Goal: Task Accomplishment & Management: Use online tool/utility

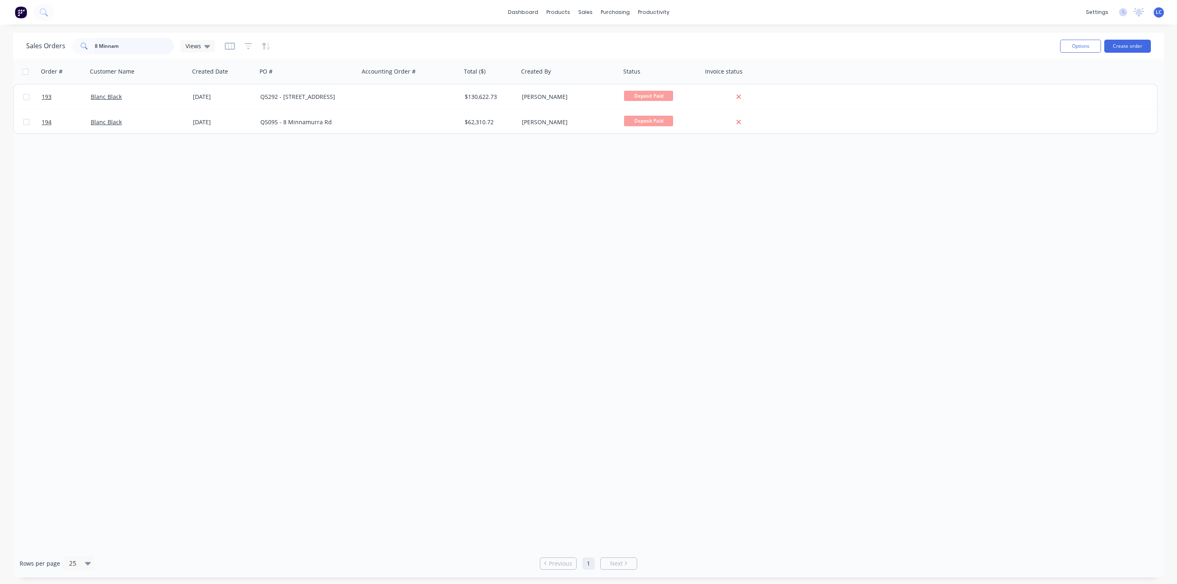
drag, startPoint x: 108, startPoint y: 47, endPoint x: 42, endPoint y: 43, distance: 66.7
click at [42, 43] on div "Sales Orders 8 Minnam Views" at bounding box center [120, 46] width 189 height 16
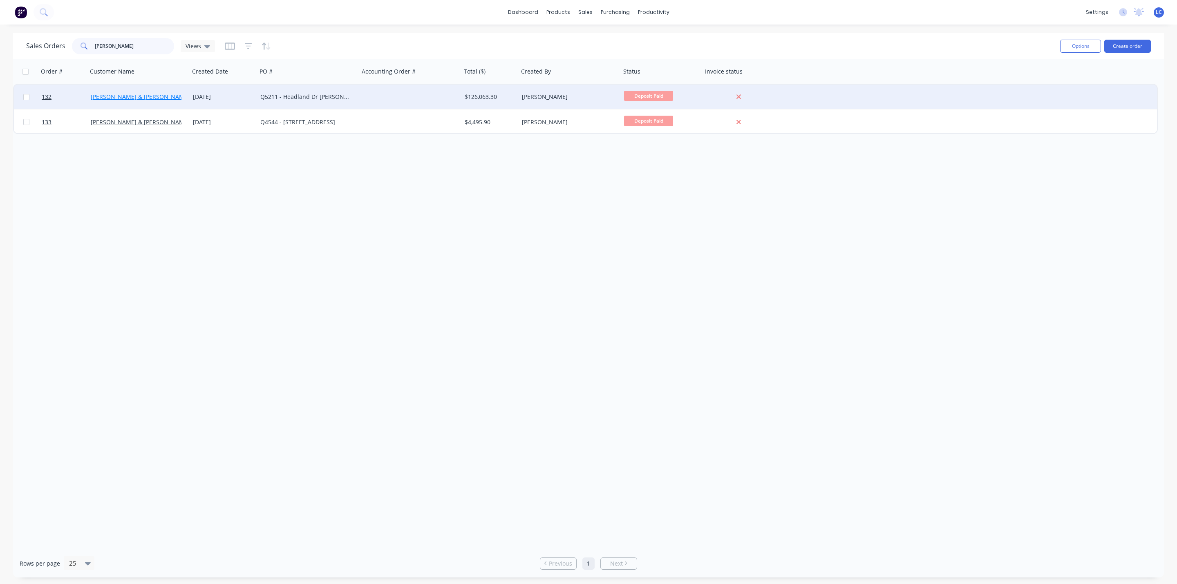
type input "[PERSON_NAME]"
click at [148, 94] on link "[PERSON_NAME] & [PERSON_NAME]" at bounding box center [140, 97] width 99 height 8
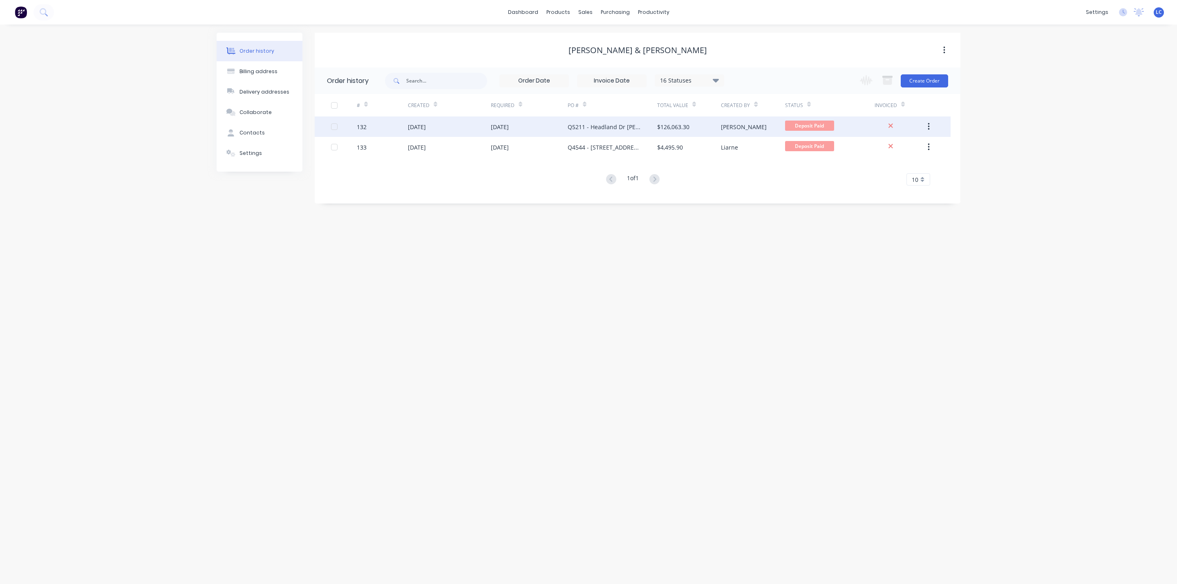
click at [414, 129] on div "[DATE]" at bounding box center [417, 127] width 18 height 9
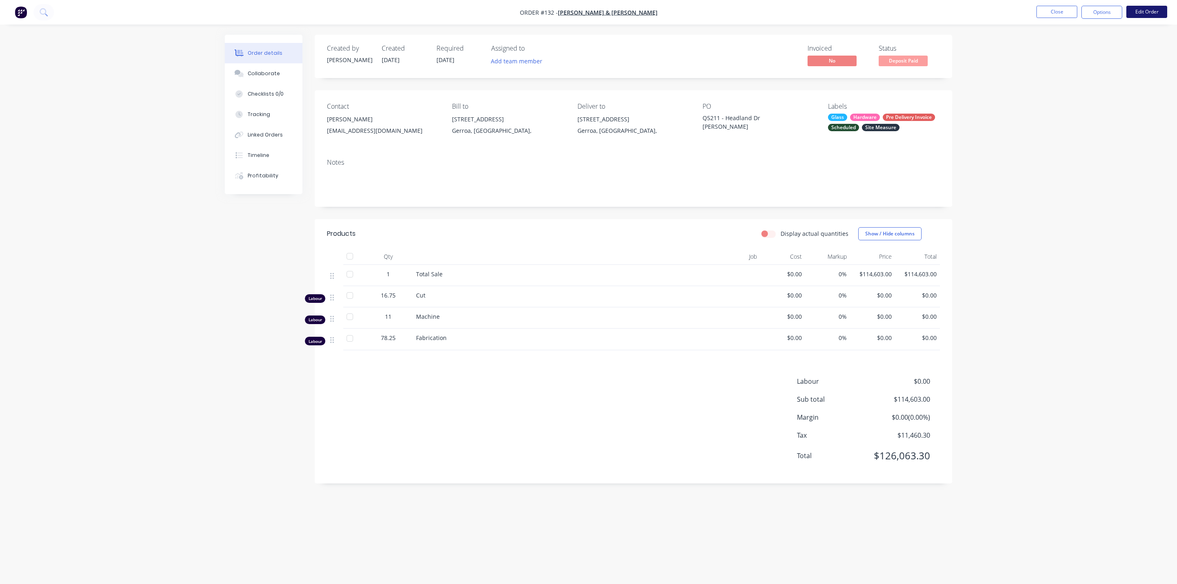
click at [1135, 9] on button "Edit Order" at bounding box center [1146, 12] width 41 height 12
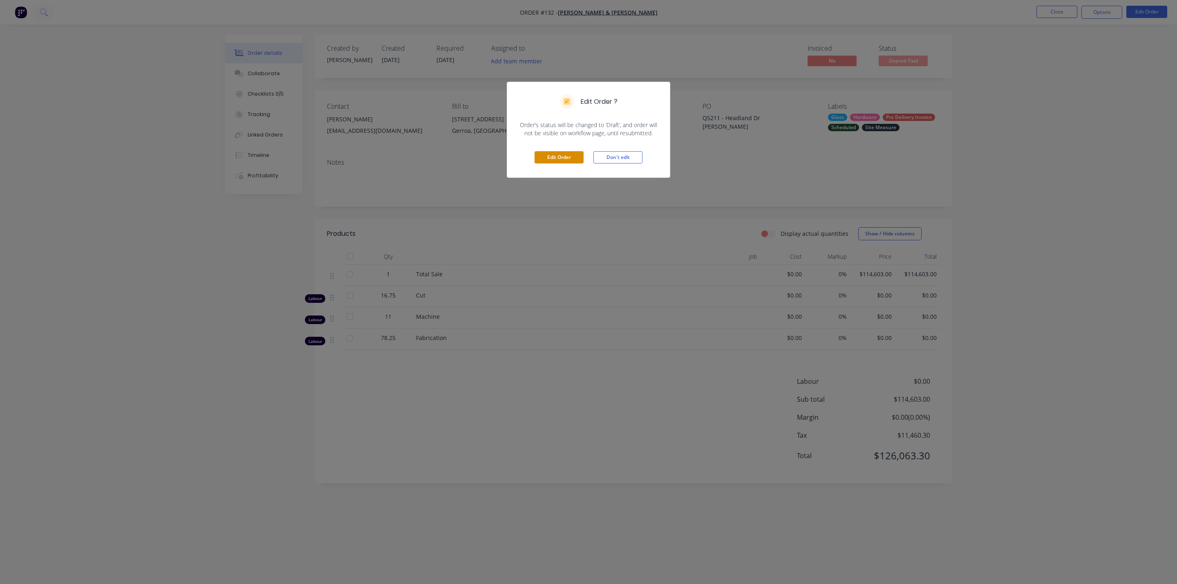
click at [556, 163] on button "Edit Order" at bounding box center [558, 157] width 49 height 12
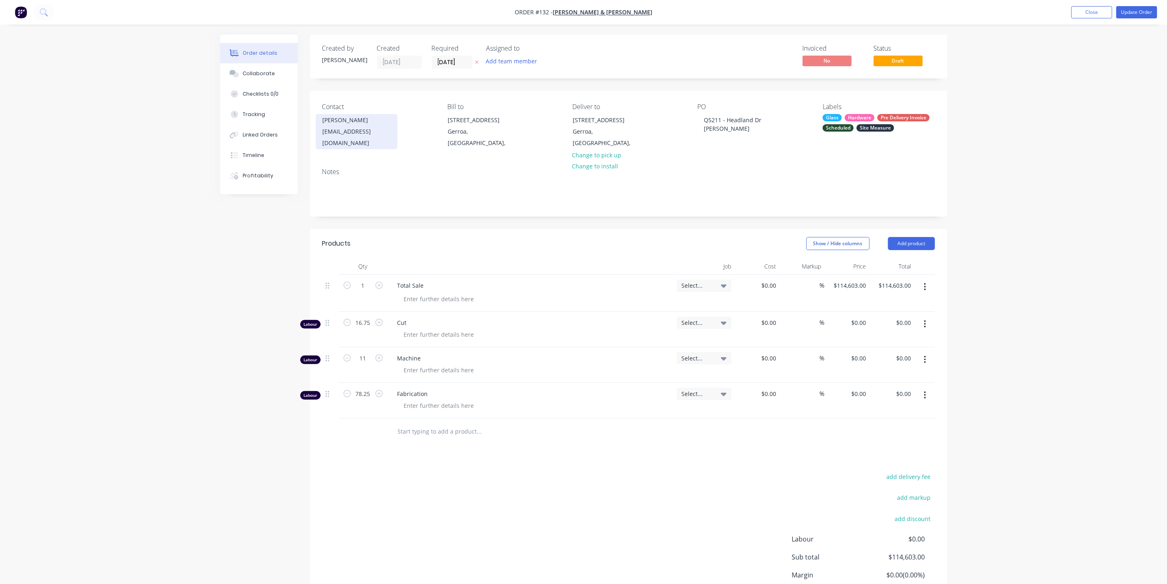
click at [357, 132] on div "[EMAIL_ADDRESS][DOMAIN_NAME]" at bounding box center [357, 137] width 68 height 23
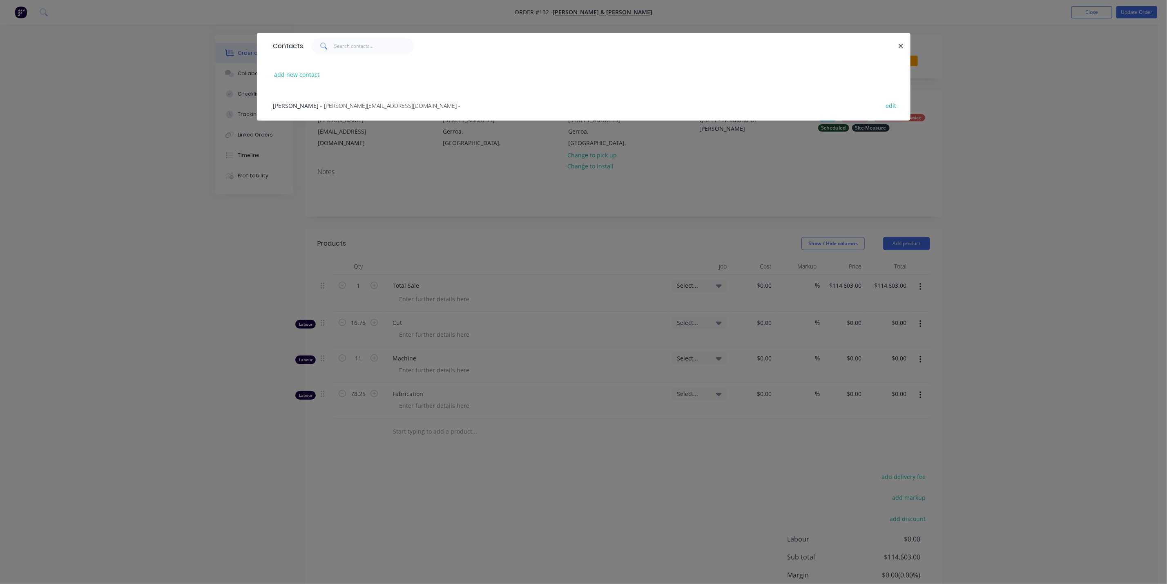
click at [345, 107] on span "- [PERSON_NAME][EMAIL_ADDRESS][DOMAIN_NAME] -" at bounding box center [391, 106] width 140 height 8
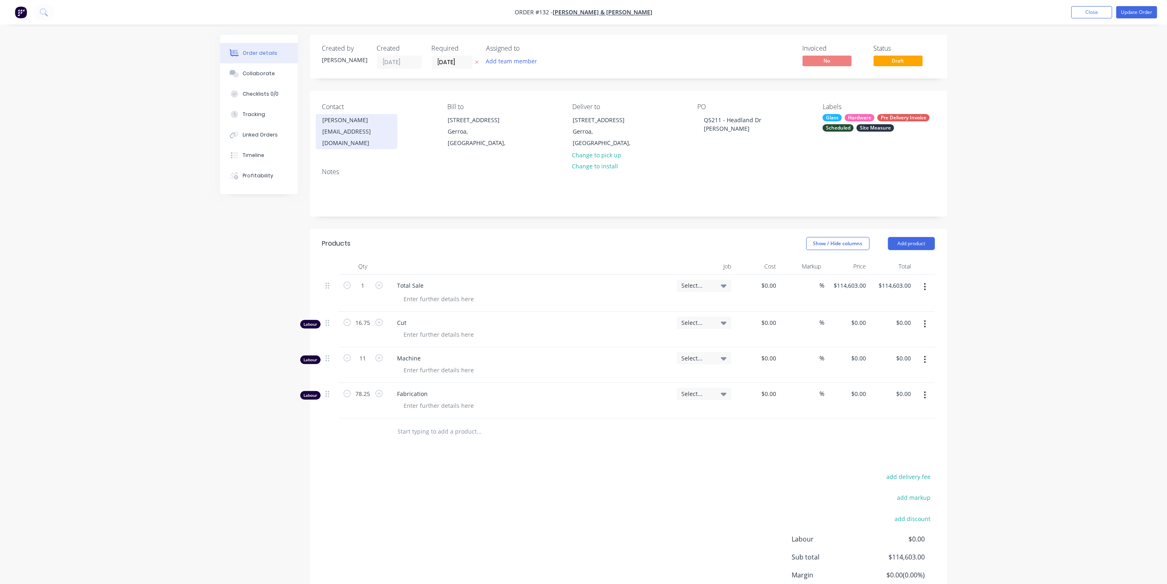
click at [337, 130] on div "[EMAIL_ADDRESS][DOMAIN_NAME]" at bounding box center [357, 137] width 68 height 23
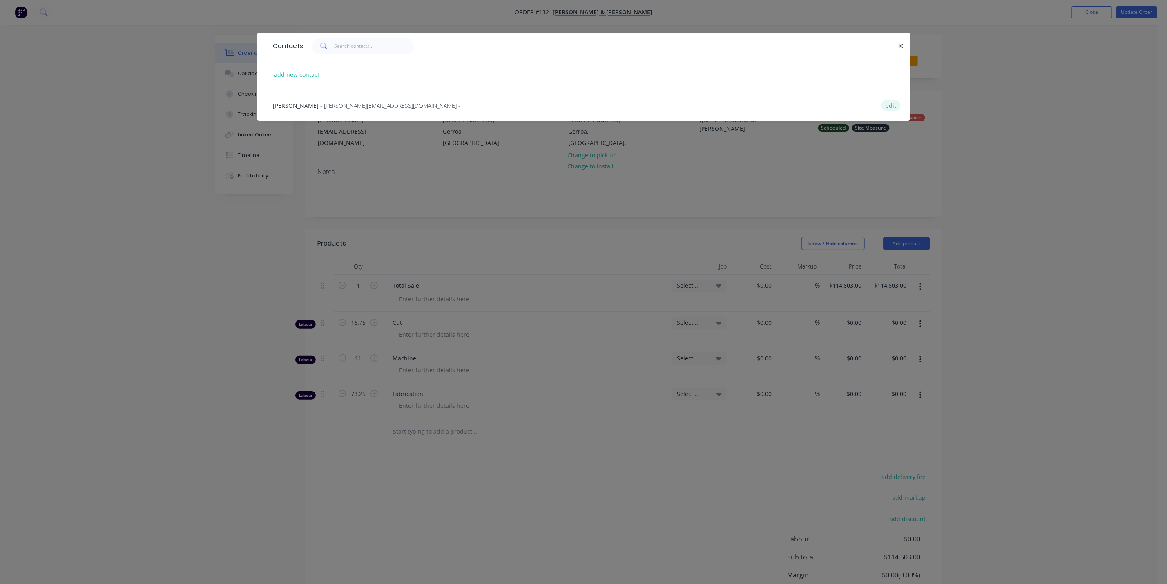
click at [894, 107] on button "edit" at bounding box center [891, 105] width 19 height 11
select select "AU"
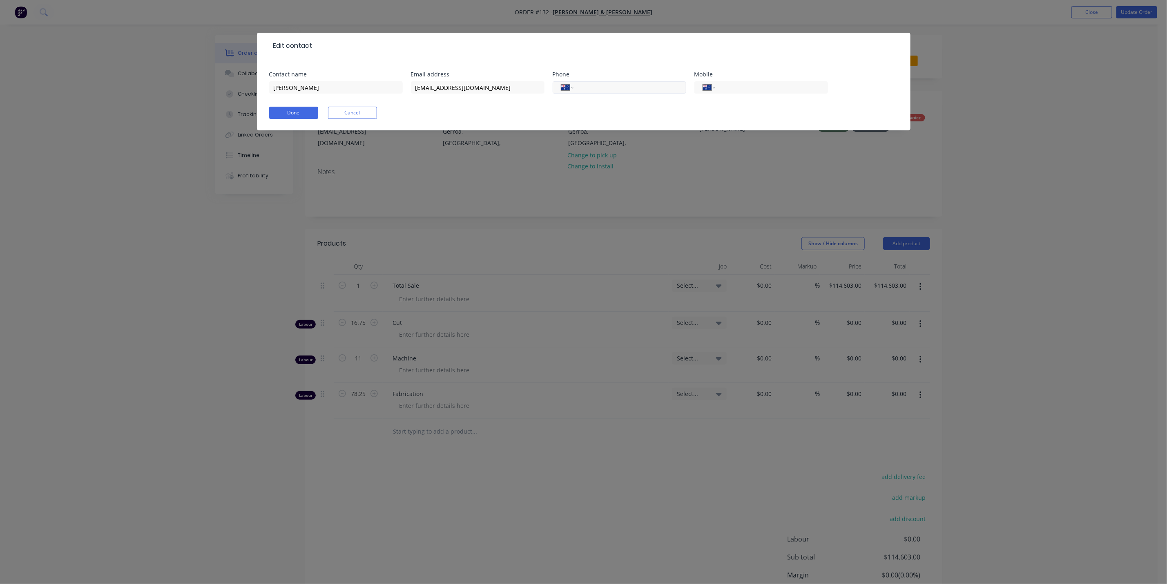
click at [627, 90] on input "tel" at bounding box center [628, 87] width 98 height 9
type input "0418 619 376"
click at [299, 114] on button "Done" at bounding box center [293, 113] width 49 height 12
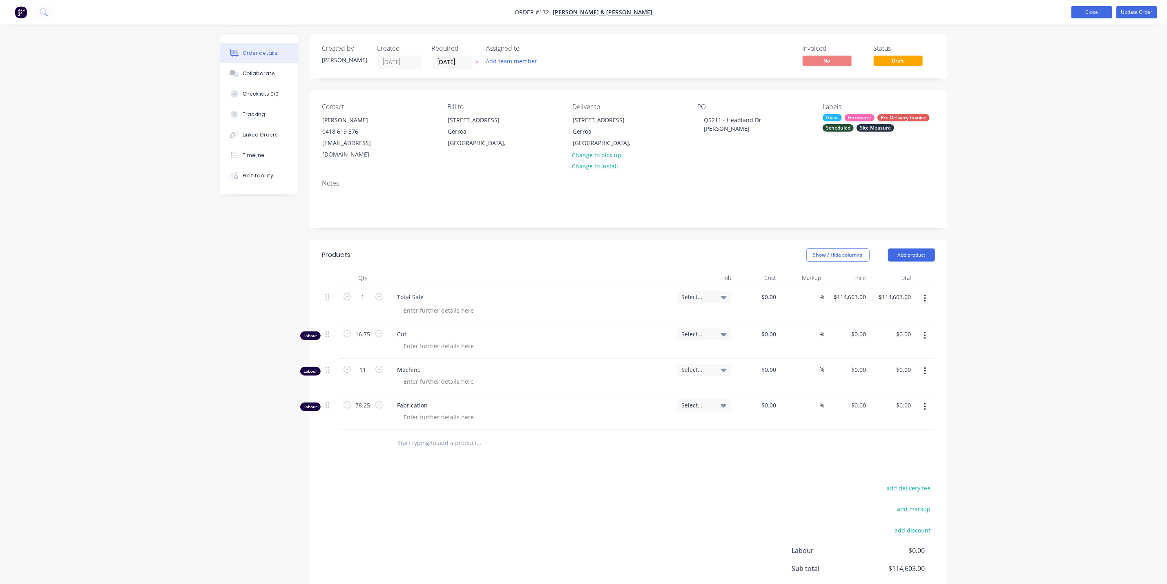
click at [1104, 15] on button "Close" at bounding box center [1092, 12] width 41 height 12
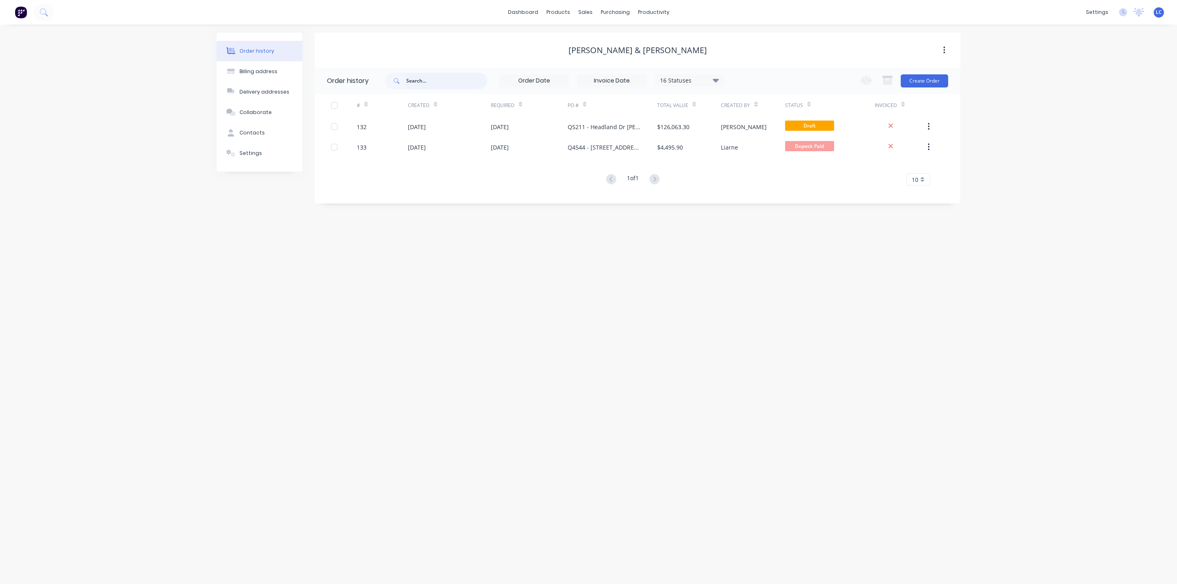
click at [427, 83] on input "text" at bounding box center [446, 81] width 81 height 16
type input "[PERSON_NAME]"
click at [423, 83] on input "[PERSON_NAME]" at bounding box center [446, 81] width 81 height 16
click at [422, 83] on input "[PERSON_NAME]" at bounding box center [446, 81] width 81 height 16
type input "Elv"
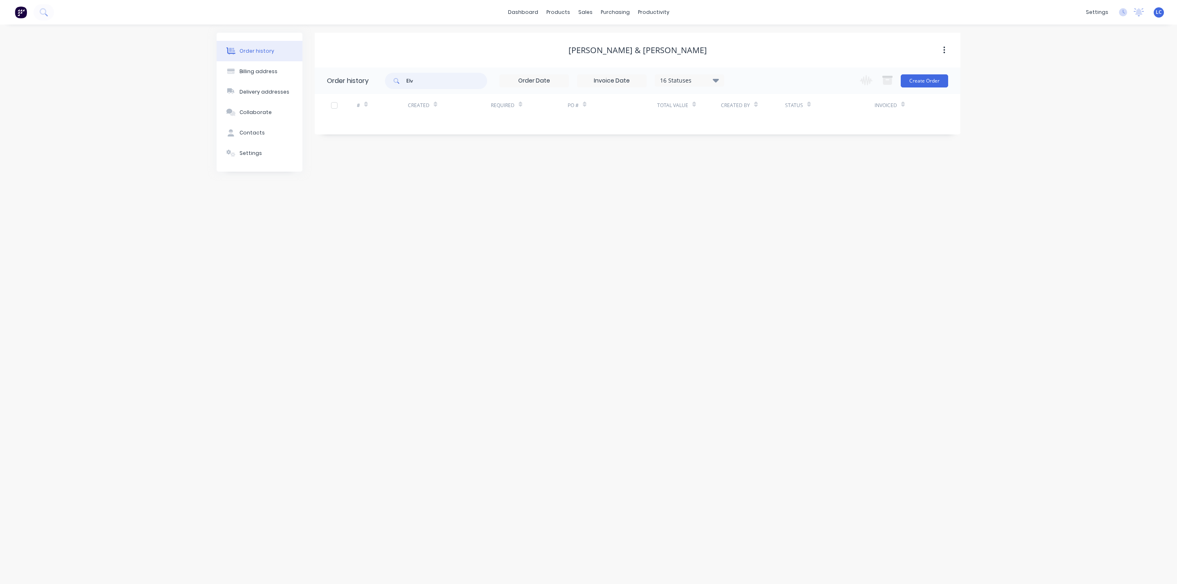
drag, startPoint x: 425, startPoint y: 87, endPoint x: 370, endPoint y: 76, distance: 55.4
click at [371, 76] on header "Order history Elv 16 Statuses Invoice Status Invoiced Not Invoiced Partial Orde…" at bounding box center [638, 80] width 646 height 27
click at [587, 9] on div "sales" at bounding box center [585, 12] width 22 height 12
click at [614, 34] on link "Sales Orders" at bounding box center [628, 39] width 108 height 16
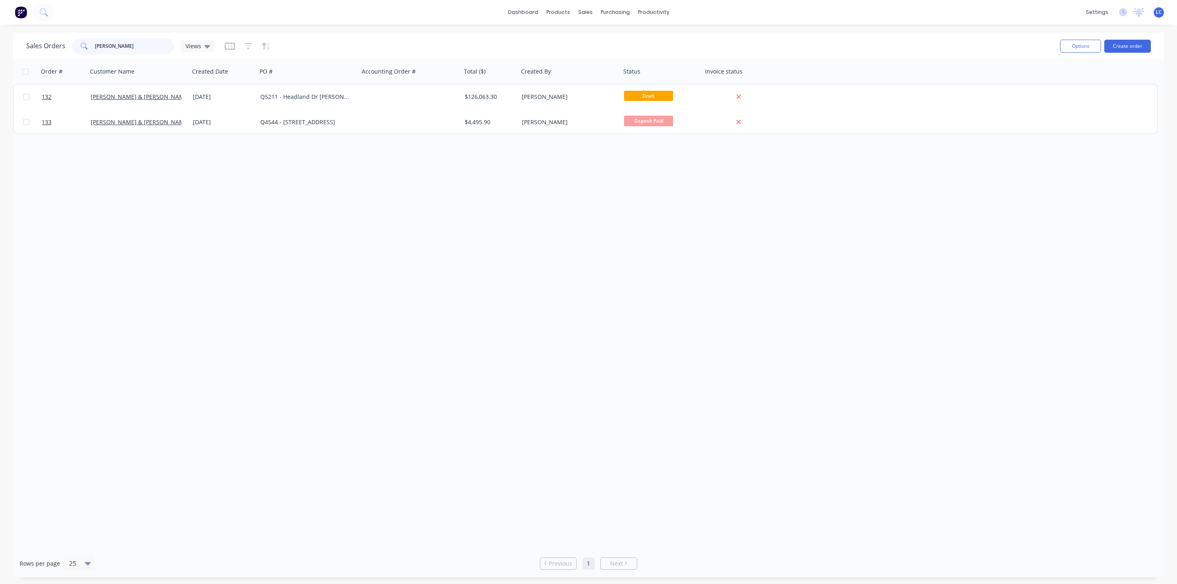
drag, startPoint x: 121, startPoint y: 40, endPoint x: 31, endPoint y: 32, distance: 90.6
click at [45, 33] on div "Sales Orders [PERSON_NAME] Views Options Create order" at bounding box center [588, 46] width 1151 height 27
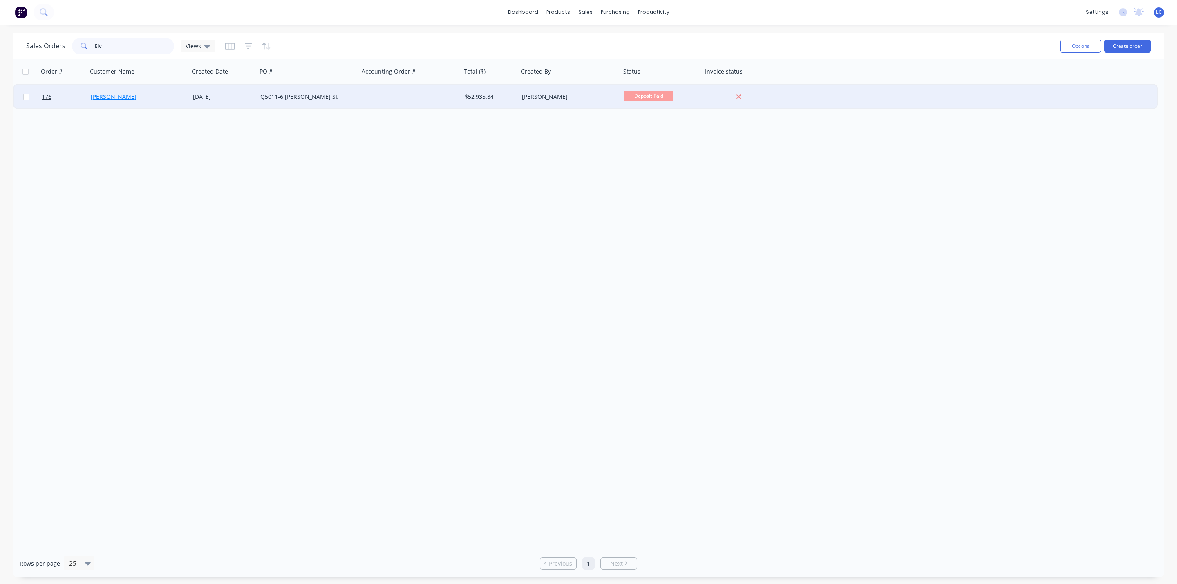
type input "Elv"
click at [97, 100] on link "[PERSON_NAME]" at bounding box center [114, 97] width 46 height 8
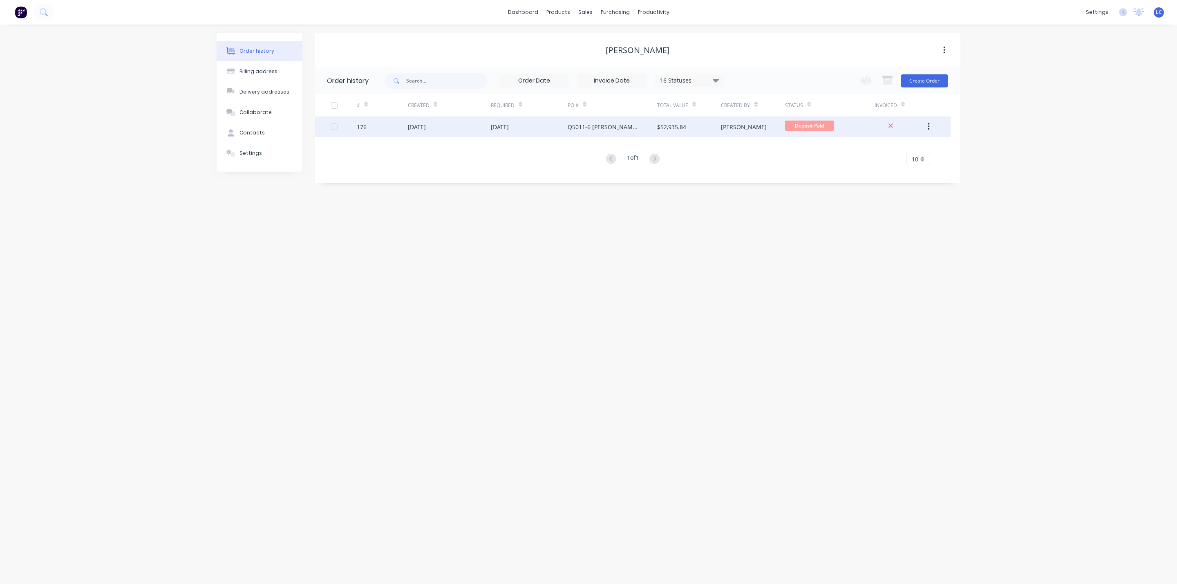
click at [436, 121] on div "[DATE]" at bounding box center [449, 126] width 83 height 20
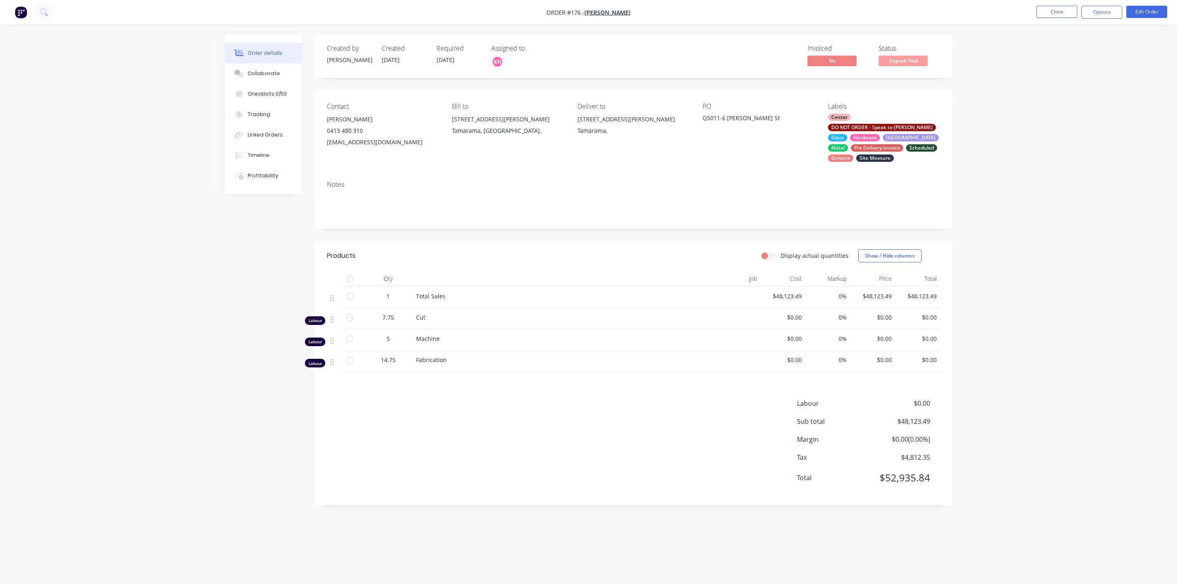
click at [854, 134] on div "Centor DO NOT ORDER - Speak to [PERSON_NAME] Hardware Louvre Metal Pre Delivery…" at bounding box center [884, 138] width 112 height 48
click at [841, 217] on div at bounding box center [842, 219] width 16 height 16
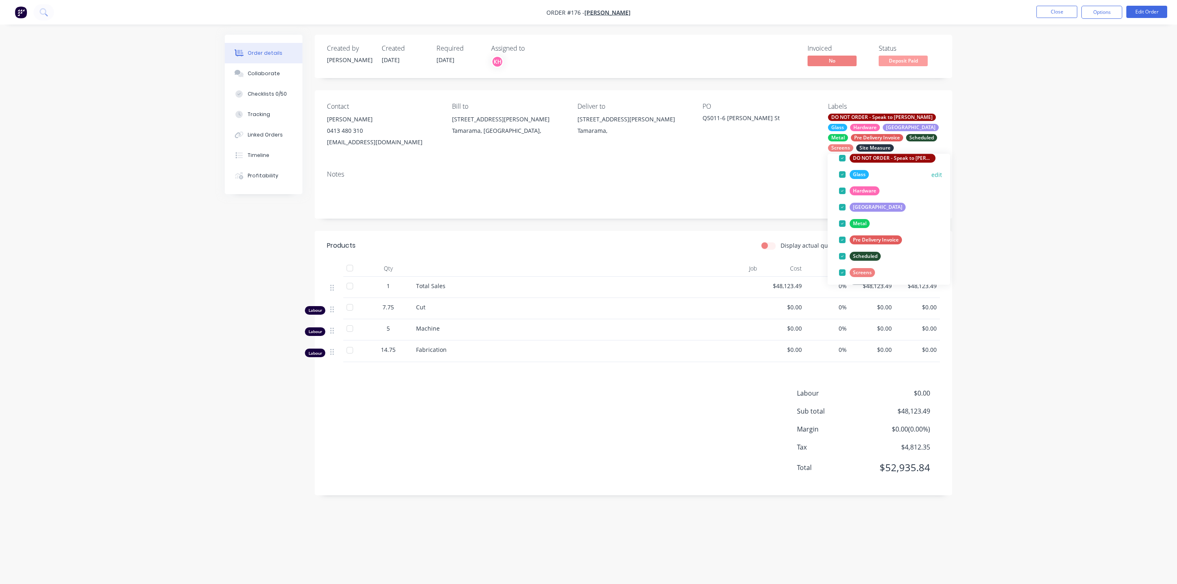
scroll to position [123, 0]
click at [839, 163] on div at bounding box center [842, 162] width 16 height 16
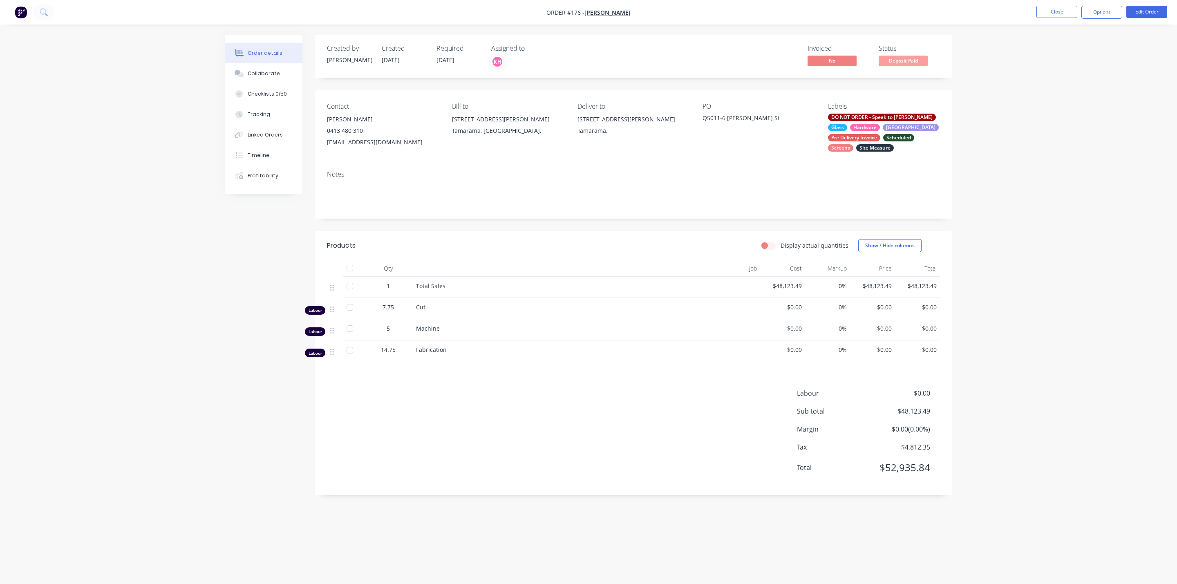
click at [730, 170] on div "Notes" at bounding box center [633, 174] width 613 height 8
click at [1045, 13] on button "Close" at bounding box center [1056, 12] width 41 height 12
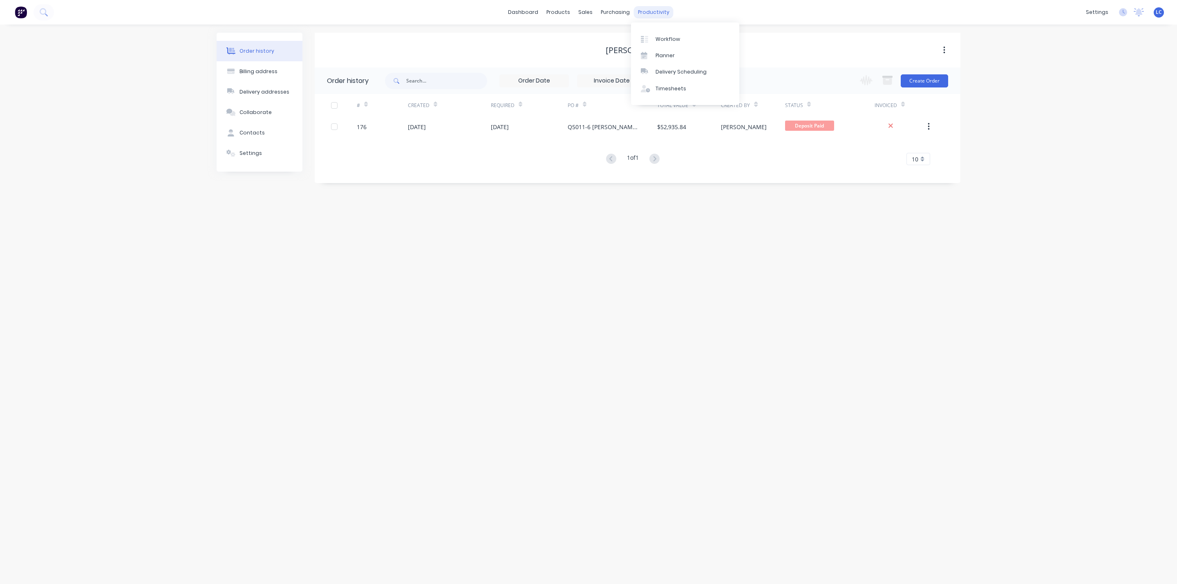
click at [640, 6] on div "productivity" at bounding box center [654, 12] width 40 height 12
click at [593, 38] on div at bounding box center [590, 39] width 12 height 7
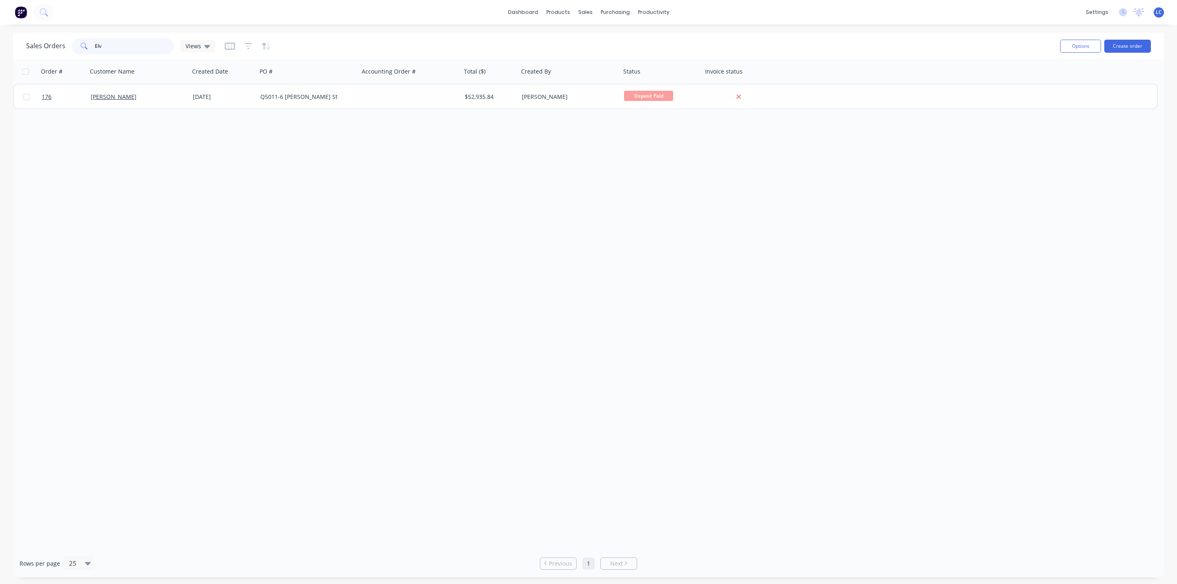
drag, startPoint x: 150, startPoint y: 43, endPoint x: 20, endPoint y: 38, distance: 129.6
click at [21, 38] on div "Sales Orders Elv Views Options Create order" at bounding box center [588, 46] width 1151 height 27
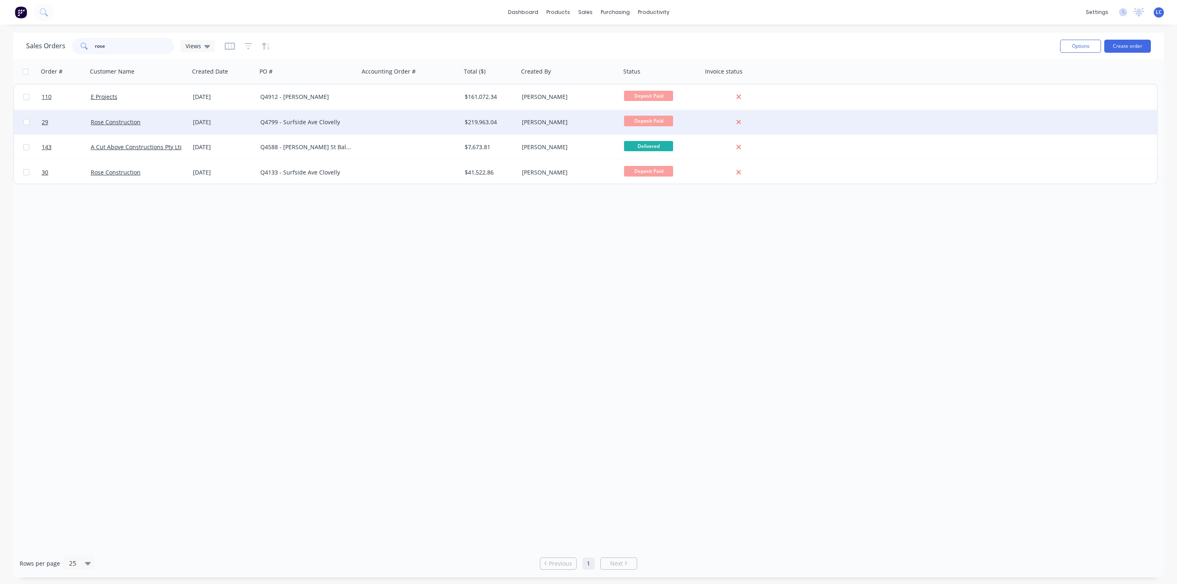
type input "rose"
click at [273, 122] on div "Q4799 - Surfside Ave Clovelly" at bounding box center [305, 122] width 91 height 8
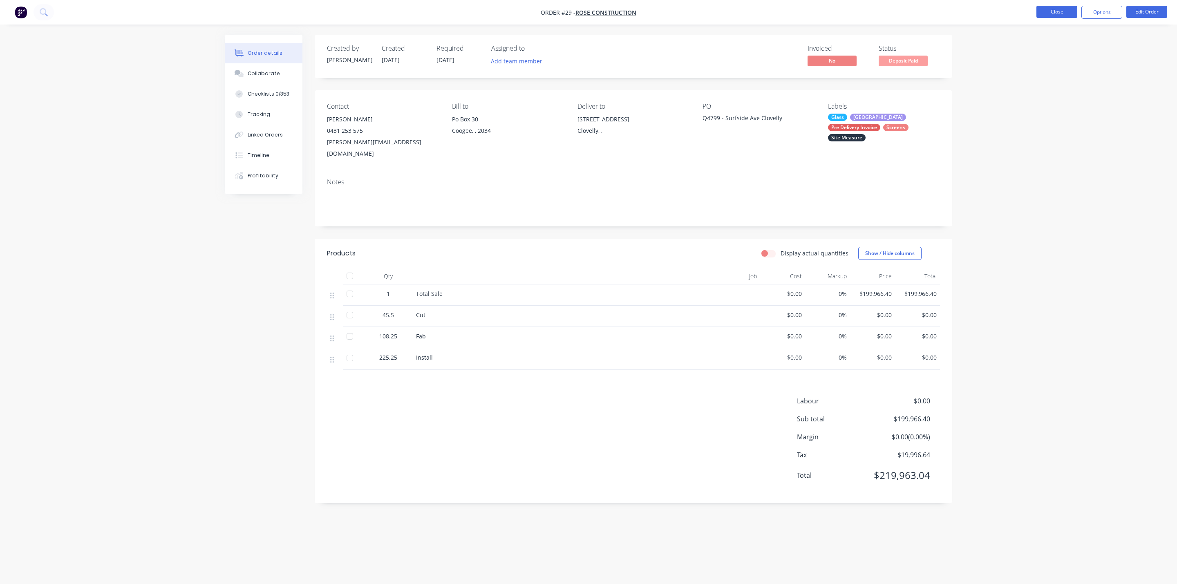
click at [1060, 10] on button "Close" at bounding box center [1056, 12] width 41 height 12
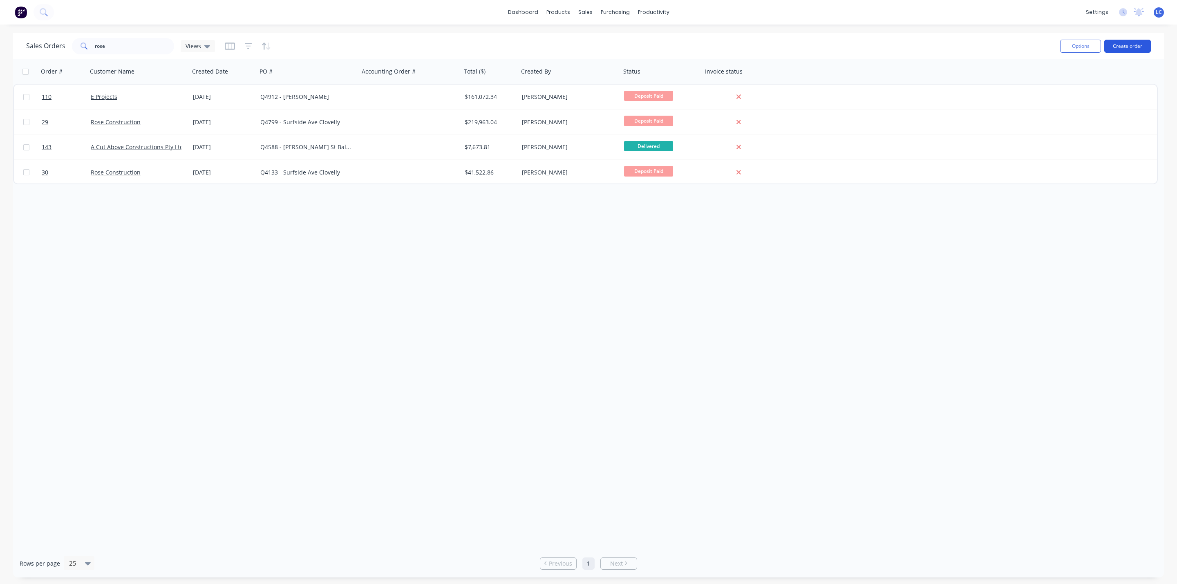
click at [1131, 44] on button "Create order" at bounding box center [1127, 46] width 47 height 13
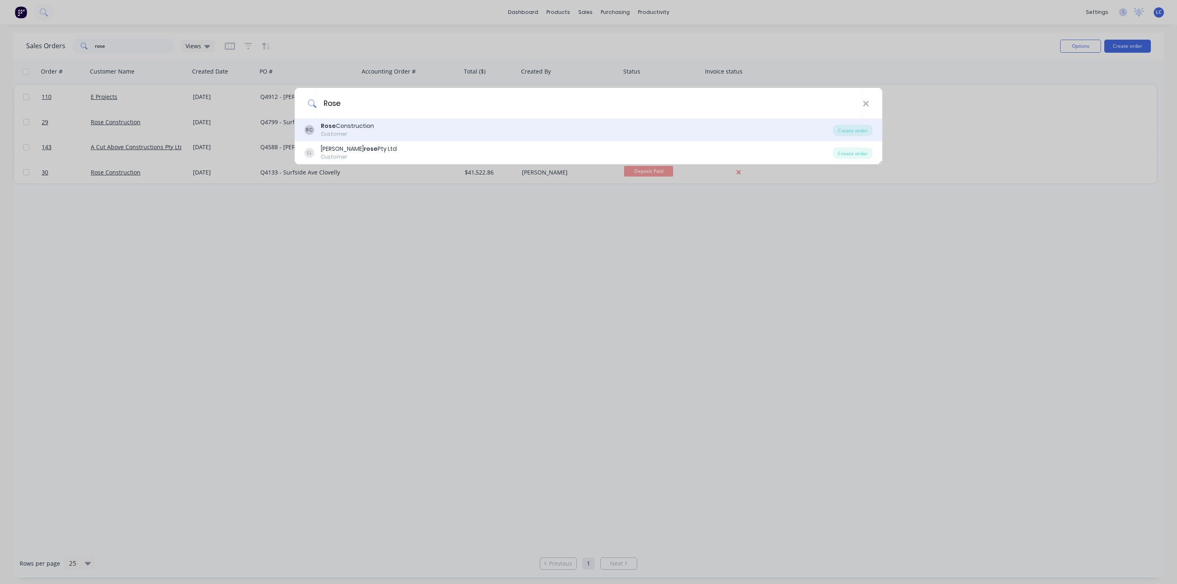
type input "Rose"
click at [345, 123] on div "Rose Construction" at bounding box center [347, 126] width 53 height 9
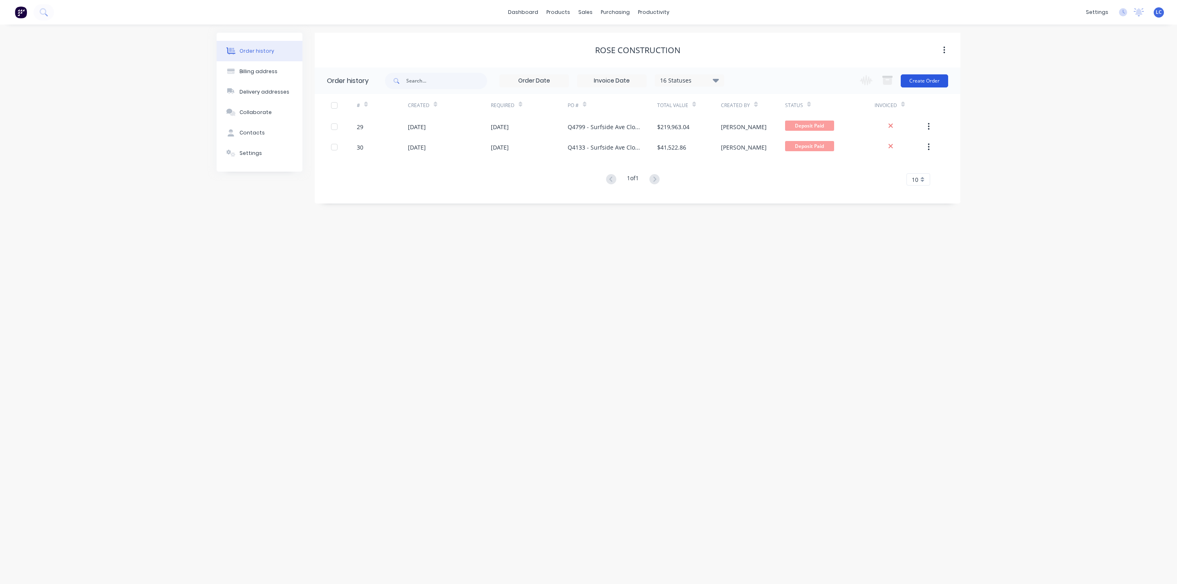
click at [927, 79] on button "Create Order" at bounding box center [923, 80] width 47 height 13
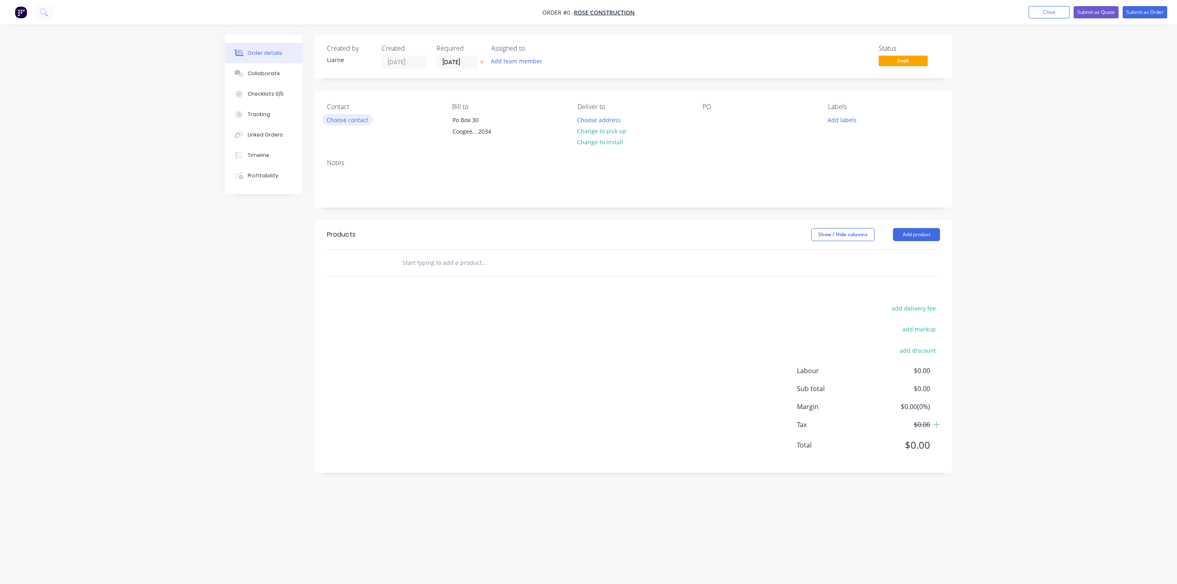
click at [353, 118] on button "Choose contact" at bounding box center [347, 119] width 50 height 11
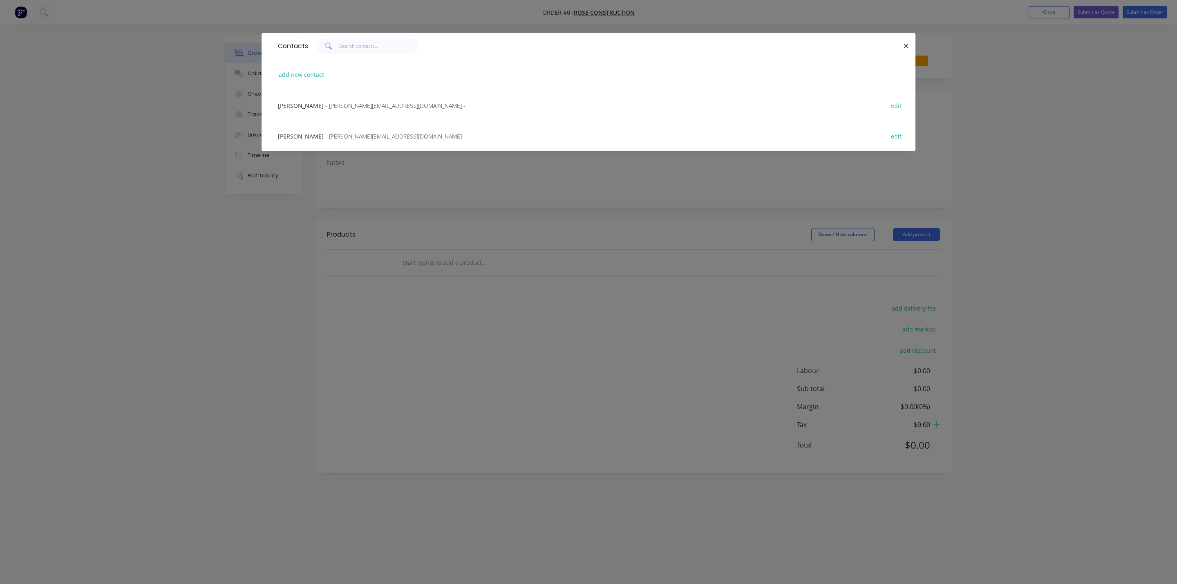
click at [341, 133] on span "- [PERSON_NAME][EMAIL_ADDRESS][DOMAIN_NAME] -" at bounding box center [395, 136] width 140 height 8
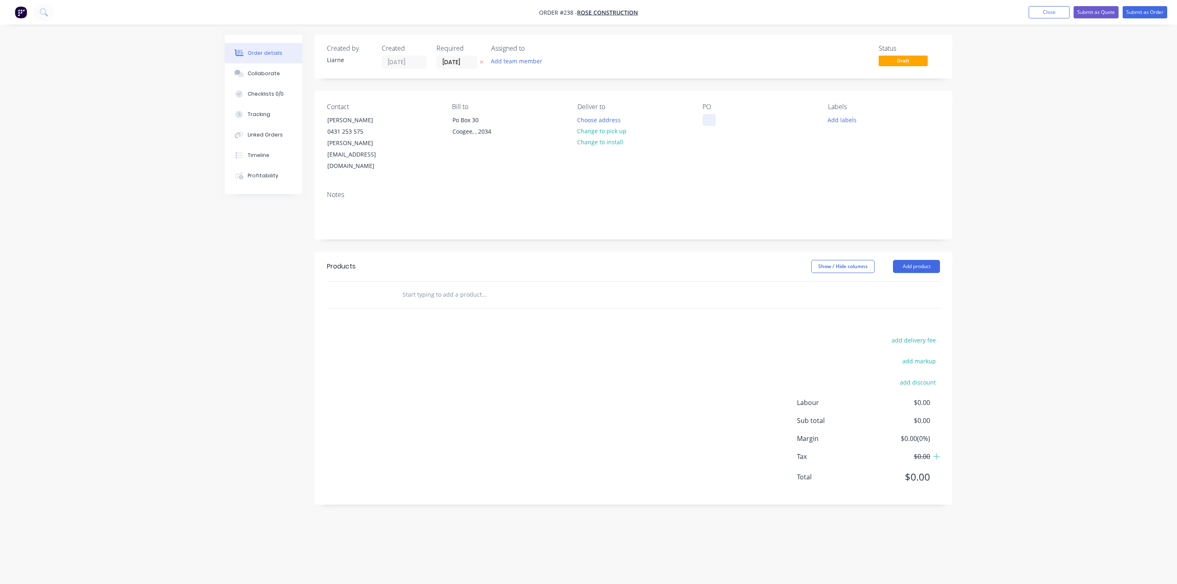
click at [708, 117] on div at bounding box center [708, 120] width 13 height 12
click at [836, 121] on button "Add labels" at bounding box center [842, 119] width 38 height 11
click at [841, 172] on div at bounding box center [842, 172] width 16 height 16
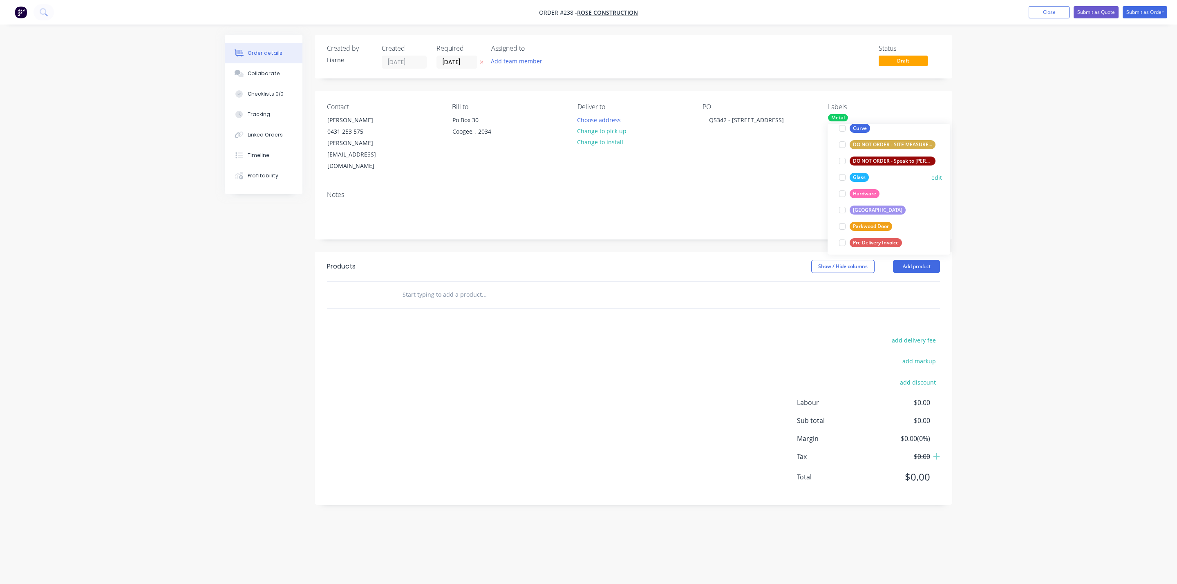
click at [840, 177] on div at bounding box center [842, 177] width 16 height 16
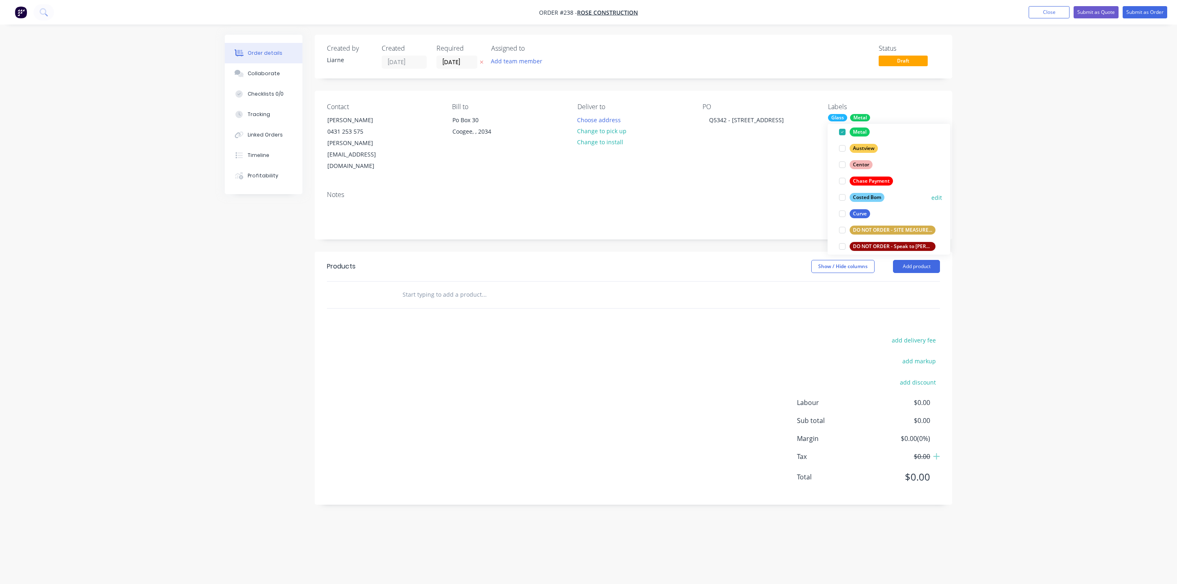
scroll to position [135, 0]
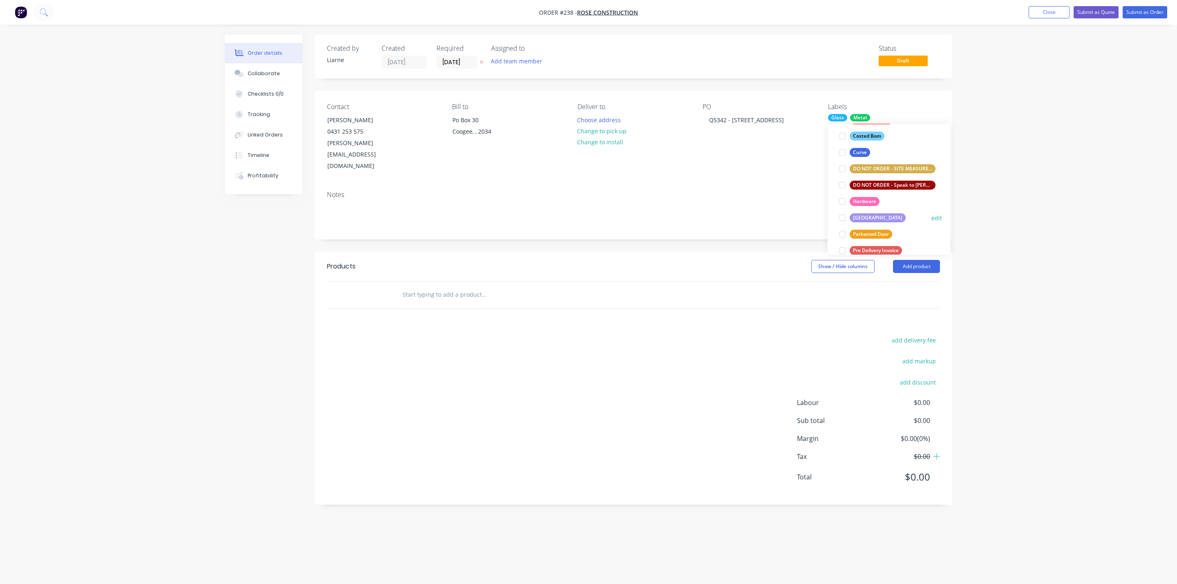
click at [842, 218] on div at bounding box center [842, 218] width 16 height 16
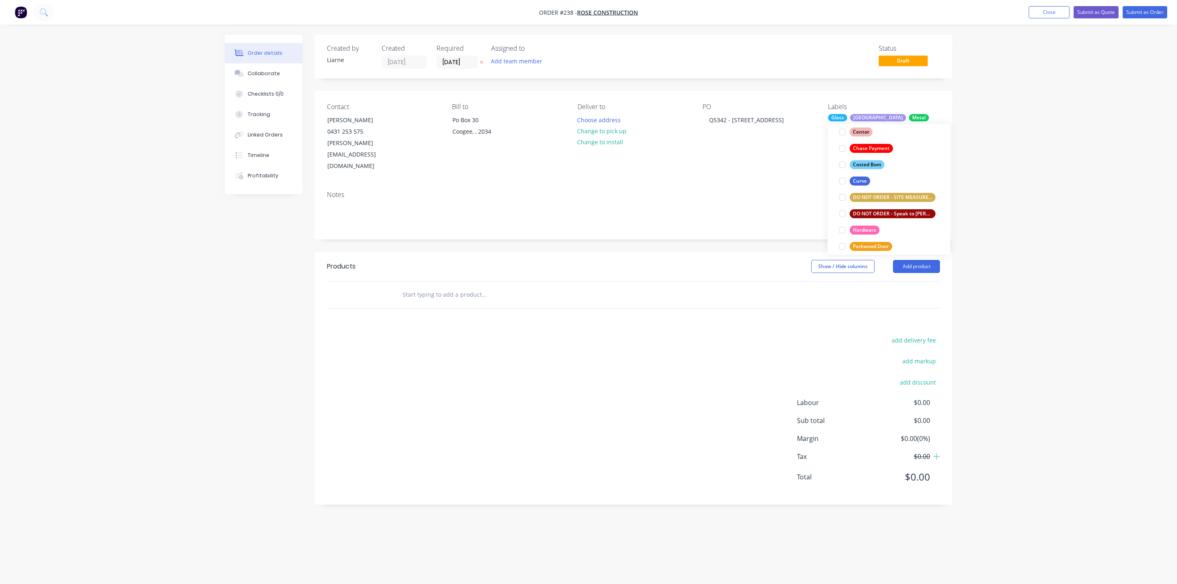
scroll to position [184, 0]
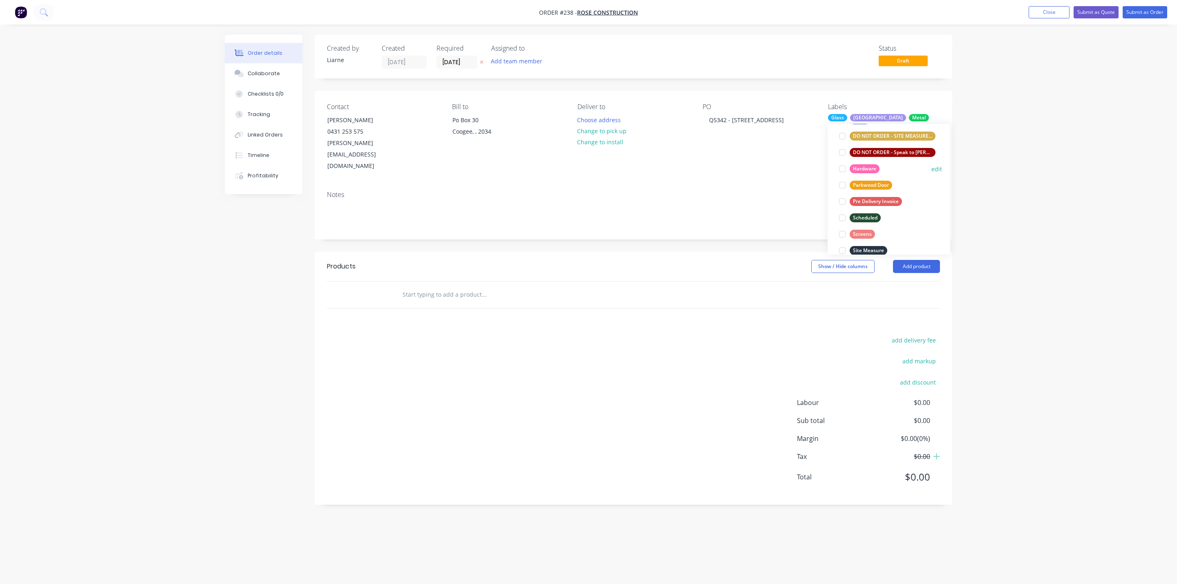
click at [840, 169] on div at bounding box center [842, 169] width 16 height 16
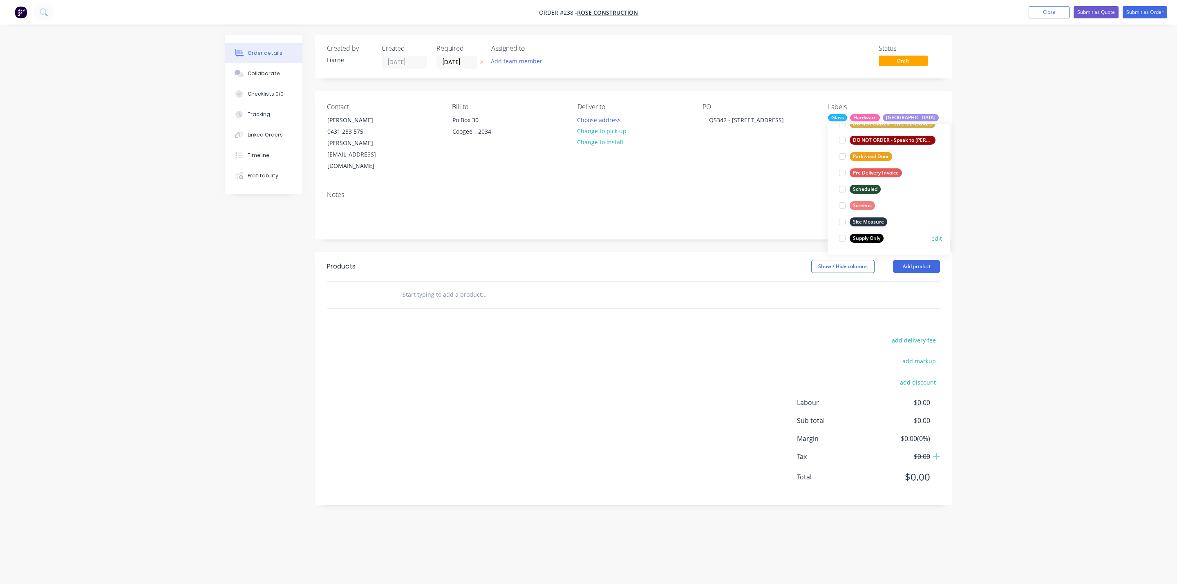
click at [840, 235] on div at bounding box center [842, 238] width 16 height 16
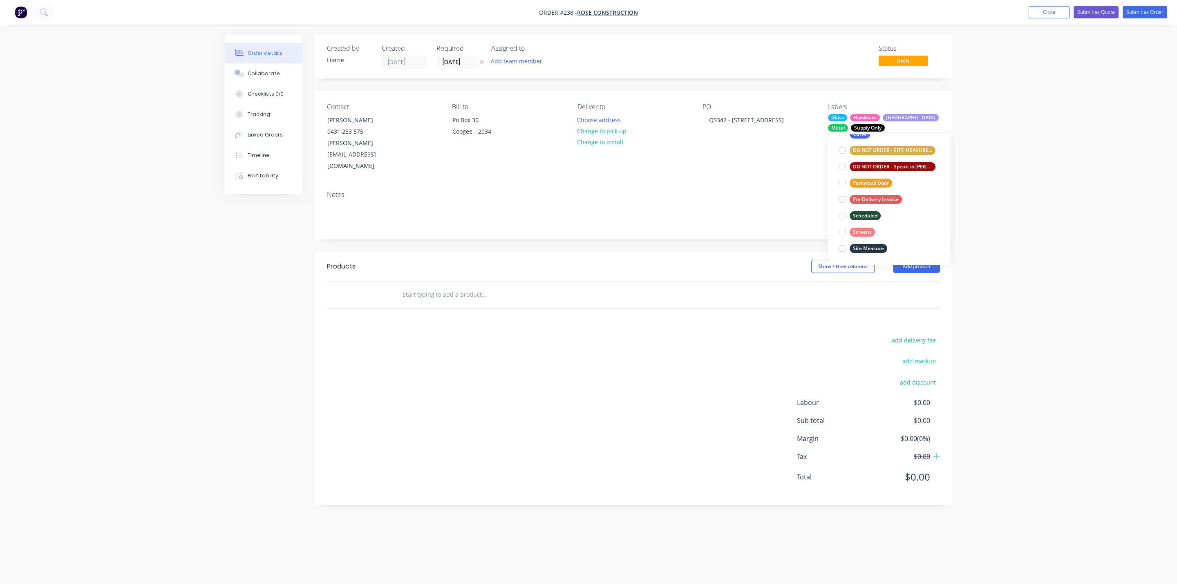
scroll to position [17, 0]
click at [710, 191] on div "Notes" at bounding box center [633, 195] width 613 height 8
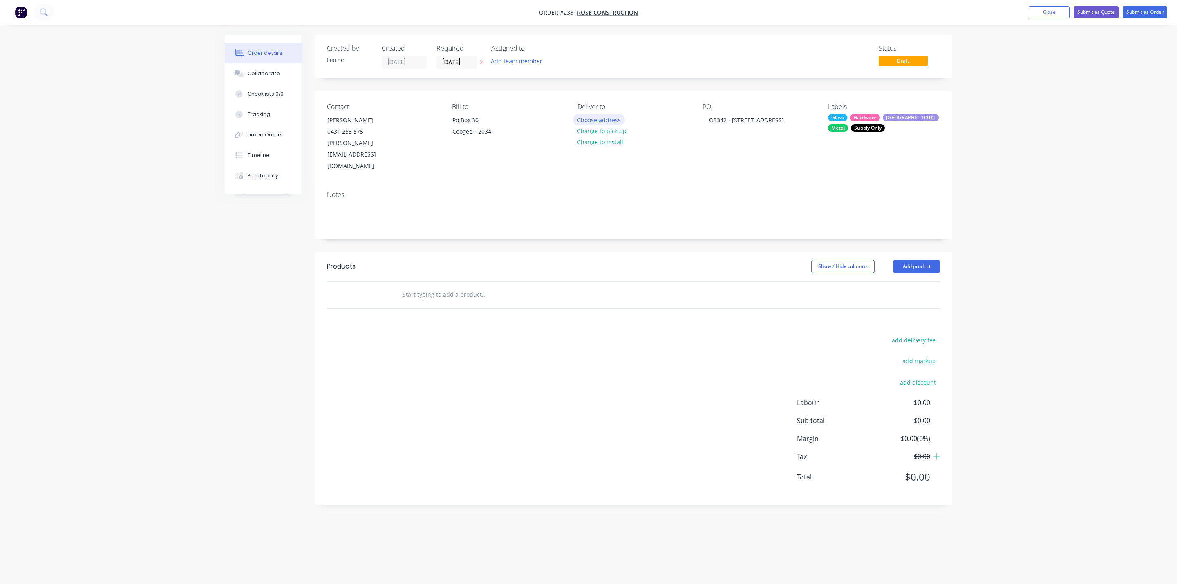
click at [591, 119] on button "Choose address" at bounding box center [599, 119] width 52 height 11
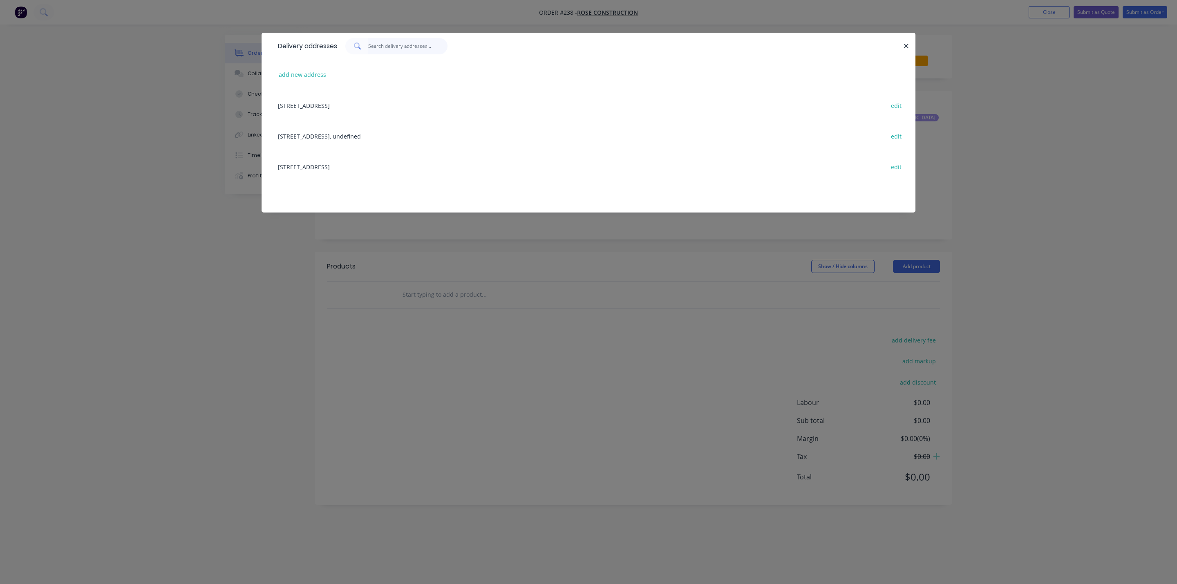
click at [402, 48] on input "text" at bounding box center [408, 46] width 80 height 16
click at [306, 73] on button "add new address" at bounding box center [303, 74] width 56 height 11
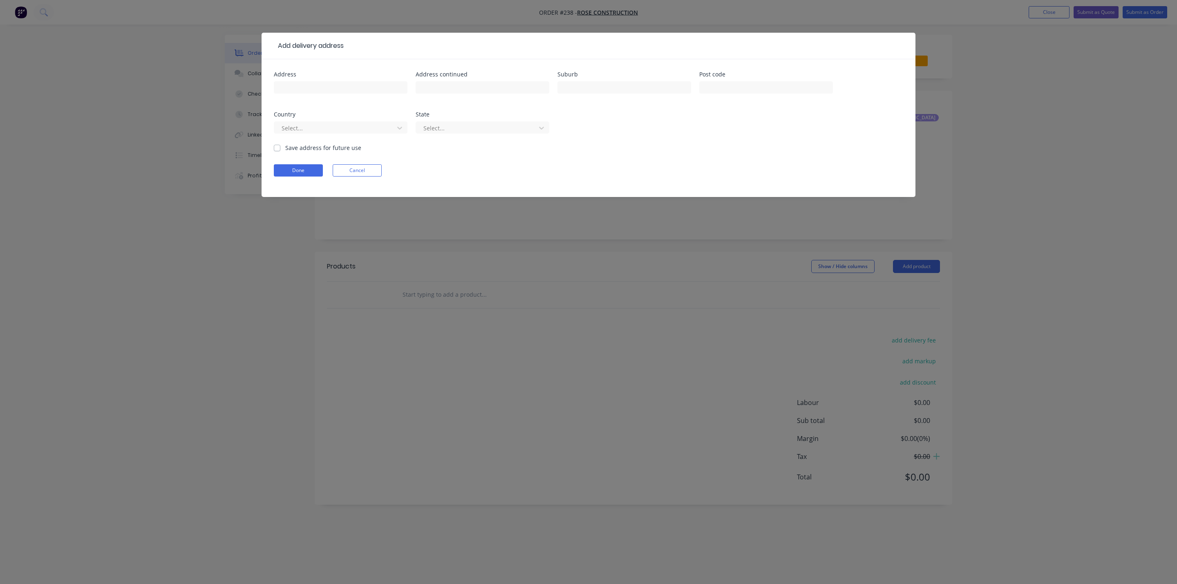
drag, startPoint x: 278, startPoint y: 147, endPoint x: 292, endPoint y: 91, distance: 58.1
click at [285, 146] on label "Save address for future use" at bounding box center [323, 147] width 76 height 9
click at [279, 146] on input "Save address for future use" at bounding box center [277, 147] width 7 height 8
checkbox input "true"
click at [298, 92] on input "text" at bounding box center [341, 87] width 134 height 12
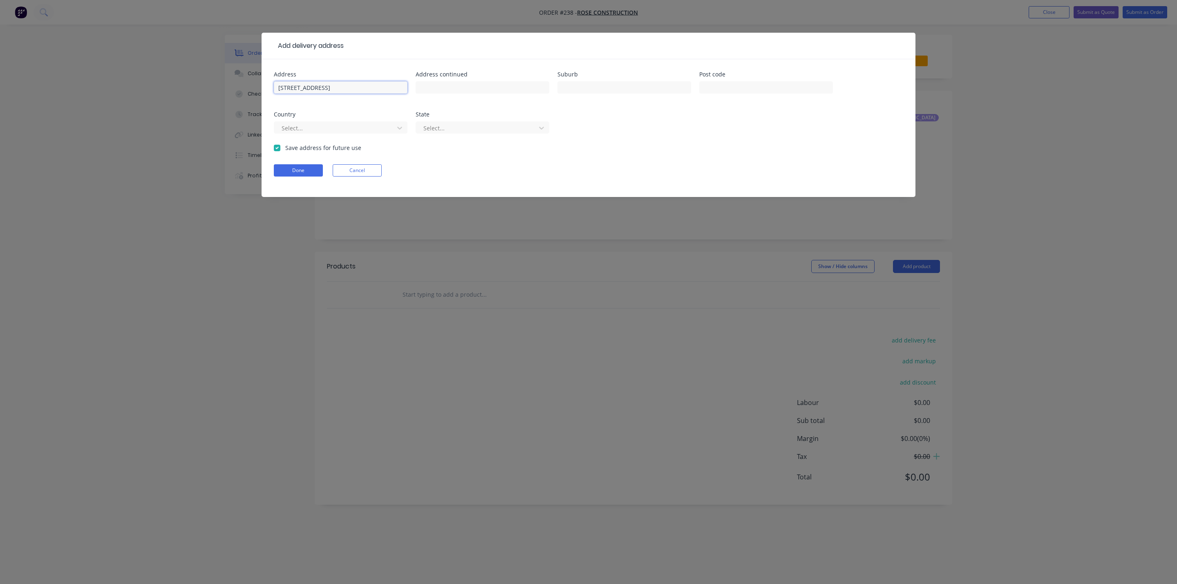
type input "[STREET_ADDRESS]"
click at [297, 171] on button "Done" at bounding box center [298, 170] width 49 height 12
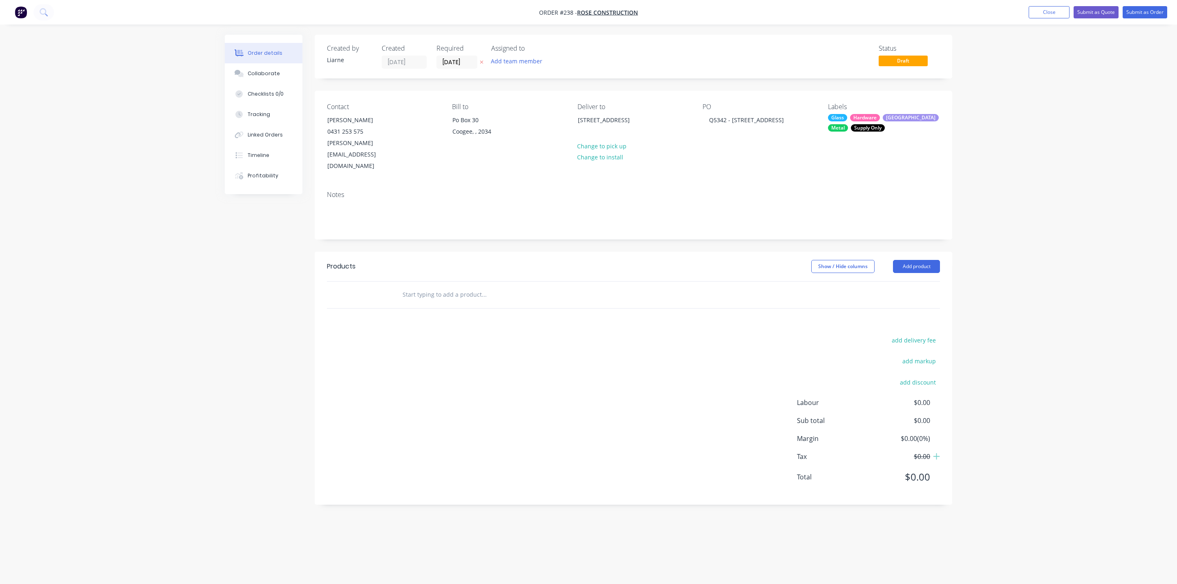
click at [449, 286] on input "text" at bounding box center [483, 294] width 163 height 16
type input "Total Sale"
click at [449, 313] on button "Add Total Sale to order" at bounding box center [527, 326] width 245 height 26
click at [774, 302] on div "$0.00" at bounding box center [773, 308] width 22 height 12
type input "$2,610.46"
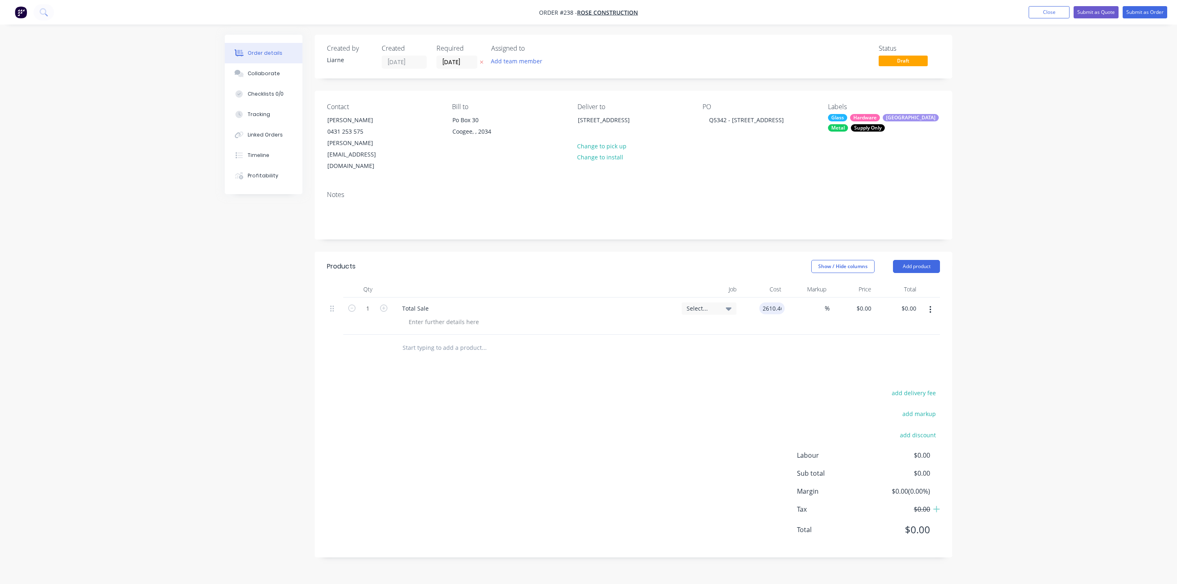
type input "$2,610.46"
click at [1134, 16] on button "Submit as Order" at bounding box center [1144, 12] width 45 height 12
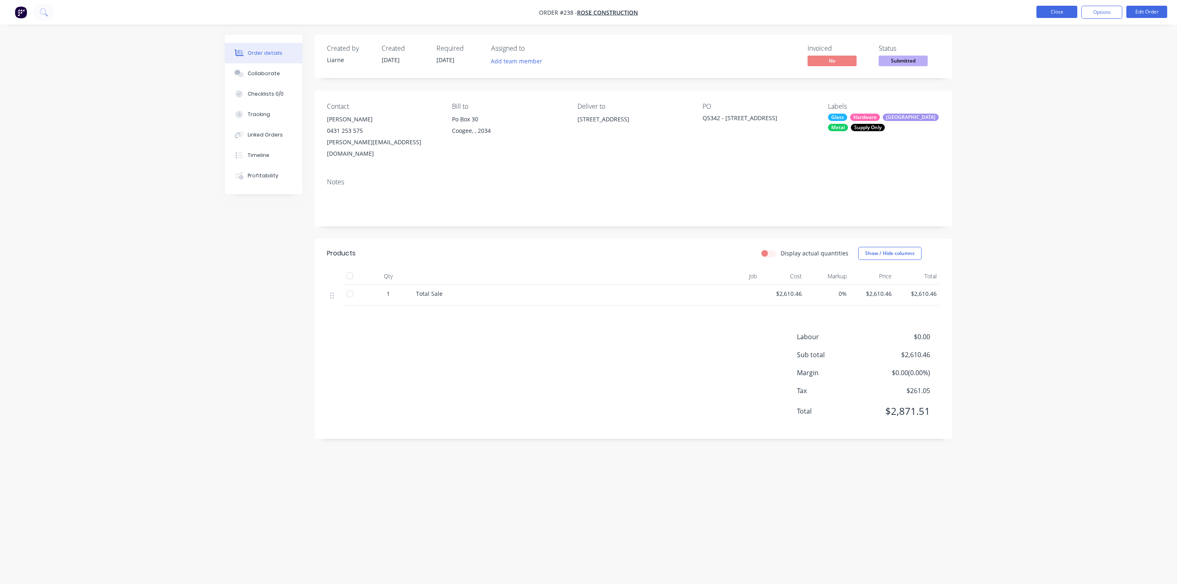
click at [1061, 11] on button "Close" at bounding box center [1056, 12] width 41 height 12
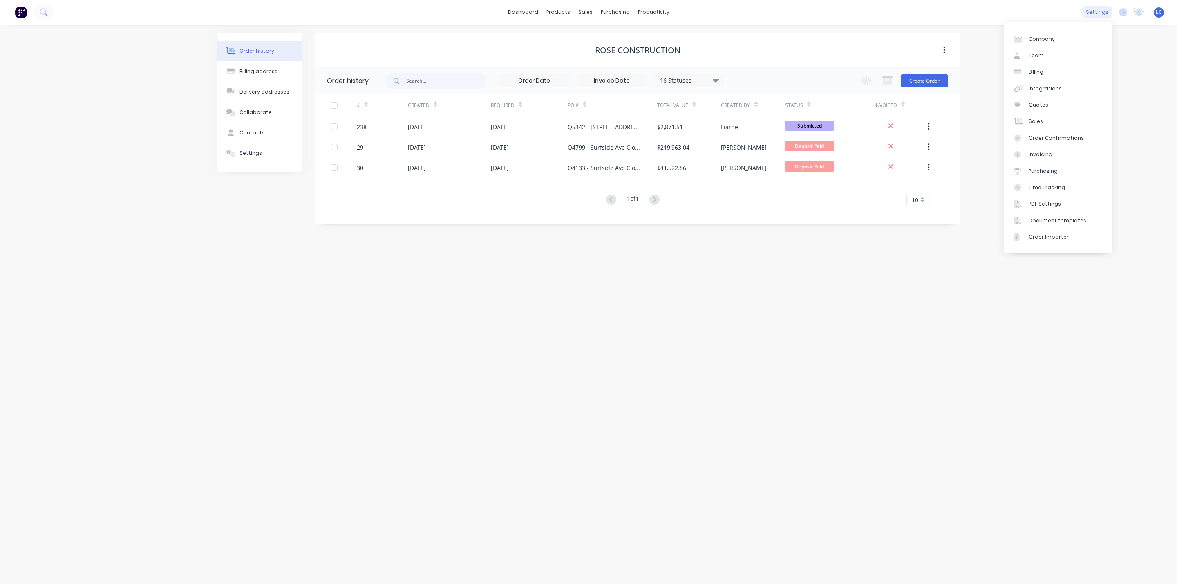
click at [1095, 9] on div "settings" at bounding box center [1096, 12] width 31 height 12
click at [1038, 58] on div "Team" at bounding box center [1035, 55] width 15 height 7
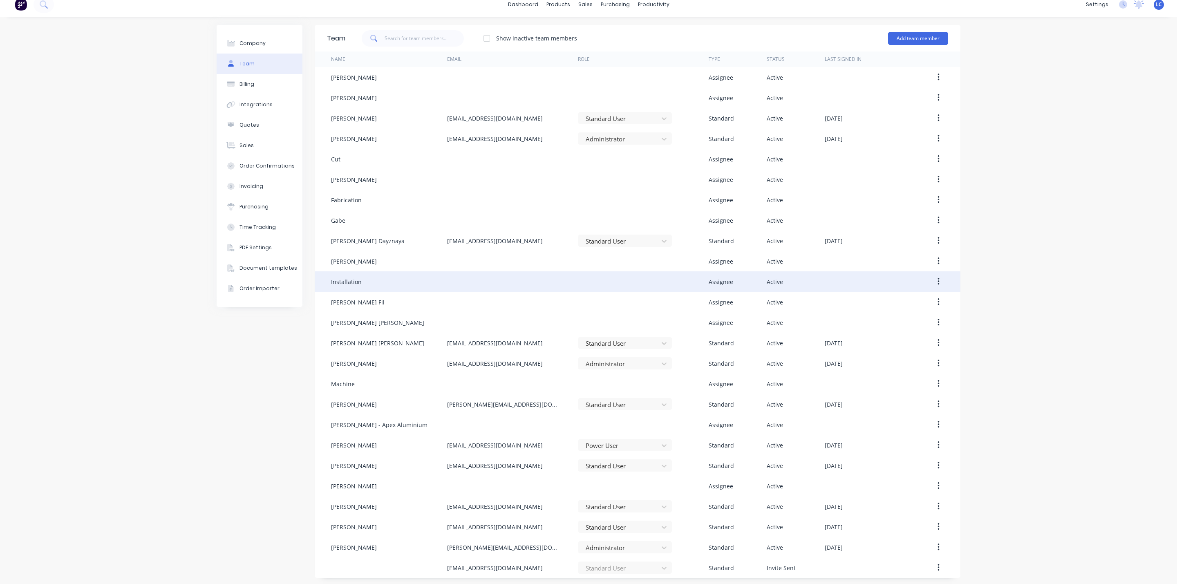
scroll to position [10, 0]
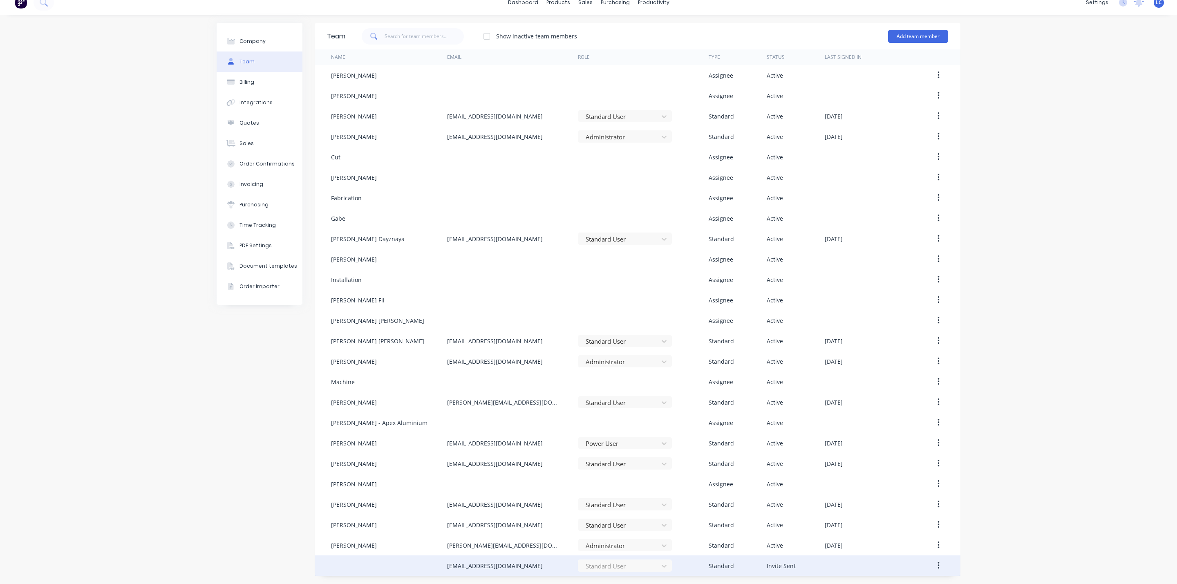
click at [478, 566] on div "[EMAIL_ADDRESS][DOMAIN_NAME]" at bounding box center [495, 565] width 96 height 9
click at [766, 564] on div "Invite Sent" at bounding box center [780, 565] width 29 height 9
click at [929, 558] on button "button" at bounding box center [938, 565] width 19 height 15
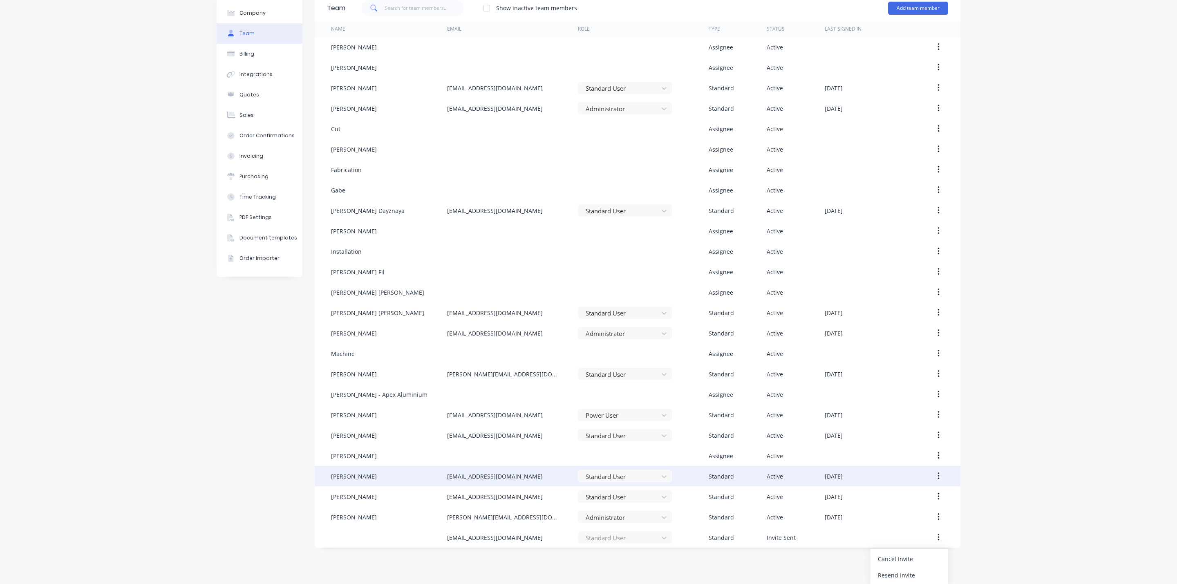
scroll to position [39, 0]
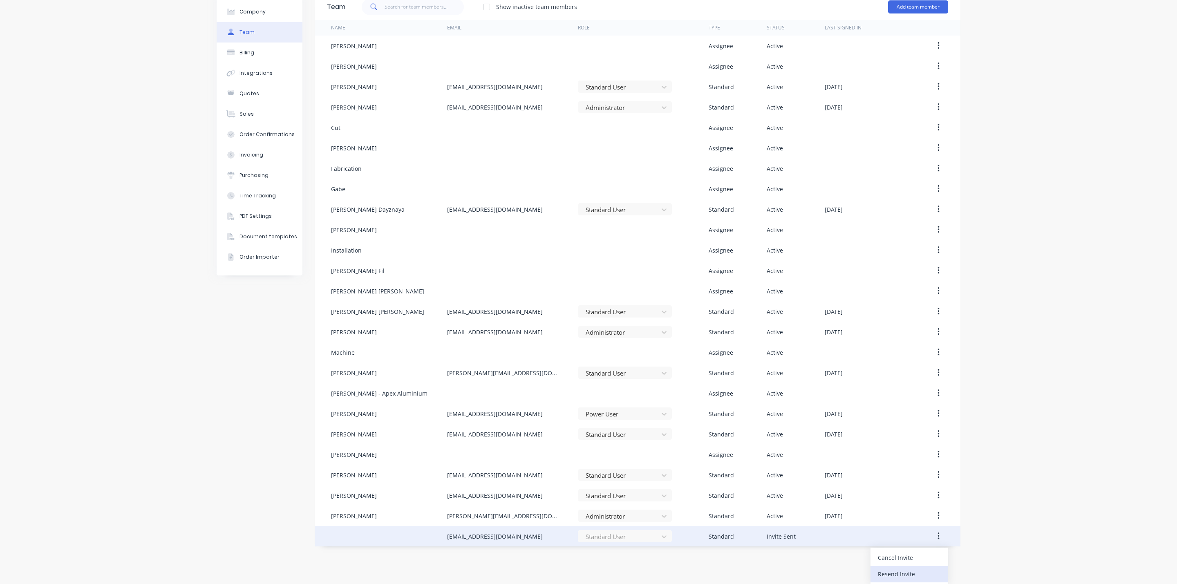
click at [880, 569] on div "Resend Invite" at bounding box center [909, 574] width 63 height 12
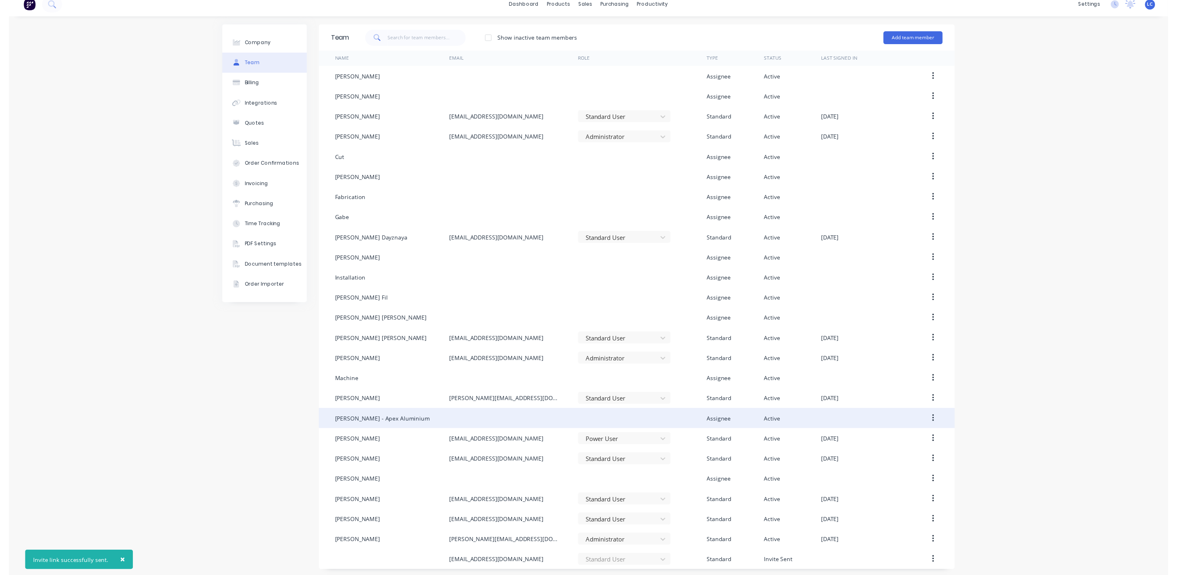
scroll to position [10, 0]
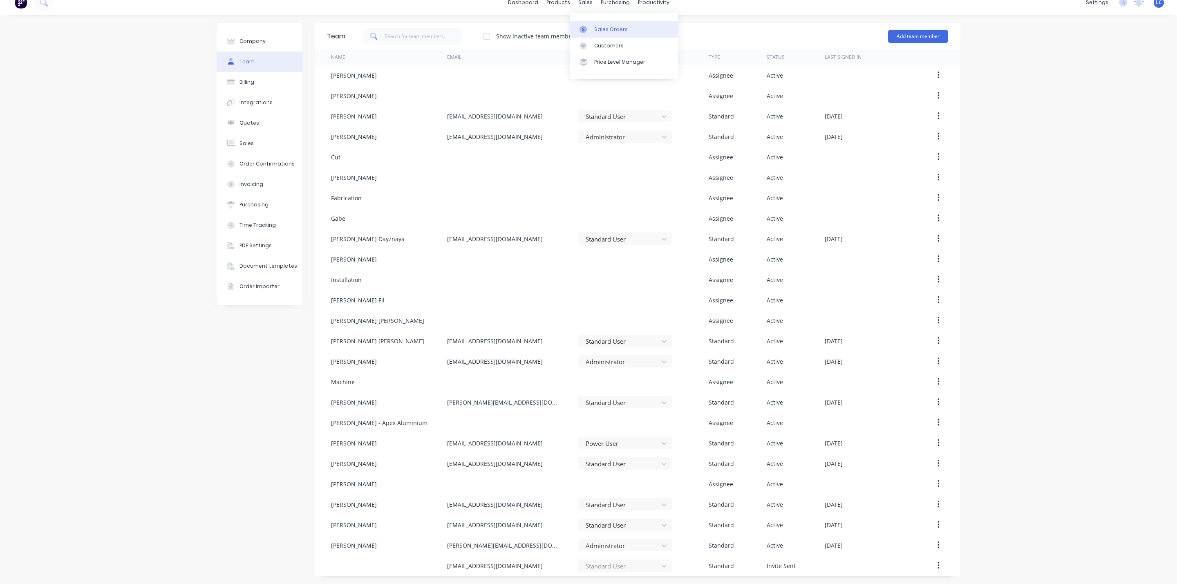
click at [598, 26] on div "Sales Orders" at bounding box center [611, 29] width 34 height 7
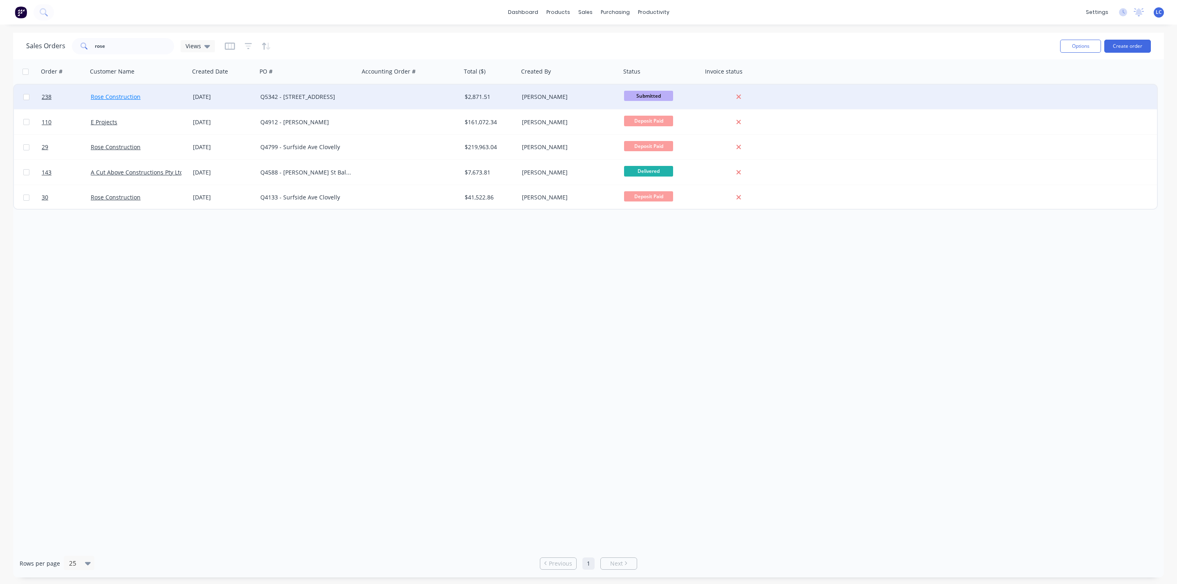
click at [107, 96] on link "Rose Construction" at bounding box center [116, 97] width 50 height 8
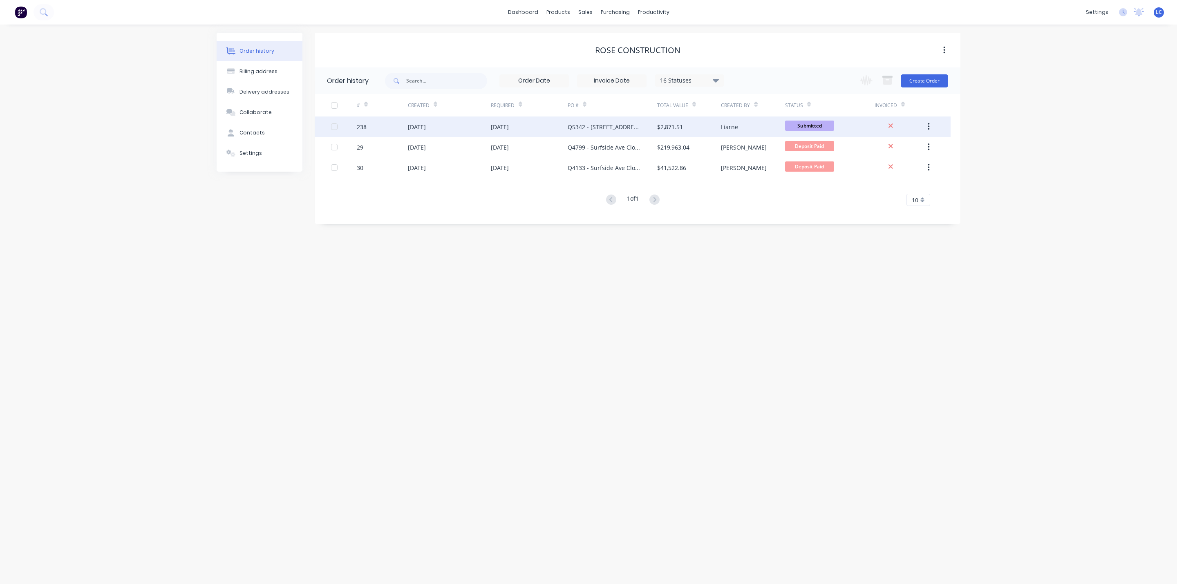
click at [612, 121] on div "Q5342 - [STREET_ADDRESS]" at bounding box center [612, 126] width 89 height 20
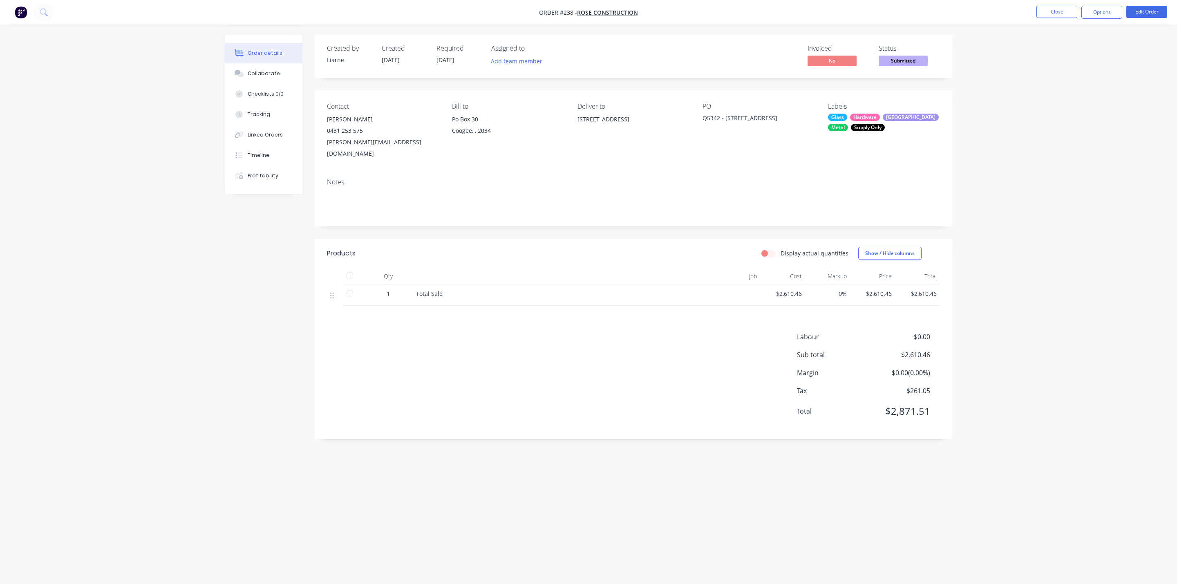
click at [895, 119] on div "[GEOGRAPHIC_DATA]" at bounding box center [911, 117] width 56 height 7
click at [842, 214] on div at bounding box center [842, 215] width 16 height 16
click at [840, 219] on div at bounding box center [842, 221] width 16 height 16
click at [1077, 212] on div "Order details Collaborate Checklists 0/0 Tracking Linked Orders Timeline Profit…" at bounding box center [588, 292] width 1177 height 584
click at [1055, 11] on button "Close" at bounding box center [1056, 12] width 41 height 12
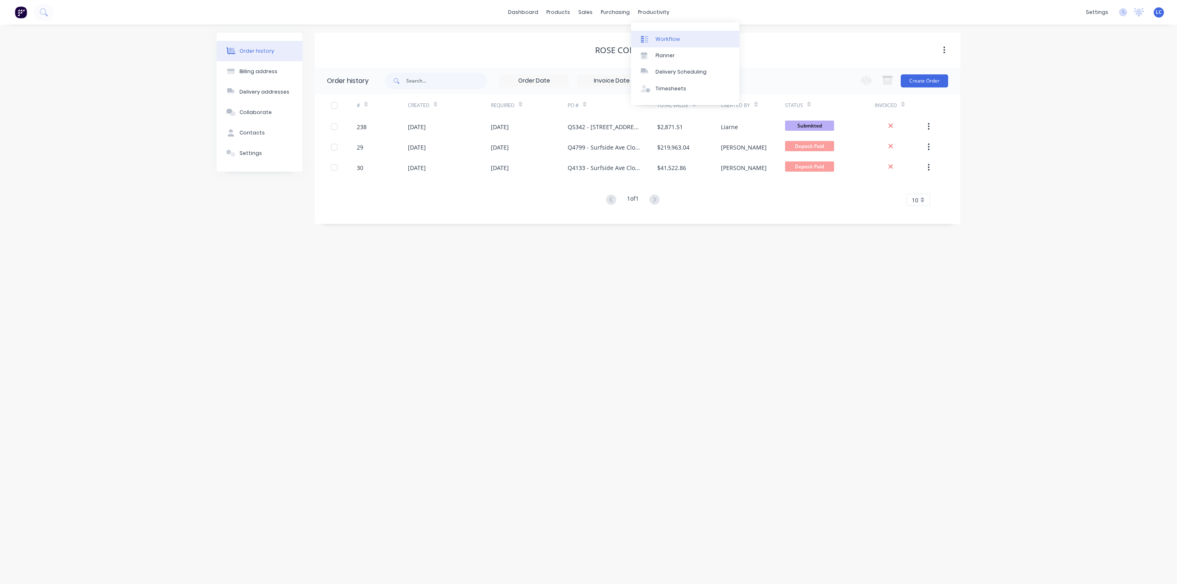
click at [648, 38] on icon at bounding box center [644, 39] width 7 height 7
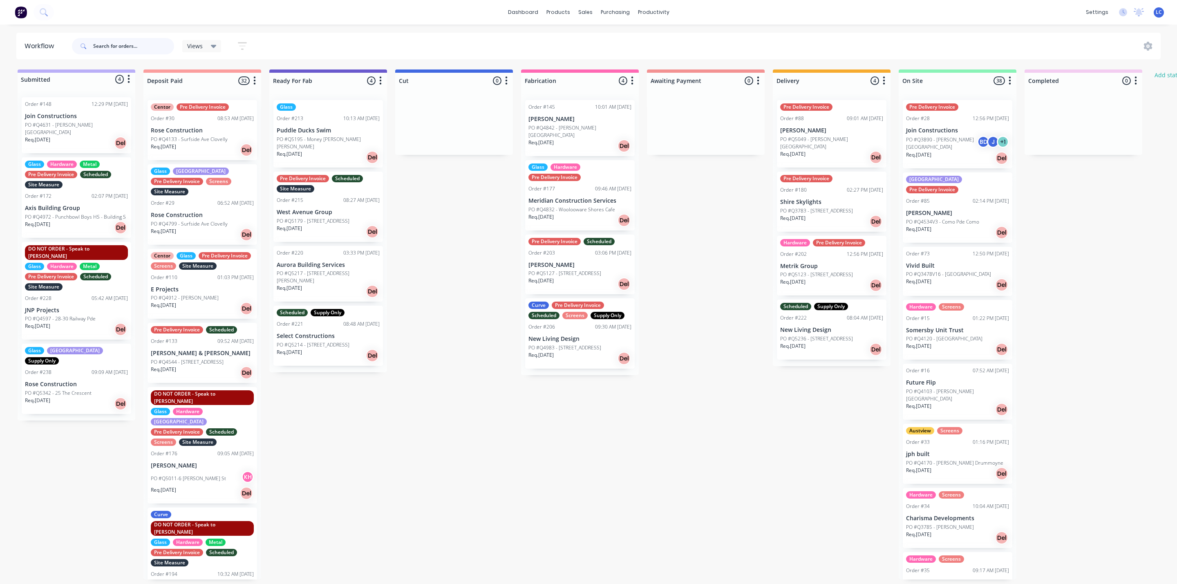
click at [116, 49] on input "text" at bounding box center [133, 46] width 81 height 16
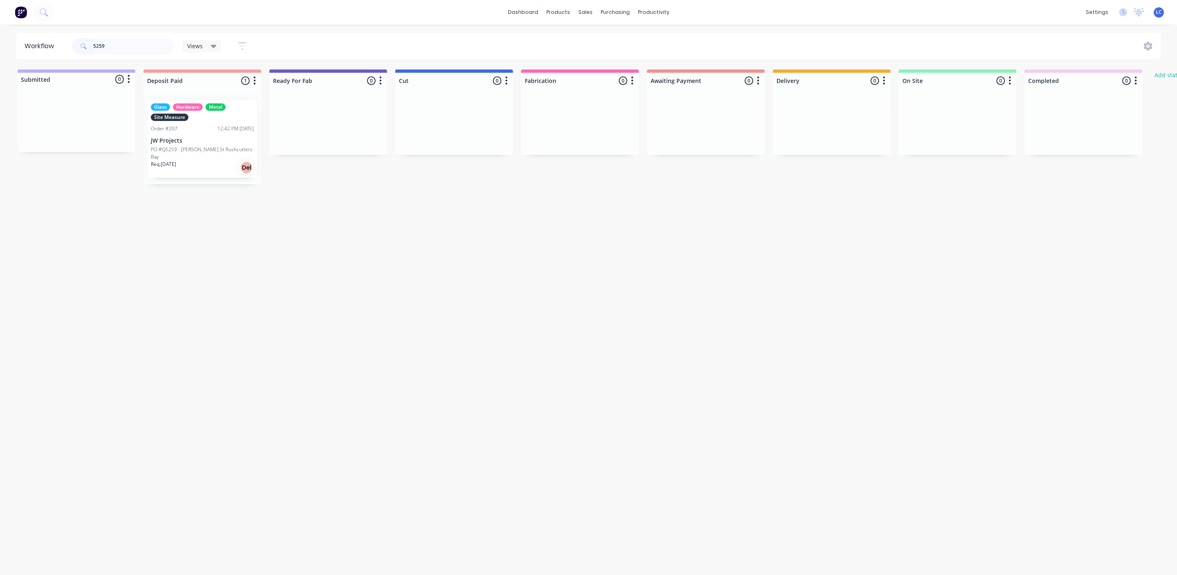
click at [170, 136] on div "Glass Hardware Metal Site Measure Order #207 12:42 PM [DATE] JW Projects PO #Q5…" at bounding box center [201, 139] width 109 height 78
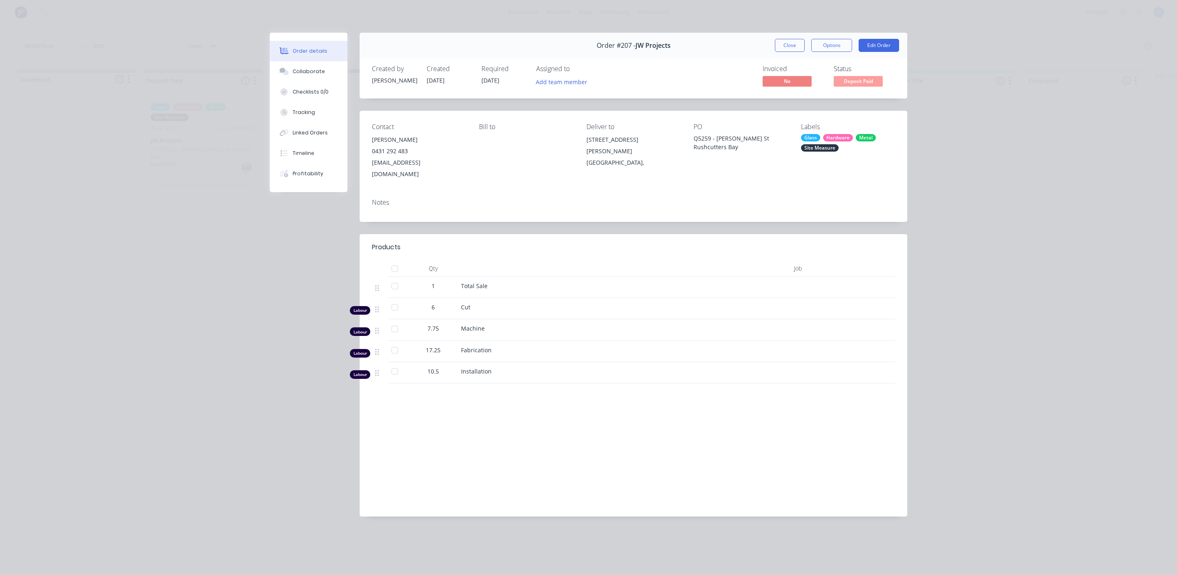
click at [803, 134] on div "Glass" at bounding box center [810, 137] width 19 height 7
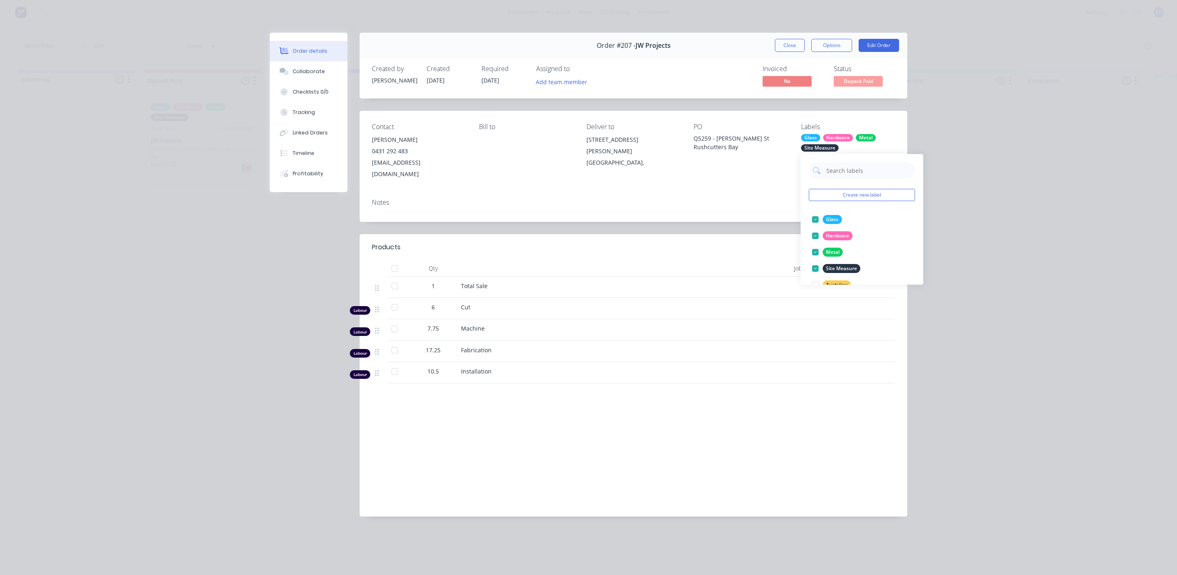
click at [808, 136] on div "Glass" at bounding box center [810, 137] width 19 height 7
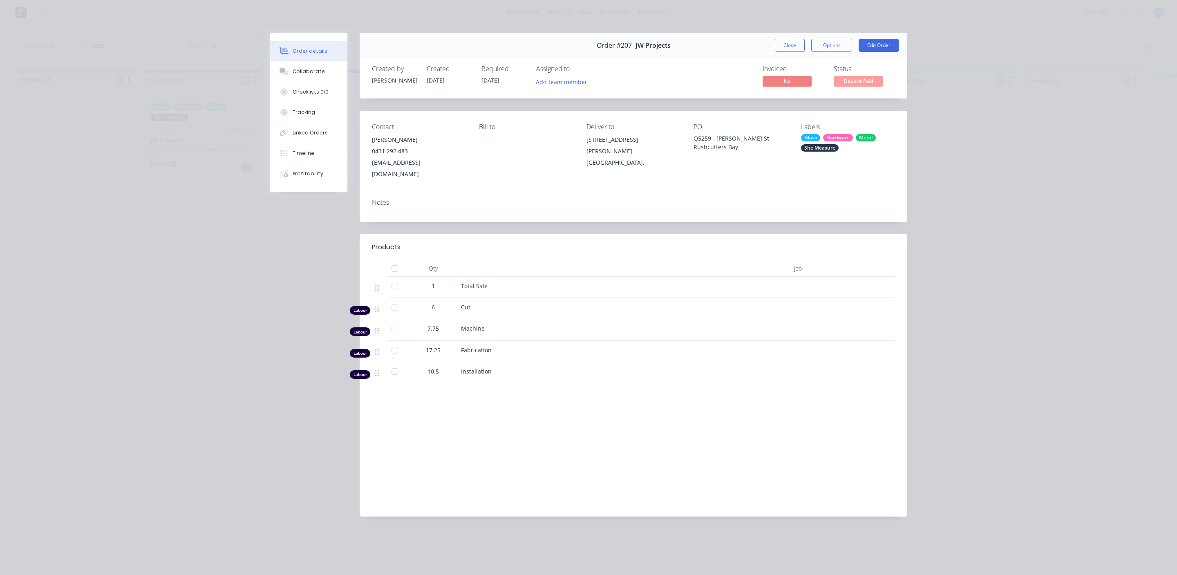
click at [809, 134] on div "Glass" at bounding box center [810, 137] width 19 height 7
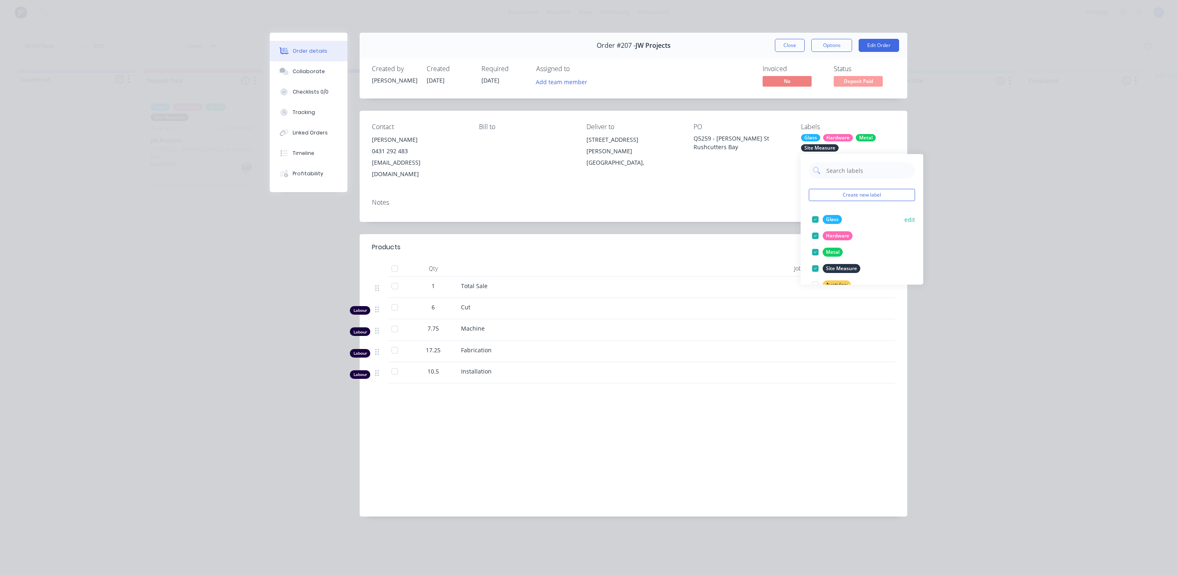
click at [811, 217] on div at bounding box center [815, 219] width 16 height 16
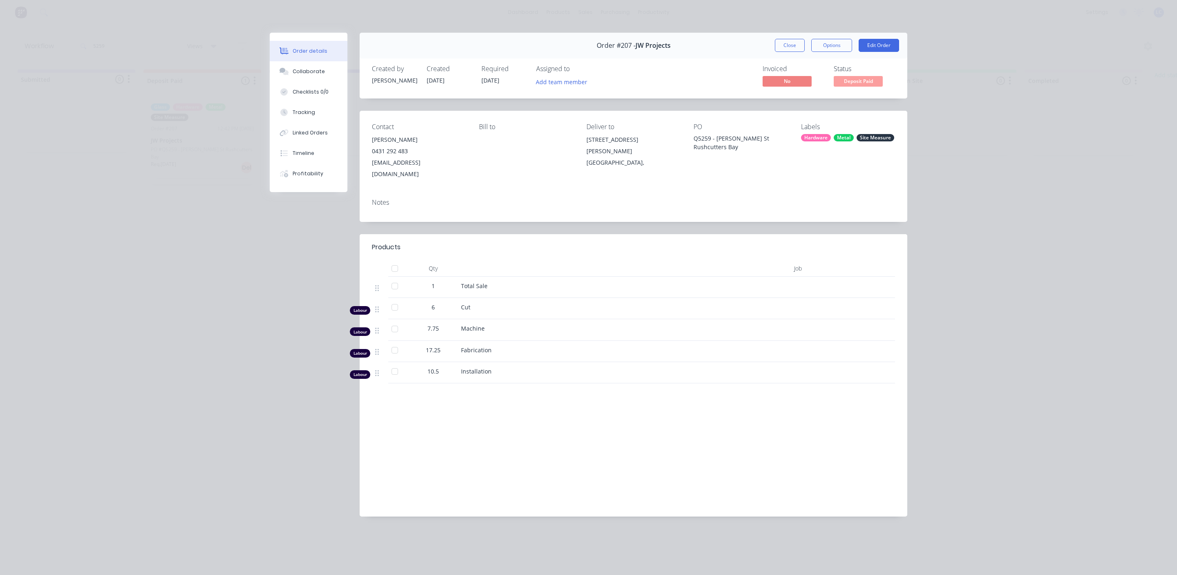
click at [677, 234] on header "Products" at bounding box center [633, 247] width 547 height 26
click at [810, 136] on div "Hardware" at bounding box center [816, 137] width 30 height 7
click at [813, 223] on div at bounding box center [815, 226] width 16 height 16
click at [695, 199] on div "Notes" at bounding box center [633, 203] width 523 height 8
click at [784, 42] on button "Close" at bounding box center [790, 45] width 30 height 13
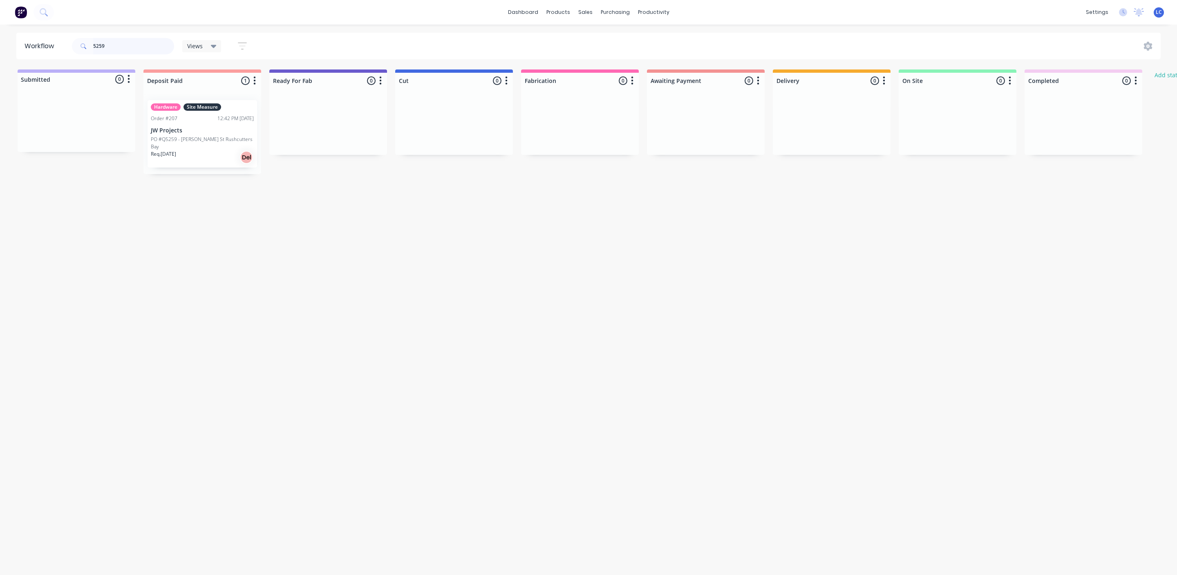
drag, startPoint x: 108, startPoint y: 41, endPoint x: 27, endPoint y: 43, distance: 80.9
click at [28, 42] on header "Workflow 5259 Views Save new view None (Default) edit Production edit Show/Hide…" at bounding box center [588, 46] width 1144 height 27
click at [181, 185] on p "Blanc Black" at bounding box center [202, 188] width 103 height 7
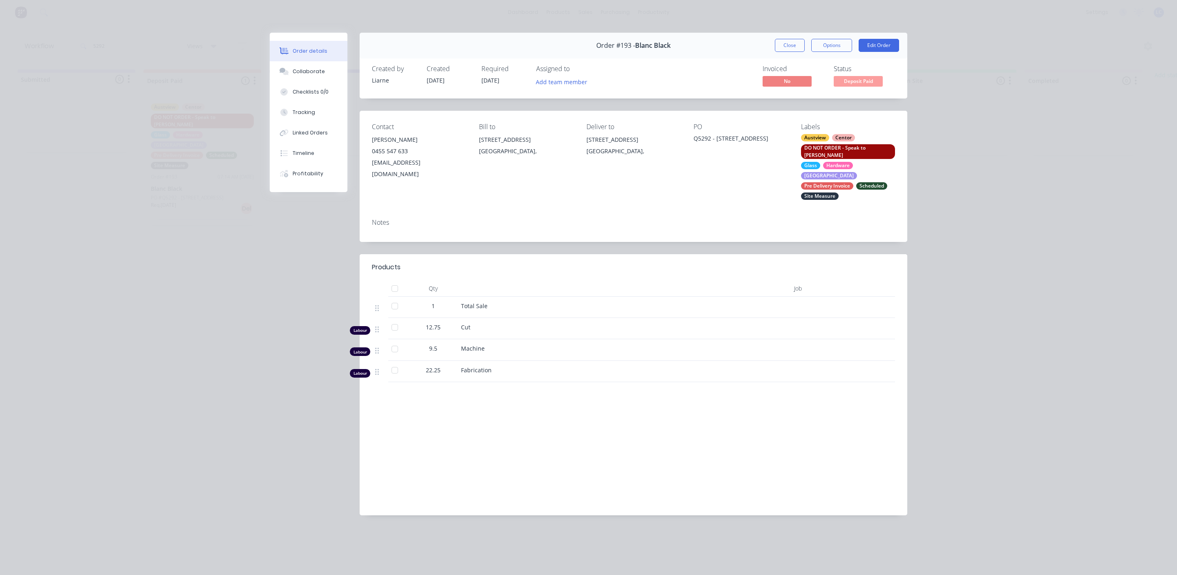
click at [820, 182] on div "Pre Delivery Invoice" at bounding box center [827, 185] width 52 height 7
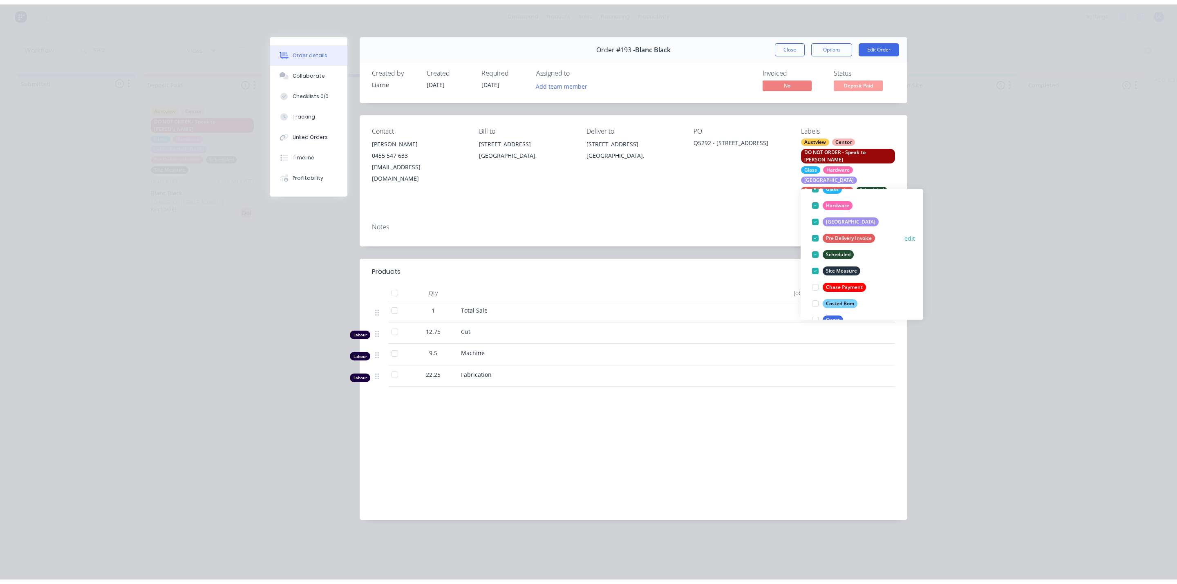
scroll to position [123, 0]
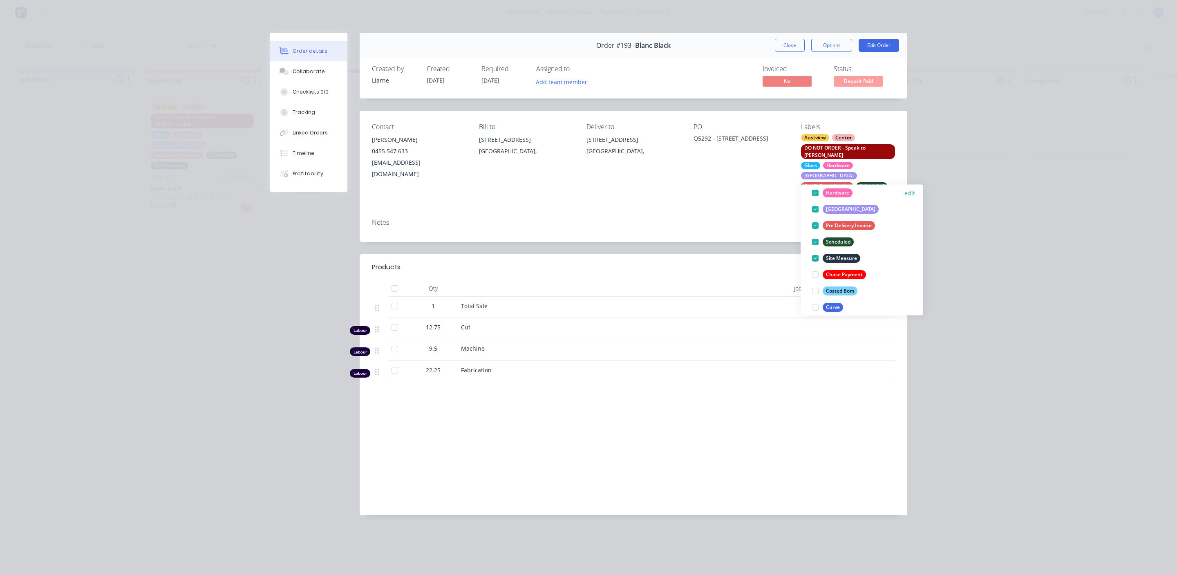
click at [814, 194] on div at bounding box center [815, 193] width 16 height 16
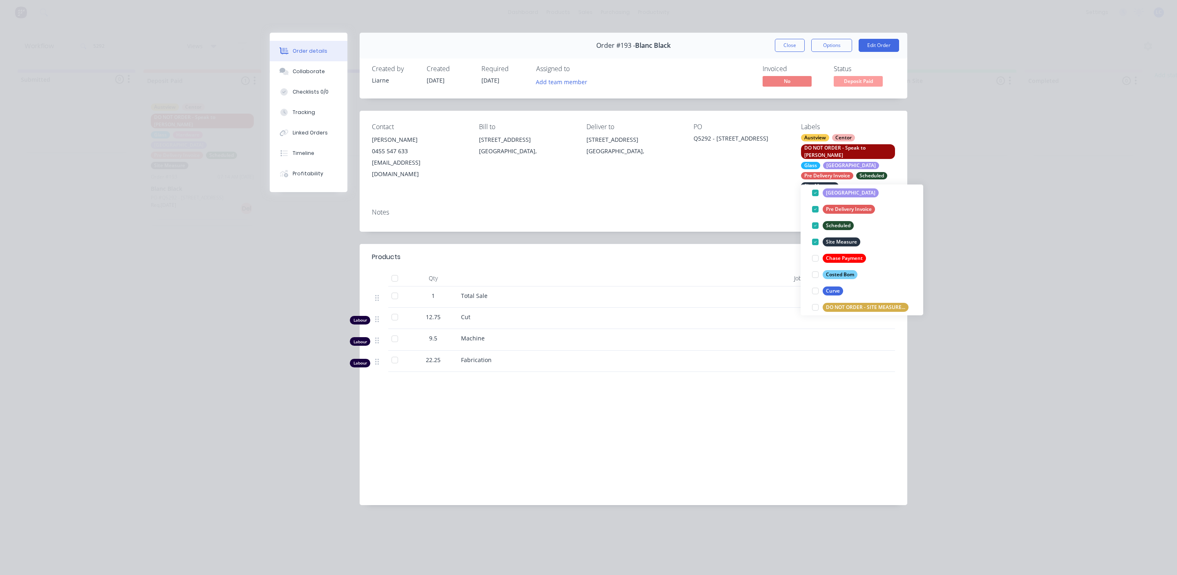
click at [591, 170] on div "Deliver to [STREET_ADDRESS]," at bounding box center [633, 156] width 94 height 67
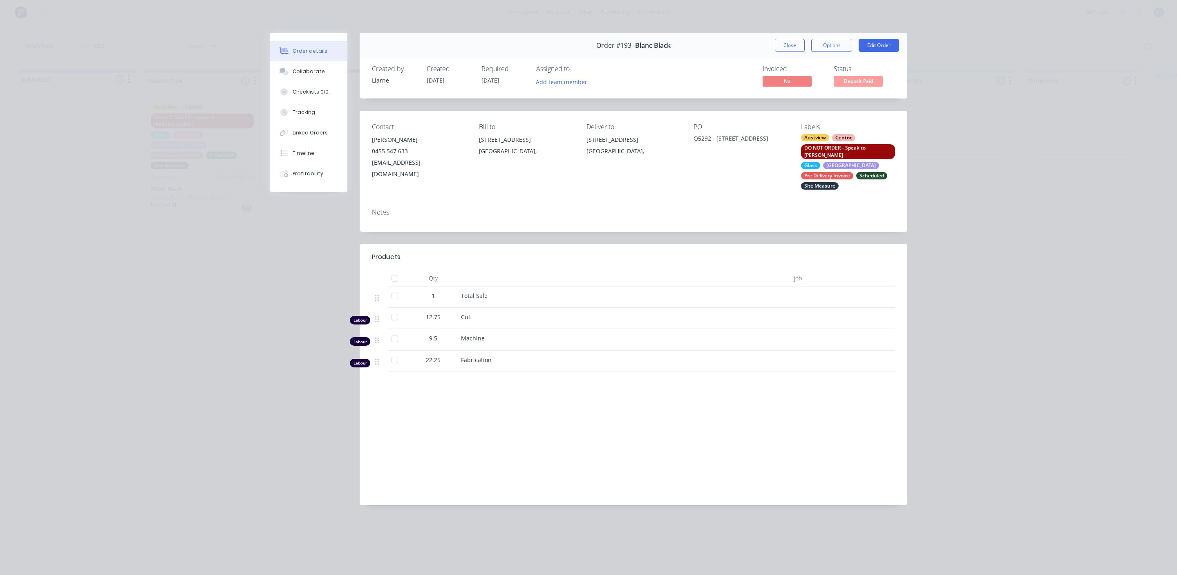
drag, startPoint x: 795, startPoint y: 41, endPoint x: 734, endPoint y: 48, distance: 60.9
click at [795, 41] on button "Close" at bounding box center [790, 45] width 30 height 13
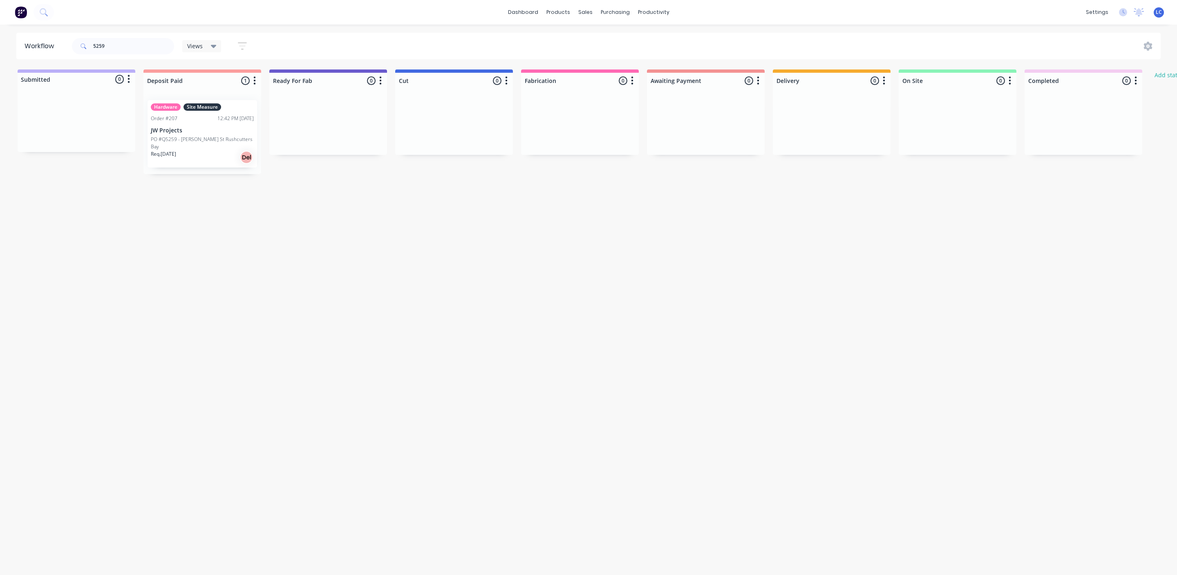
click at [195, 130] on p "JW Projects" at bounding box center [202, 130] width 103 height 7
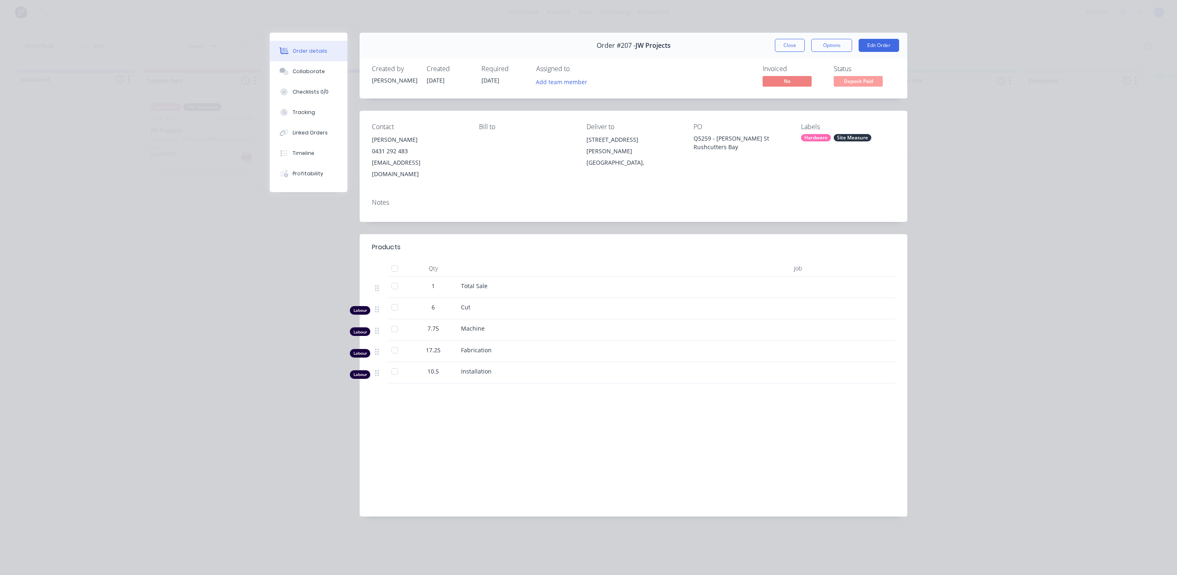
click at [813, 138] on div "Hardware" at bounding box center [816, 137] width 30 height 7
click at [819, 208] on div at bounding box center [815, 209] width 16 height 16
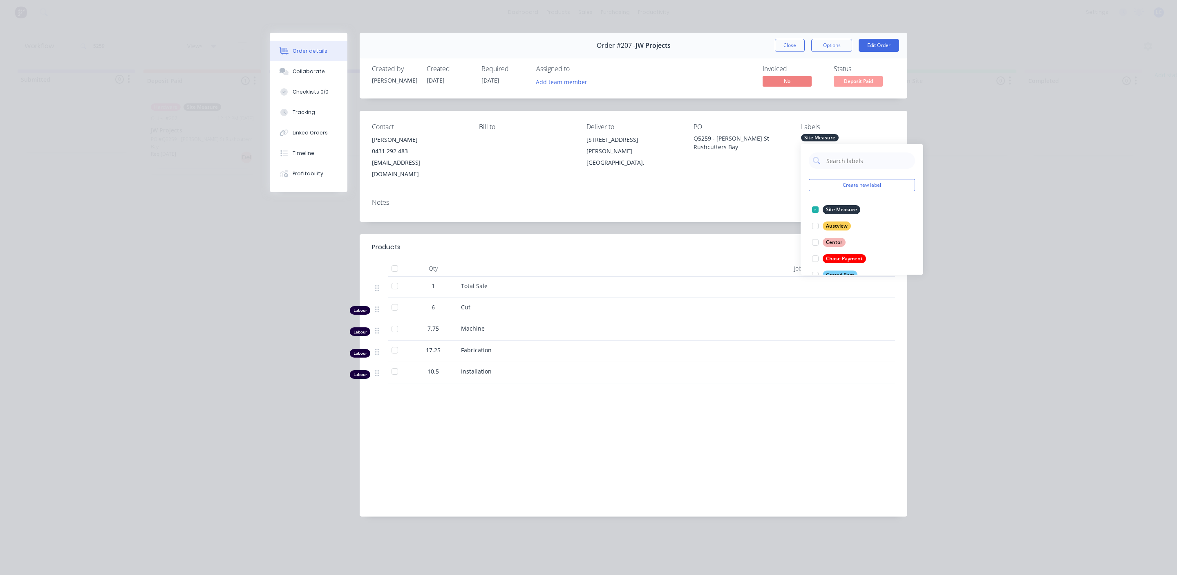
click at [780, 173] on div "Contact [PERSON_NAME] [PHONE_NUMBER] [EMAIL_ADDRESS][DOMAIN_NAME] Bill to Deliv…" at bounding box center [633, 151] width 547 height 81
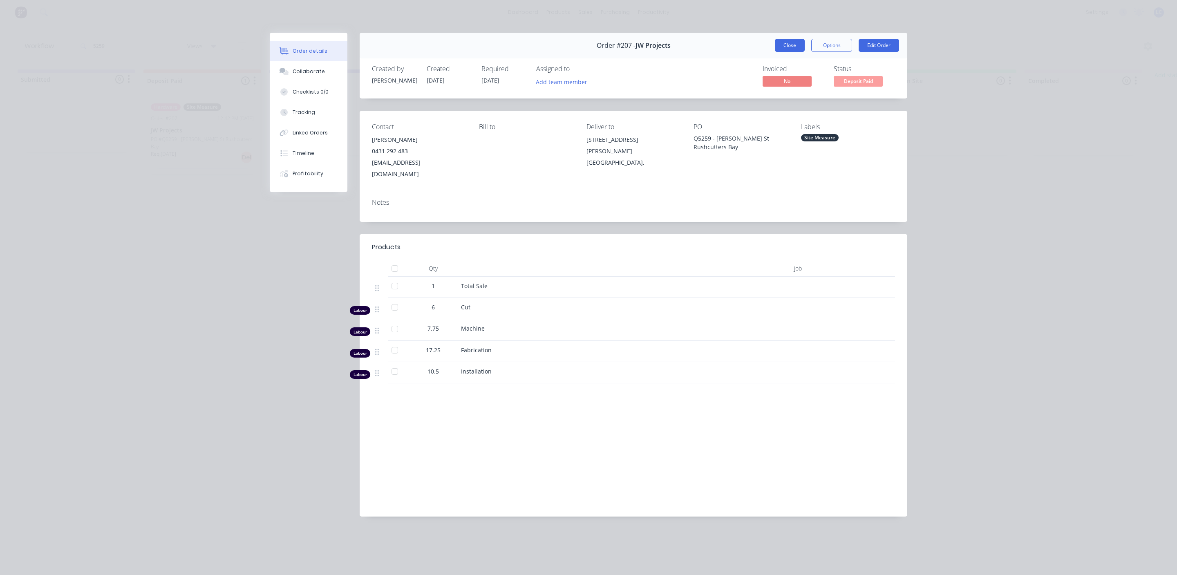
click at [788, 48] on button "Close" at bounding box center [790, 45] width 30 height 13
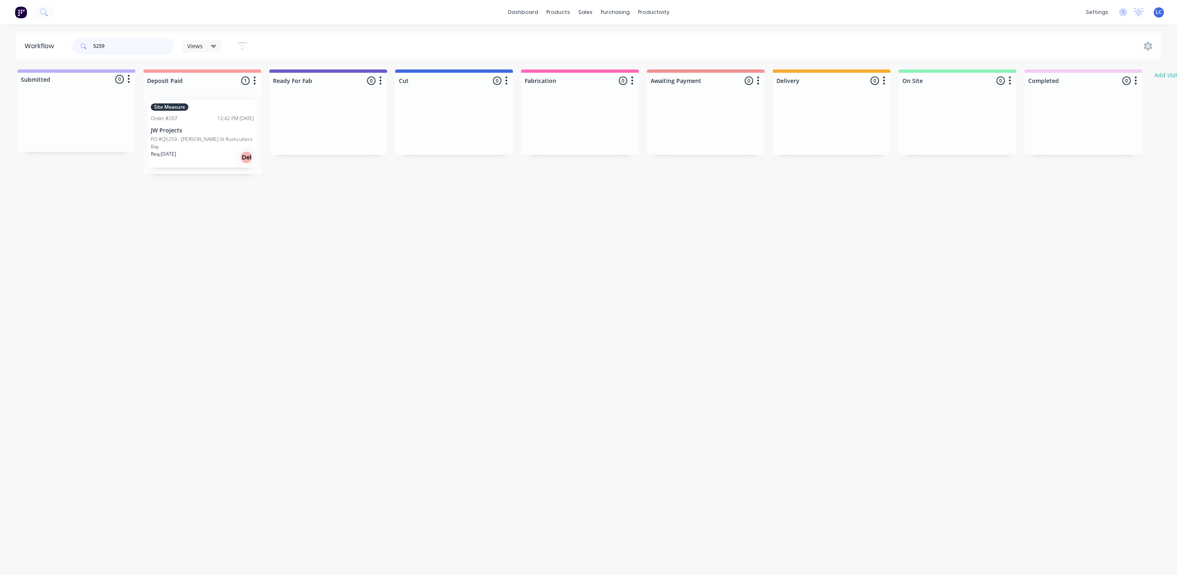
drag, startPoint x: 121, startPoint y: 43, endPoint x: 81, endPoint y: 42, distance: 39.7
click at [81, 42] on div "5259" at bounding box center [123, 46] width 102 height 16
click at [81, 42] on span at bounding box center [82, 46] width 21 height 16
drag, startPoint x: 104, startPoint y: 44, endPoint x: 83, endPoint y: 45, distance: 20.8
click at [89, 45] on div "5259" at bounding box center [123, 46] width 102 height 16
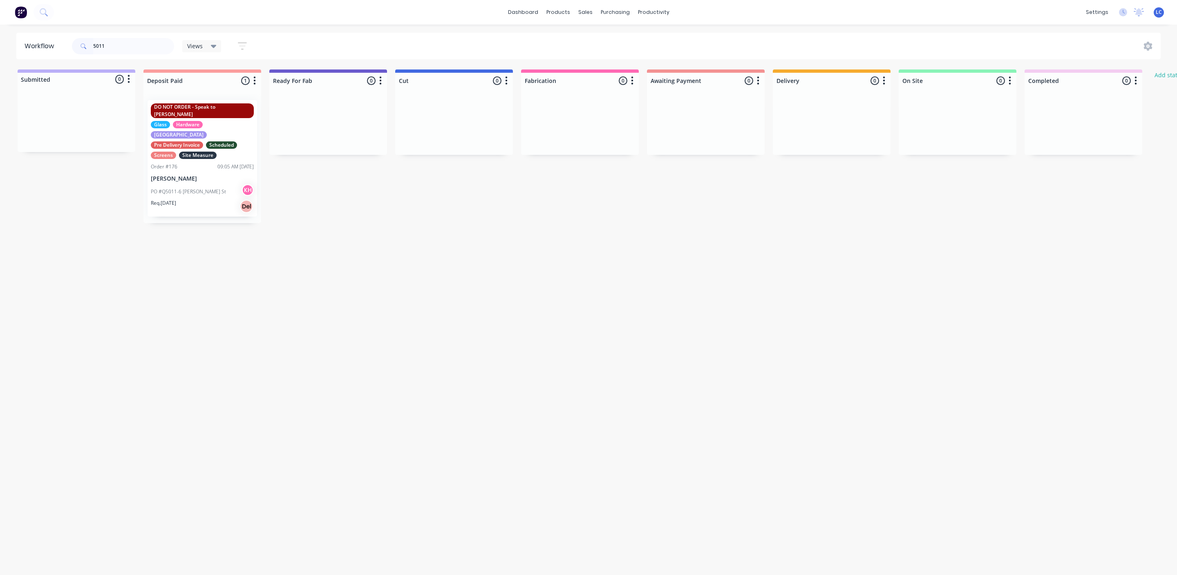
click at [194, 121] on div "Hardware" at bounding box center [188, 124] width 30 height 7
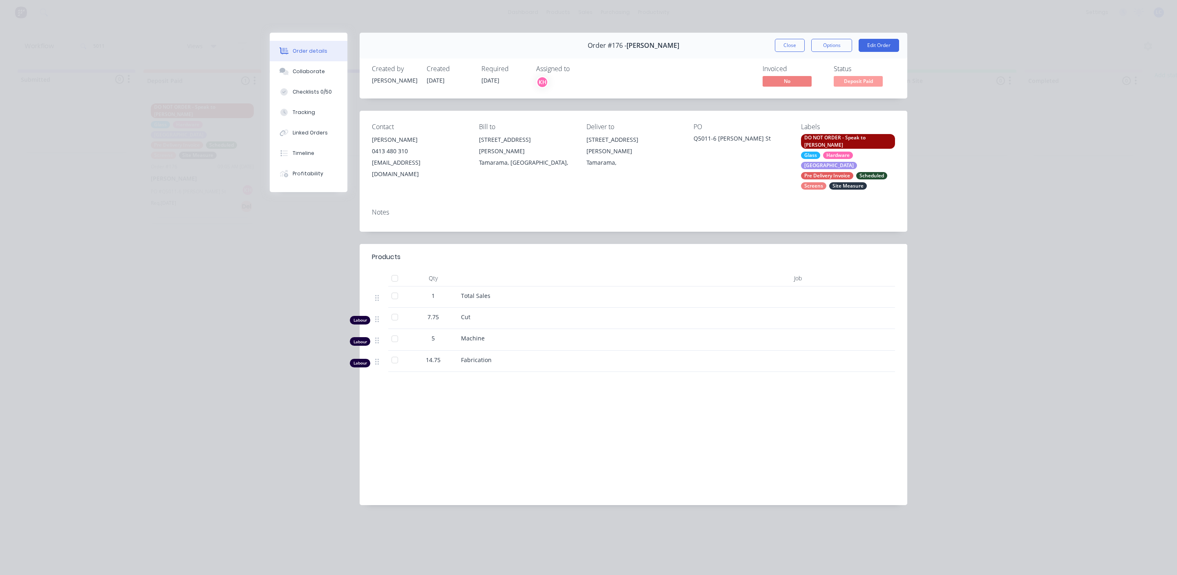
click at [837, 143] on div "DO NOT ORDER - Speak to [PERSON_NAME] Hardware Louvre Pre Delivery Invoice Sche…" at bounding box center [848, 162] width 94 height 56
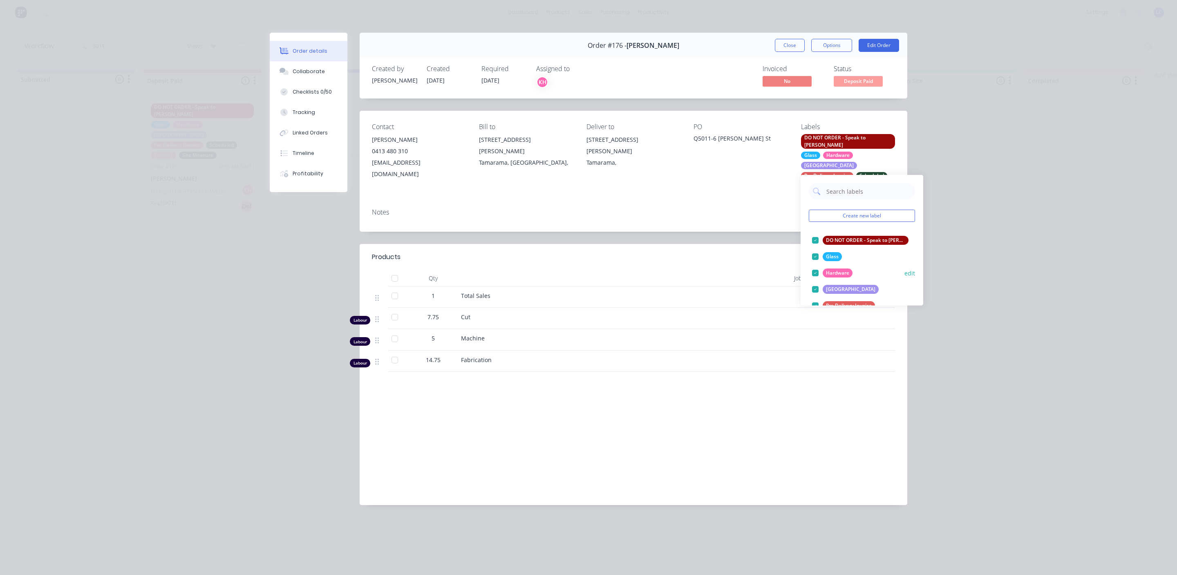
click at [816, 269] on div at bounding box center [815, 273] width 16 height 16
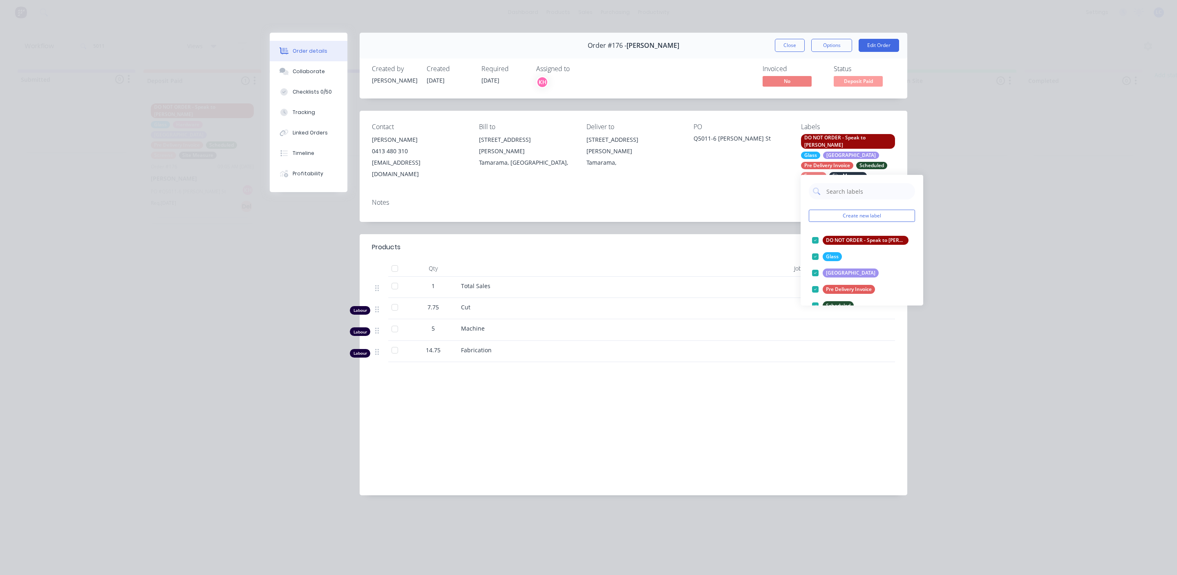
click at [743, 179] on div "Contact [PERSON_NAME] [PHONE_NUMBER] [EMAIL_ADDRESS][DOMAIN_NAME] Bill to [STRE…" at bounding box center [633, 151] width 547 height 81
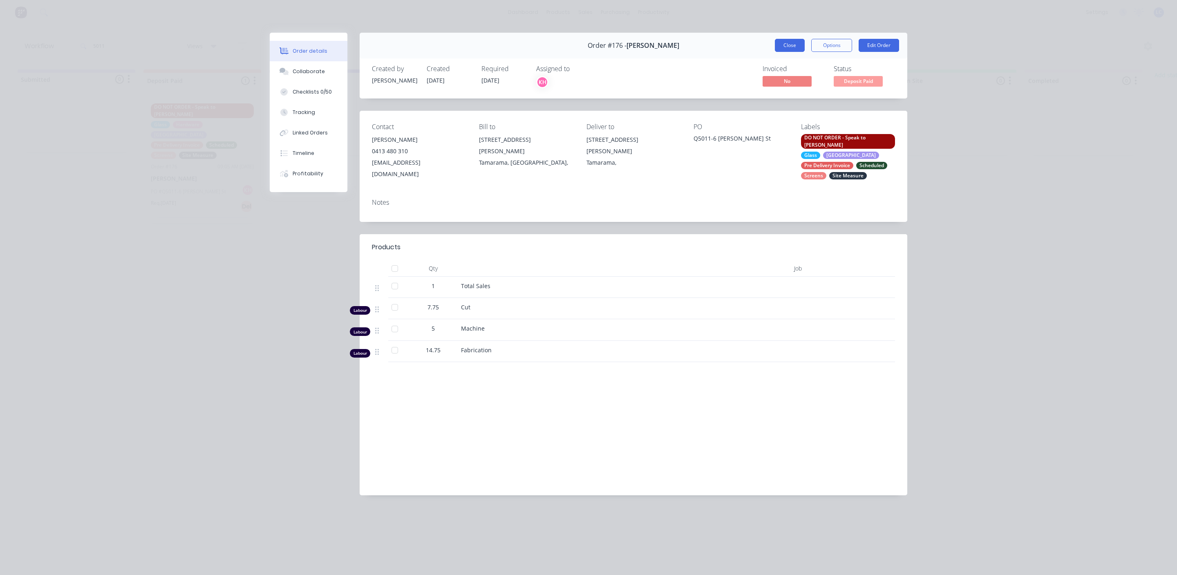
click at [791, 41] on button "Close" at bounding box center [790, 45] width 30 height 13
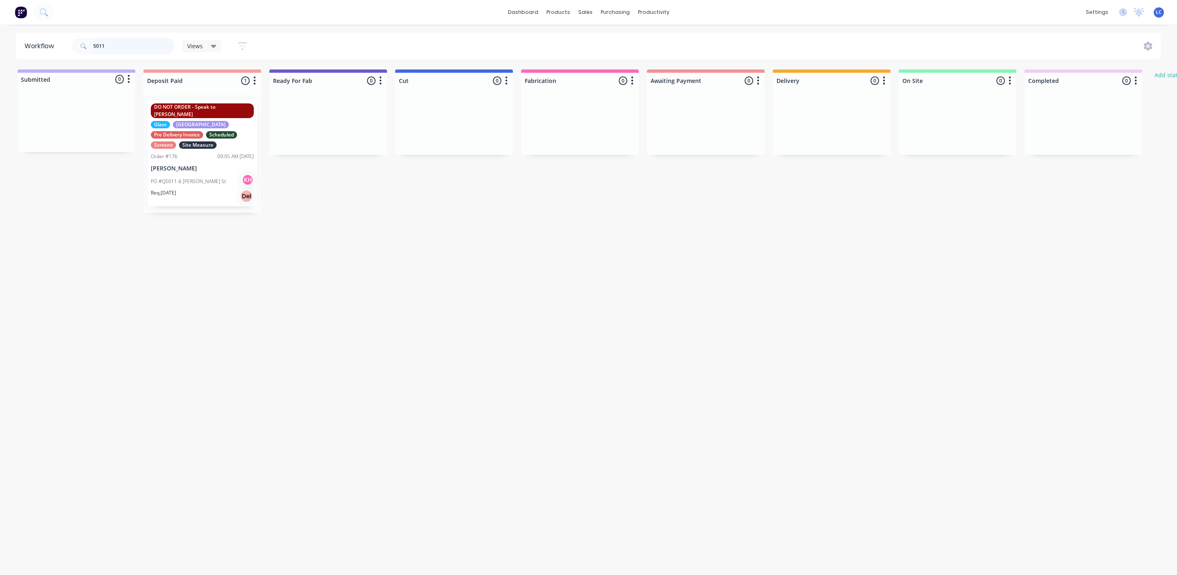
click at [107, 47] on input "5011" at bounding box center [133, 46] width 81 height 16
drag, startPoint x: 107, startPoint y: 47, endPoint x: 81, endPoint y: 47, distance: 25.3
click at [81, 47] on div "5011" at bounding box center [123, 46] width 102 height 16
type input "5211"
drag, startPoint x: 113, startPoint y: 47, endPoint x: 81, endPoint y: 43, distance: 32.5
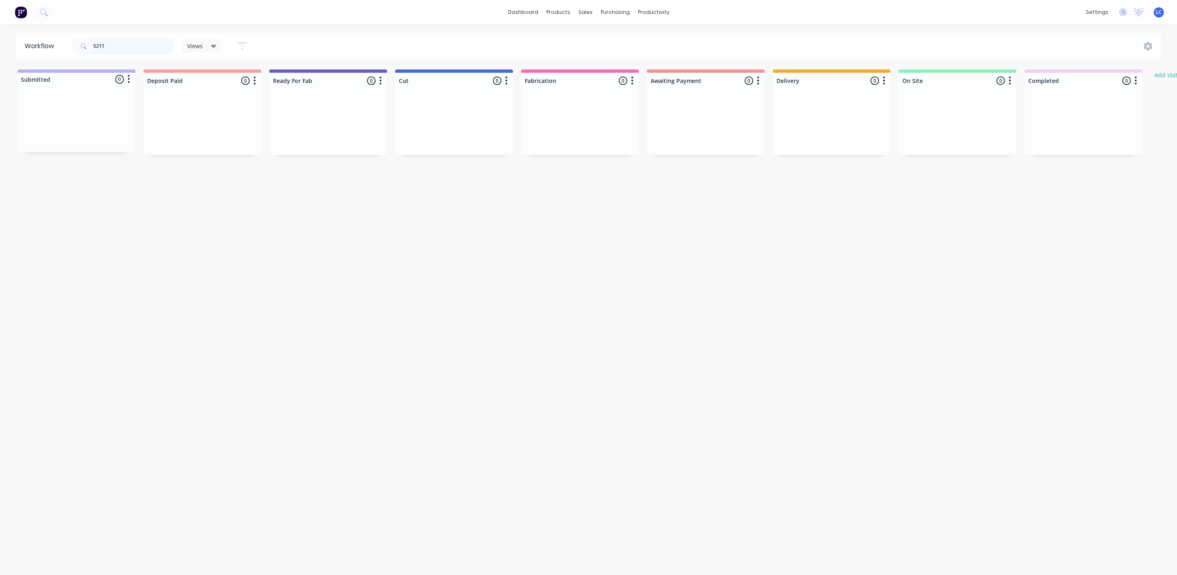
click at [81, 43] on div "5211" at bounding box center [123, 46] width 102 height 16
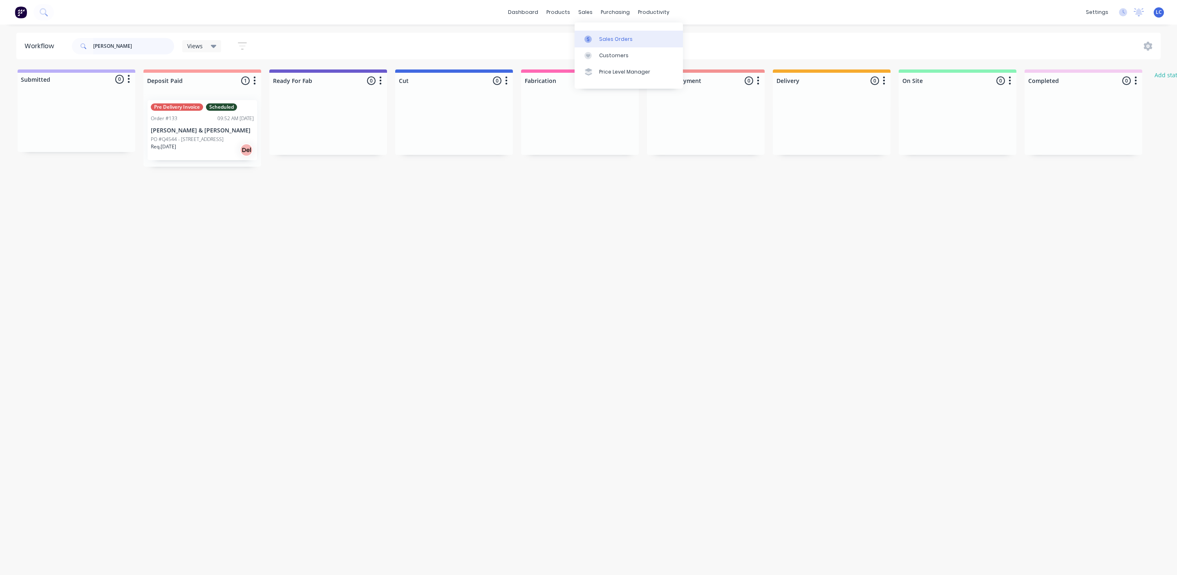
type input "[PERSON_NAME]"
click at [598, 36] on link "Sales Orders" at bounding box center [628, 39] width 108 height 16
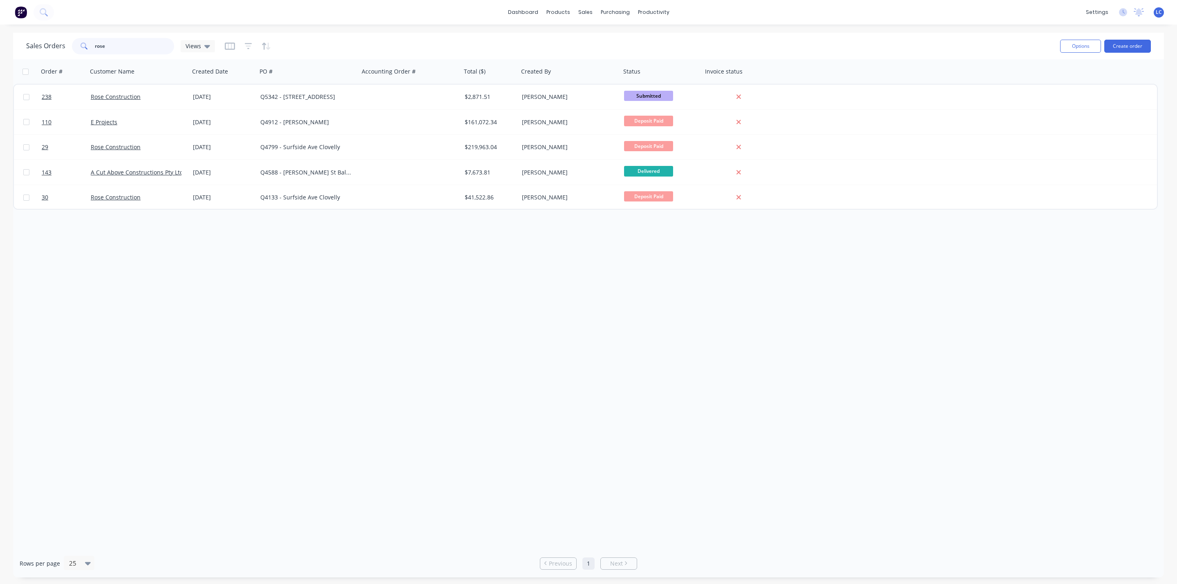
drag, startPoint x: 133, startPoint y: 40, endPoint x: 46, endPoint y: 40, distance: 87.0
click at [50, 40] on div "Sales Orders rose Views" at bounding box center [120, 46] width 189 height 16
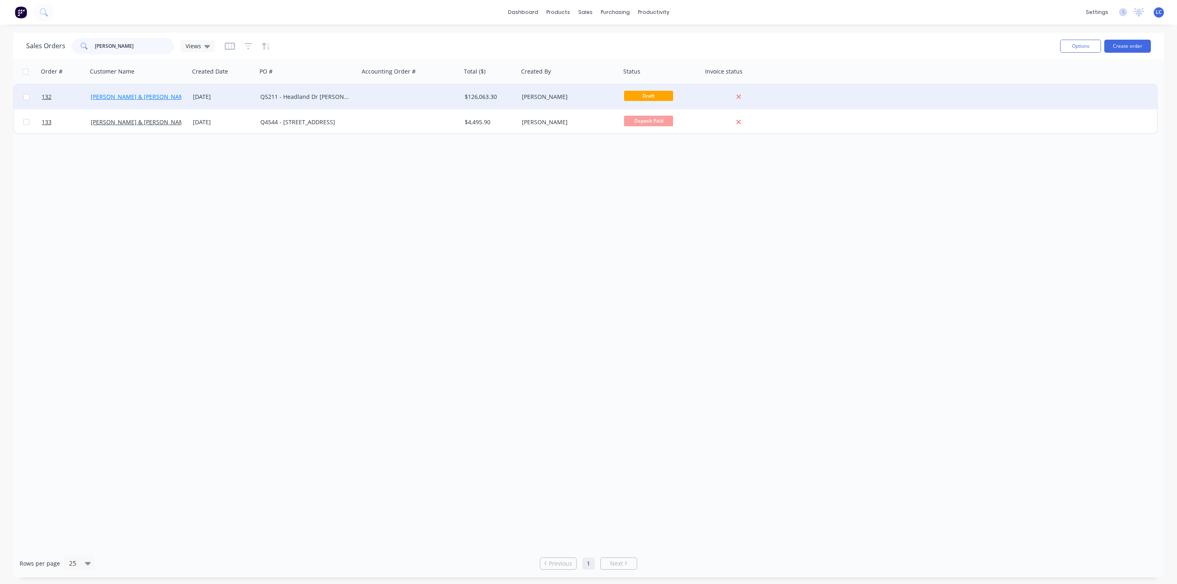
type input "[PERSON_NAME]"
click at [116, 97] on link "[PERSON_NAME] & [PERSON_NAME]" at bounding box center [140, 97] width 99 height 8
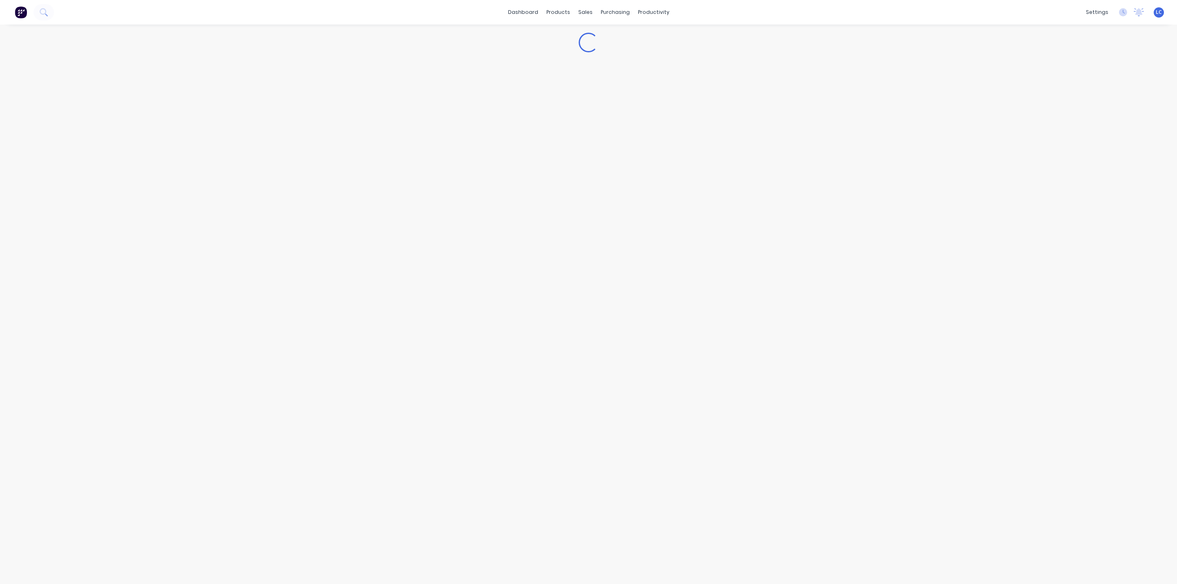
click at [116, 97] on div "Loading..." at bounding box center [588, 304] width 1177 height 559
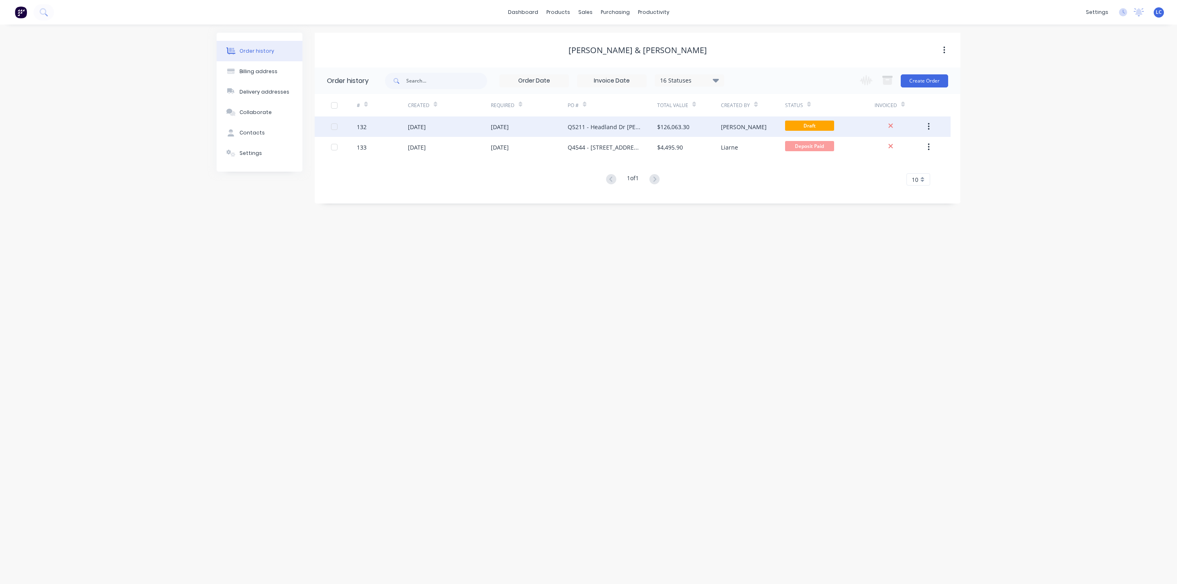
click at [734, 125] on div "[PERSON_NAME]" at bounding box center [744, 127] width 46 height 9
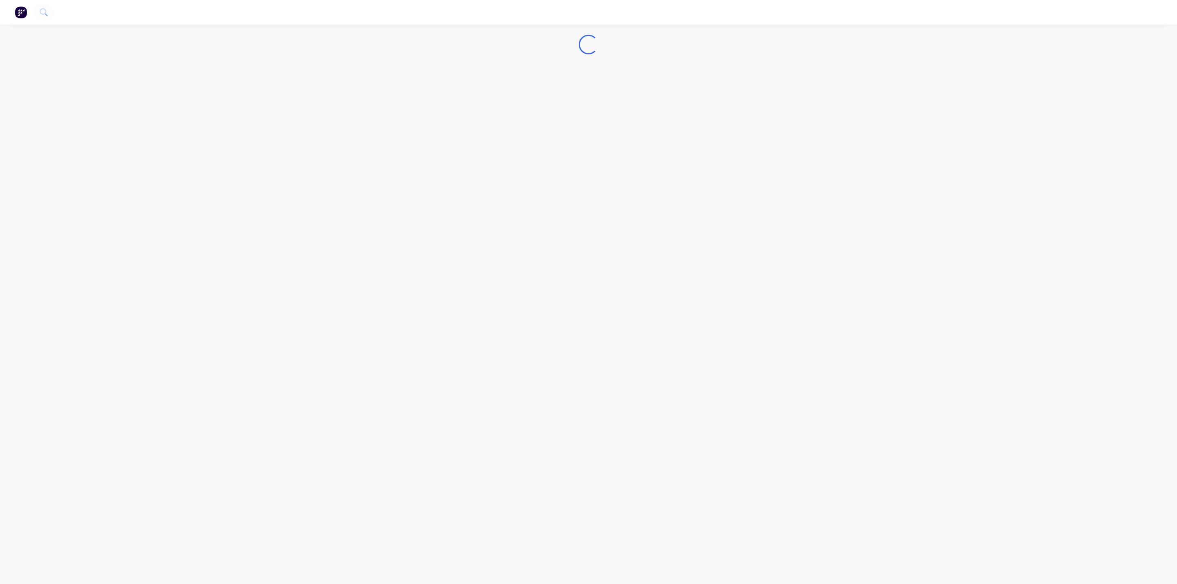
click at [734, 125] on div "Loading..." at bounding box center [588, 292] width 1177 height 584
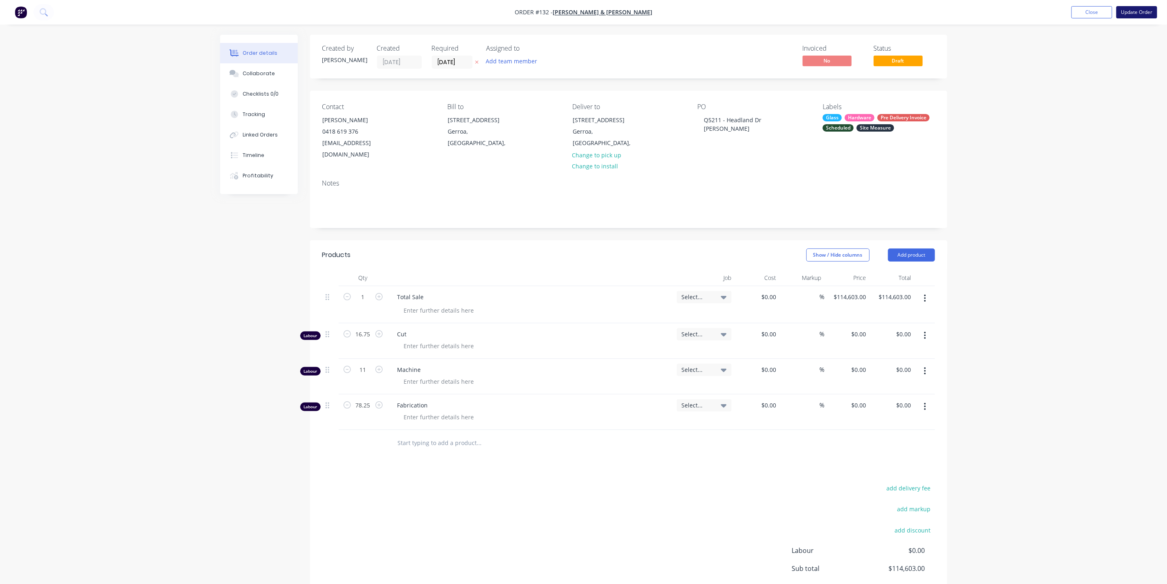
click at [1137, 10] on button "Update Order" at bounding box center [1137, 12] width 41 height 12
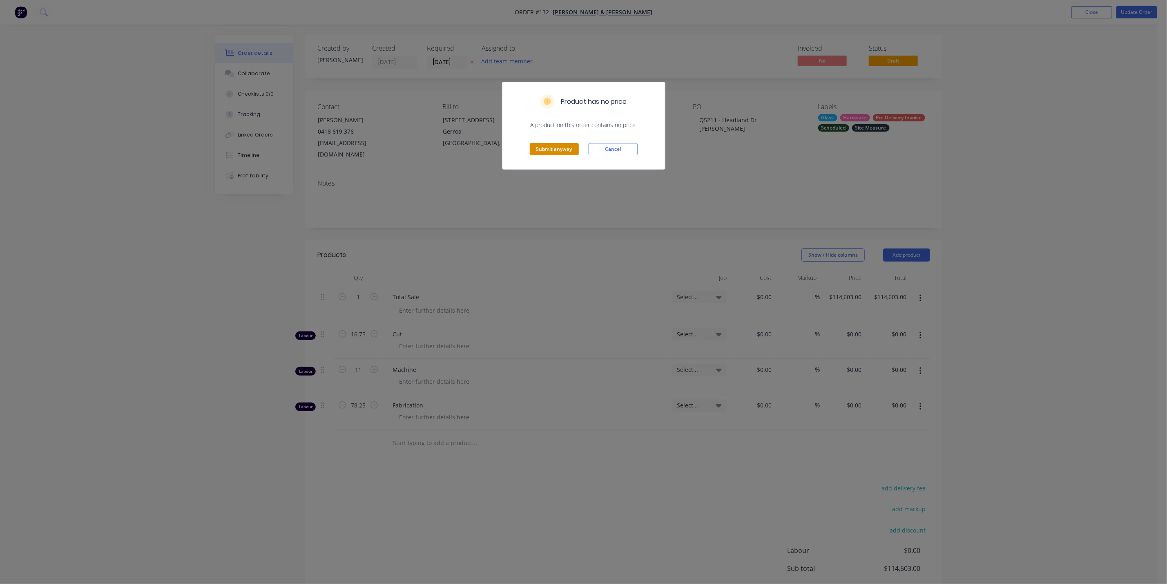
click at [553, 150] on button "Submit anyway" at bounding box center [554, 149] width 49 height 12
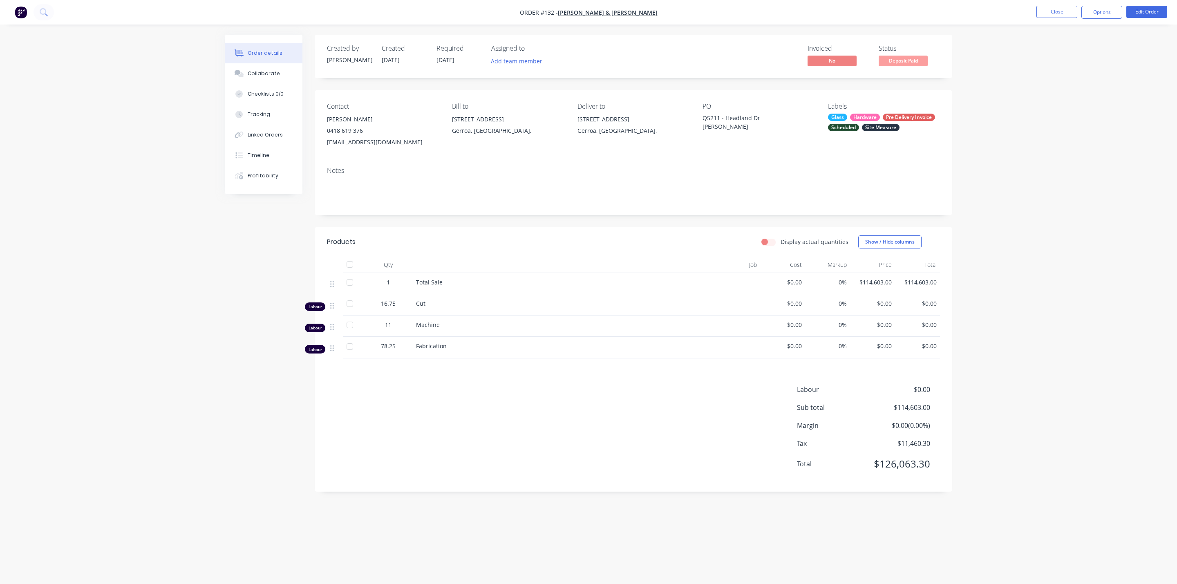
click at [858, 114] on div "Hardware" at bounding box center [865, 117] width 30 height 7
click at [838, 214] on div at bounding box center [842, 215] width 16 height 16
click at [634, 167] on div "Notes" at bounding box center [633, 171] width 613 height 8
click at [1051, 18] on li "Close" at bounding box center [1056, 12] width 41 height 13
click at [1051, 16] on button "Close" at bounding box center [1056, 12] width 41 height 12
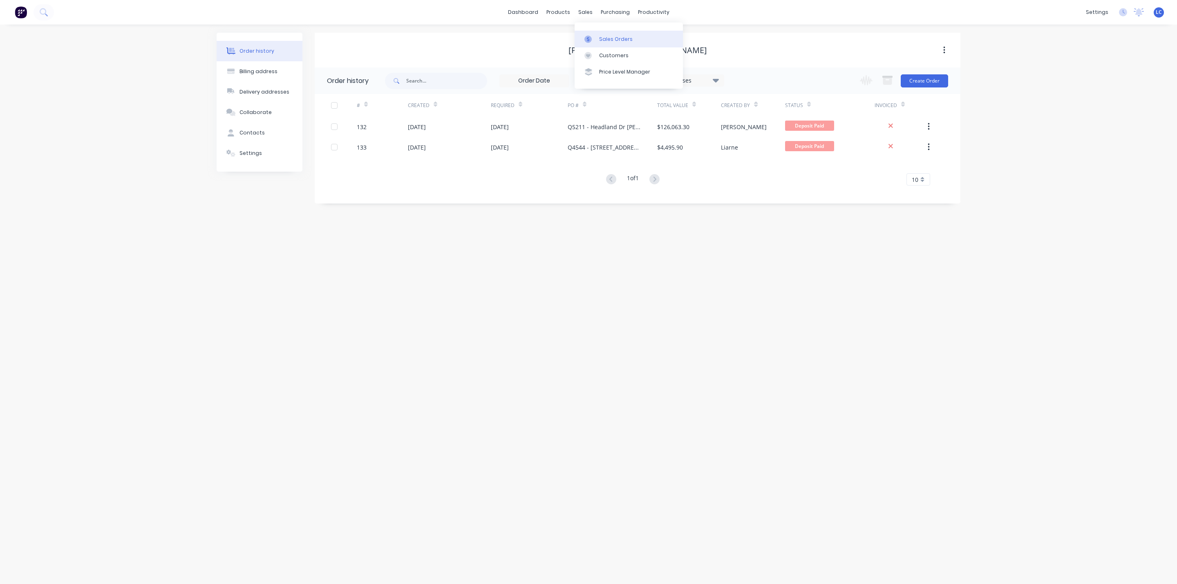
click at [608, 40] on div "Sales Orders" at bounding box center [616, 39] width 34 height 7
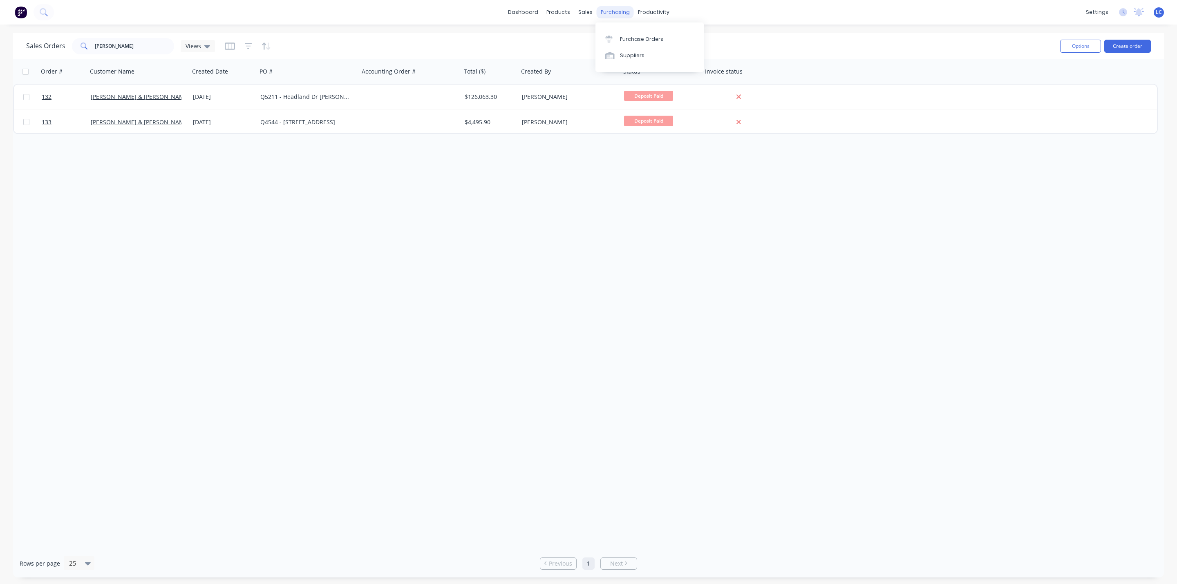
click at [609, 6] on div "purchasing" at bounding box center [615, 12] width 37 height 12
click at [615, 34] on link "Purchase Orders" at bounding box center [649, 39] width 108 height 16
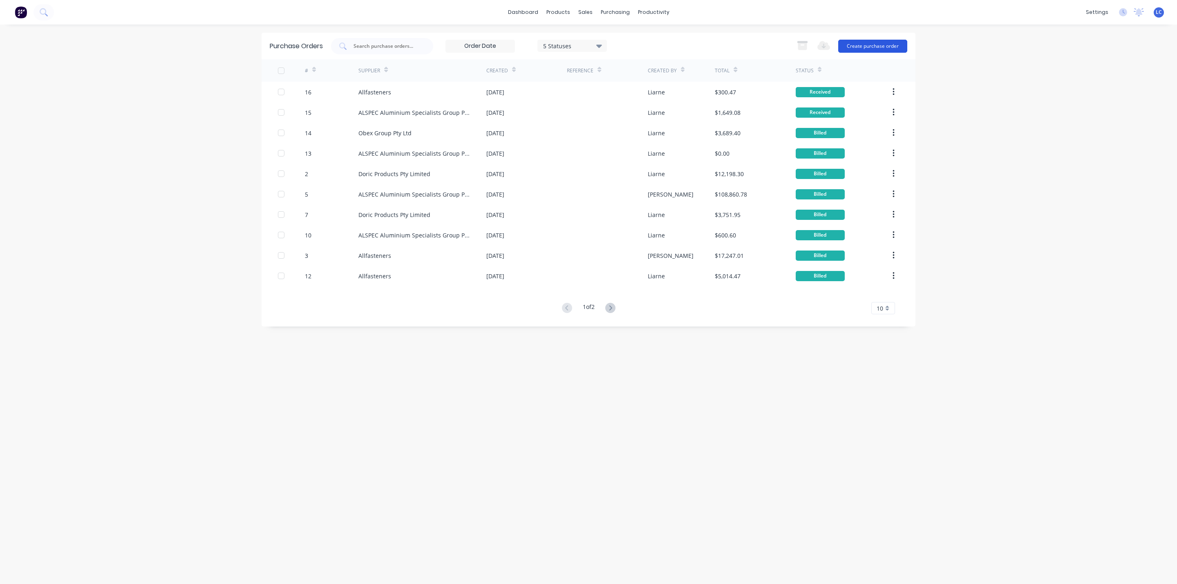
click at [860, 42] on button "Create purchase order" at bounding box center [872, 46] width 69 height 13
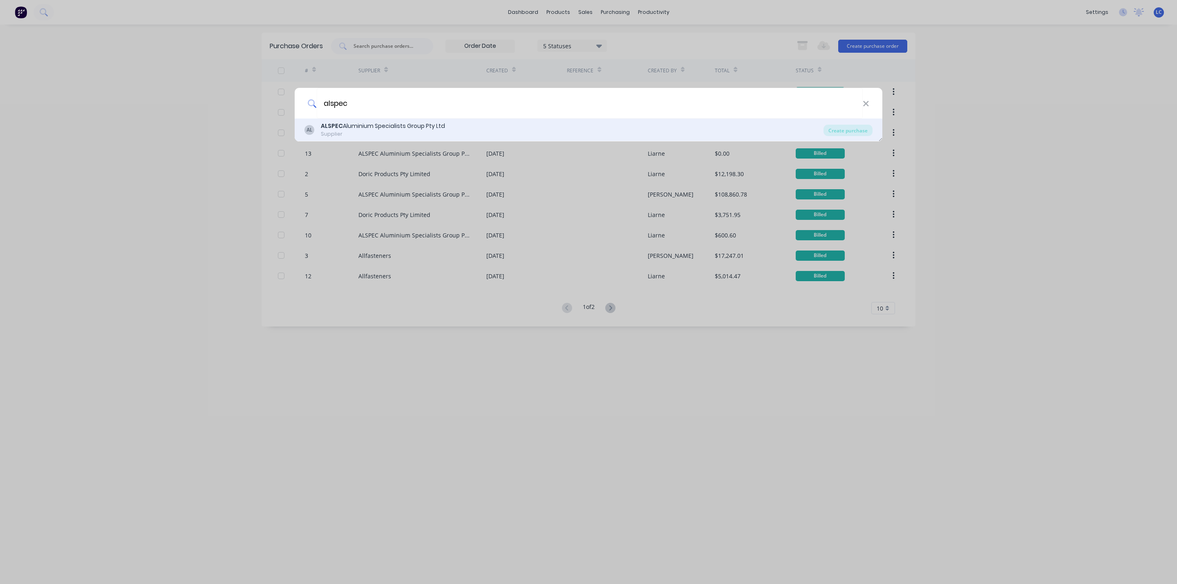
type input "alspec"
click at [373, 127] on div "ALSPEC Aluminium Specialists Group Pty Ltd" at bounding box center [383, 126] width 124 height 9
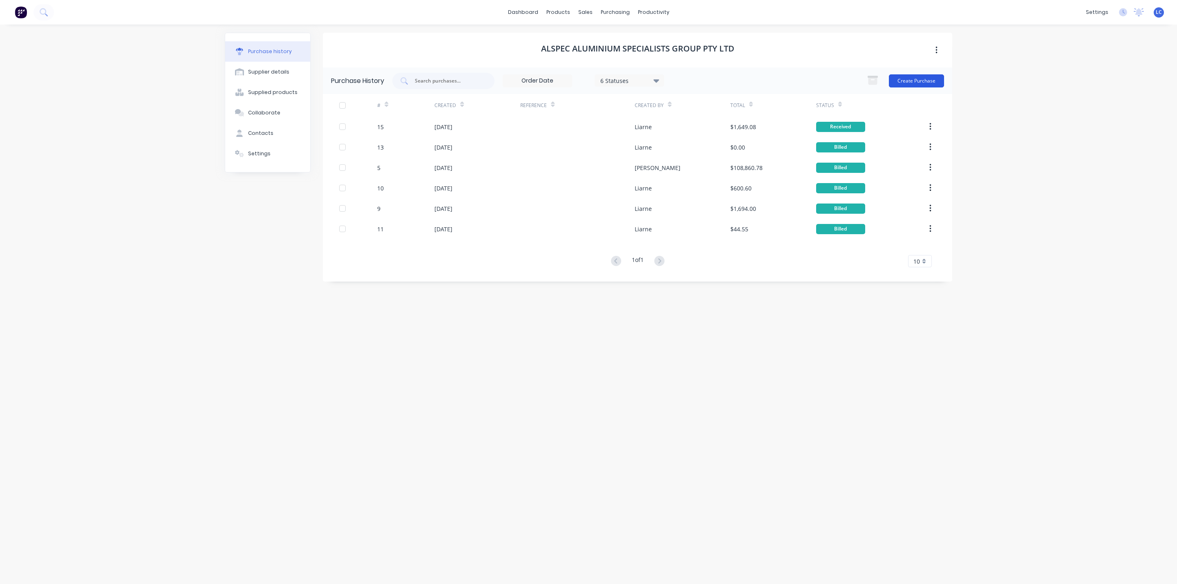
click at [919, 81] on button "Create Purchase" at bounding box center [916, 80] width 55 height 13
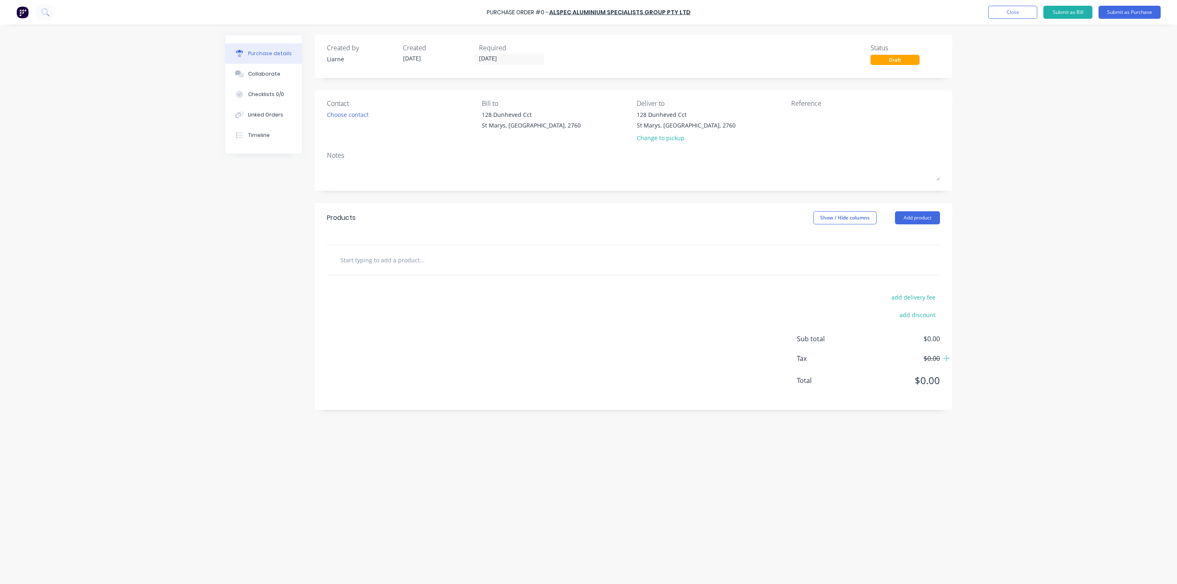
click at [401, 262] on input "text" at bounding box center [421, 260] width 163 height 16
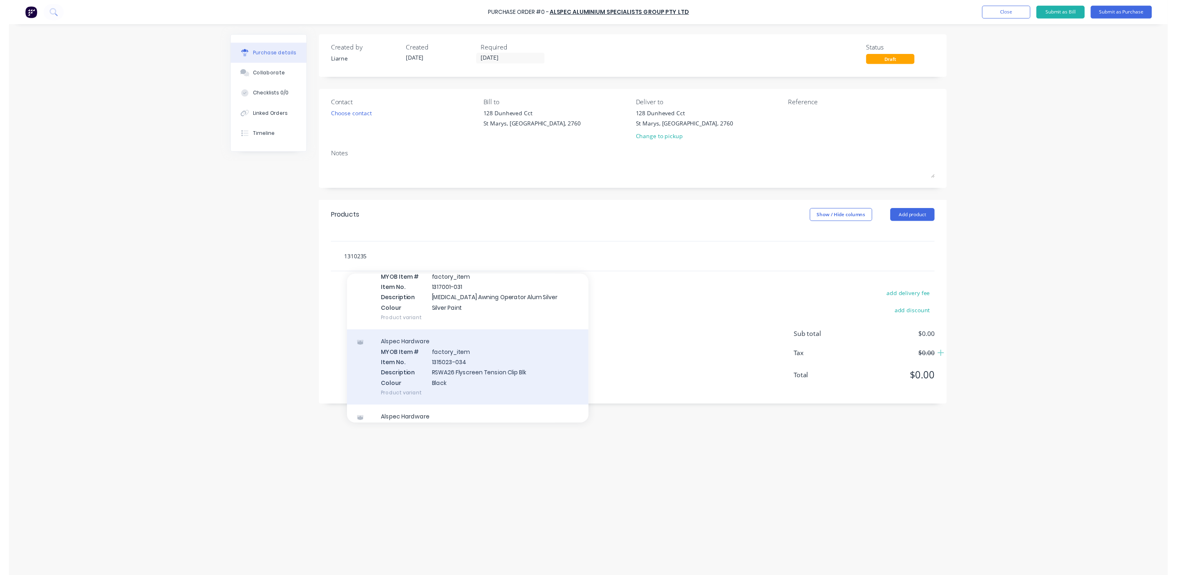
scroll to position [1655, 0]
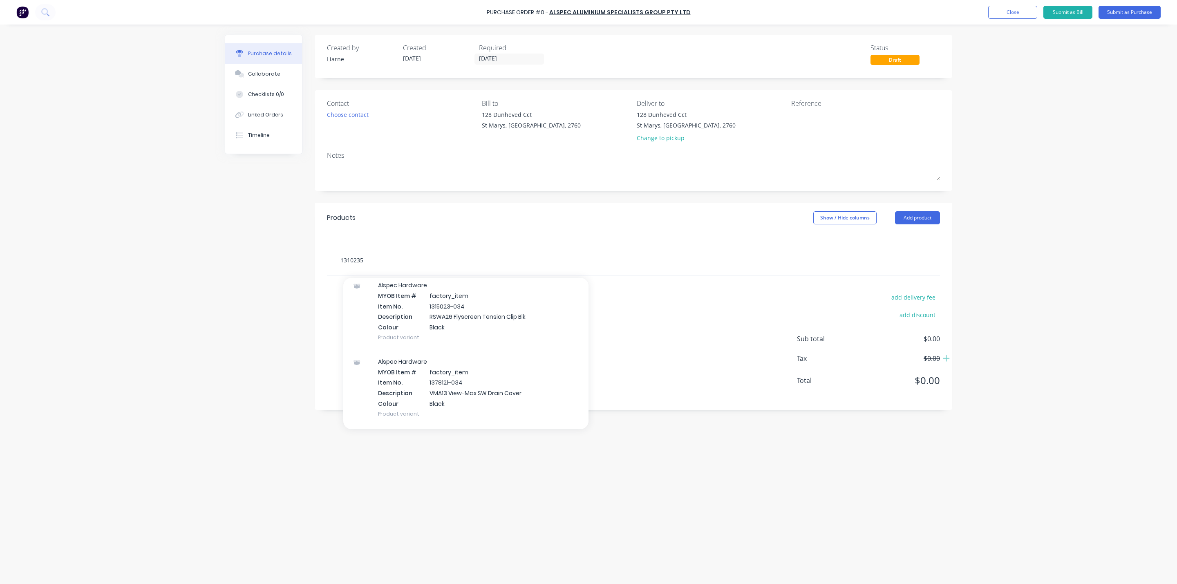
click at [391, 263] on input "1310235" at bounding box center [421, 260] width 163 height 16
drag, startPoint x: 391, startPoint y: 263, endPoint x: 316, endPoint y: 257, distance: 75.0
click at [316, 257] on div "1310235 Add 1310235 to order Doric MYOB Item # factory_item Item Code 9102671 I…" at bounding box center [633, 260] width 637 height 31
type input "1310235"
click at [457, 226] on div "Products Show / Hide columns Add product" at bounding box center [633, 217] width 637 height 29
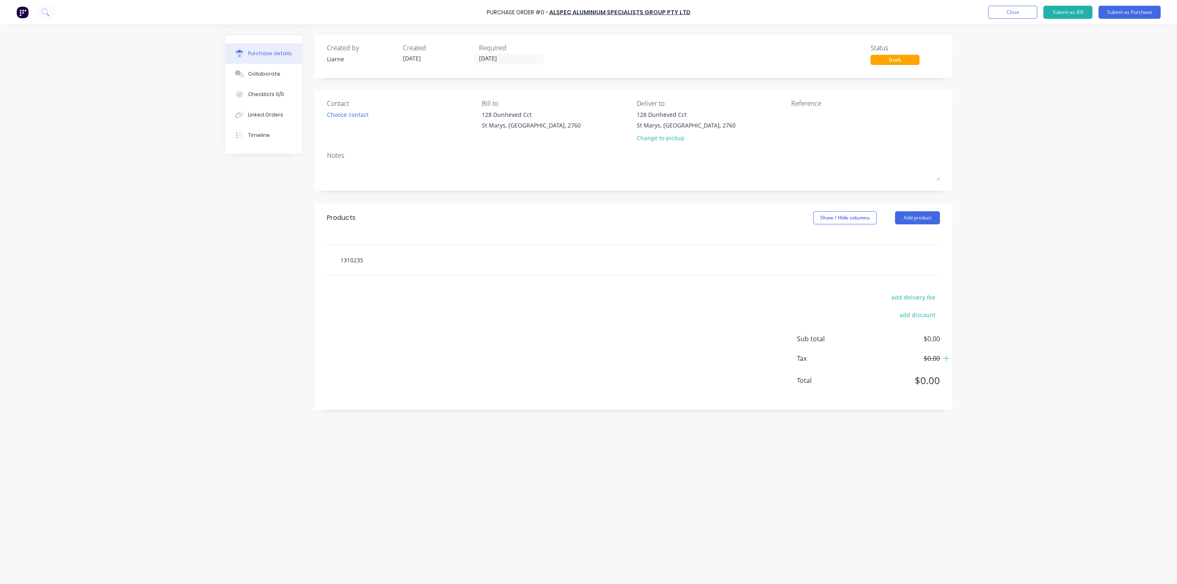
drag, startPoint x: 371, startPoint y: 260, endPoint x: 329, endPoint y: 258, distance: 41.7
click at [329, 258] on div "1310235" at bounding box center [633, 260] width 613 height 30
click at [1137, 12] on button "Submit as Purchase" at bounding box center [1129, 12] width 62 height 13
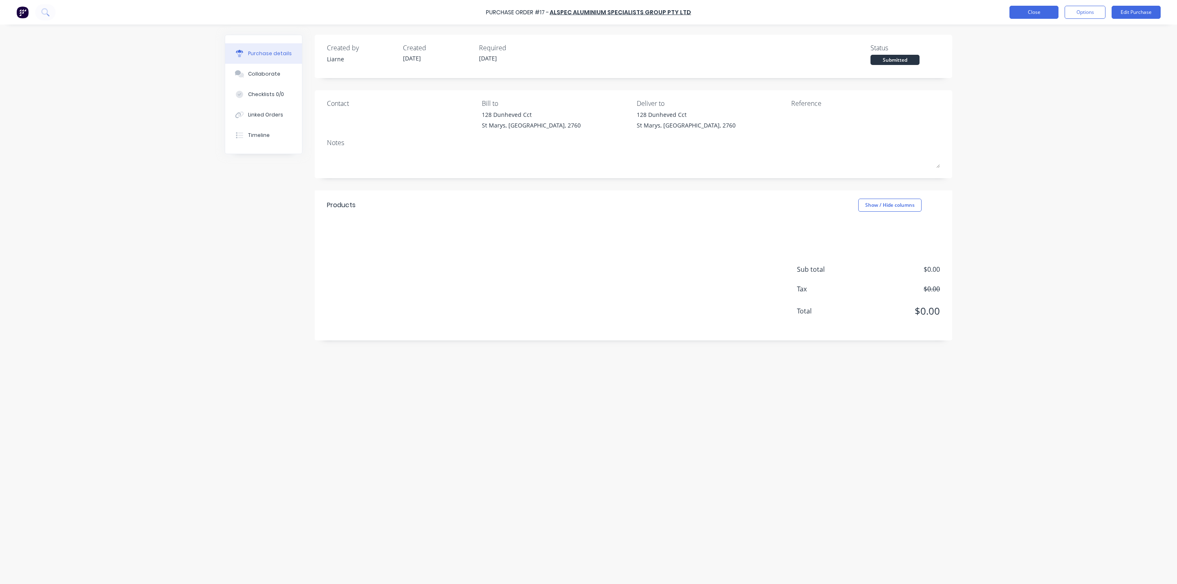
click at [1041, 10] on button "Close" at bounding box center [1033, 12] width 49 height 13
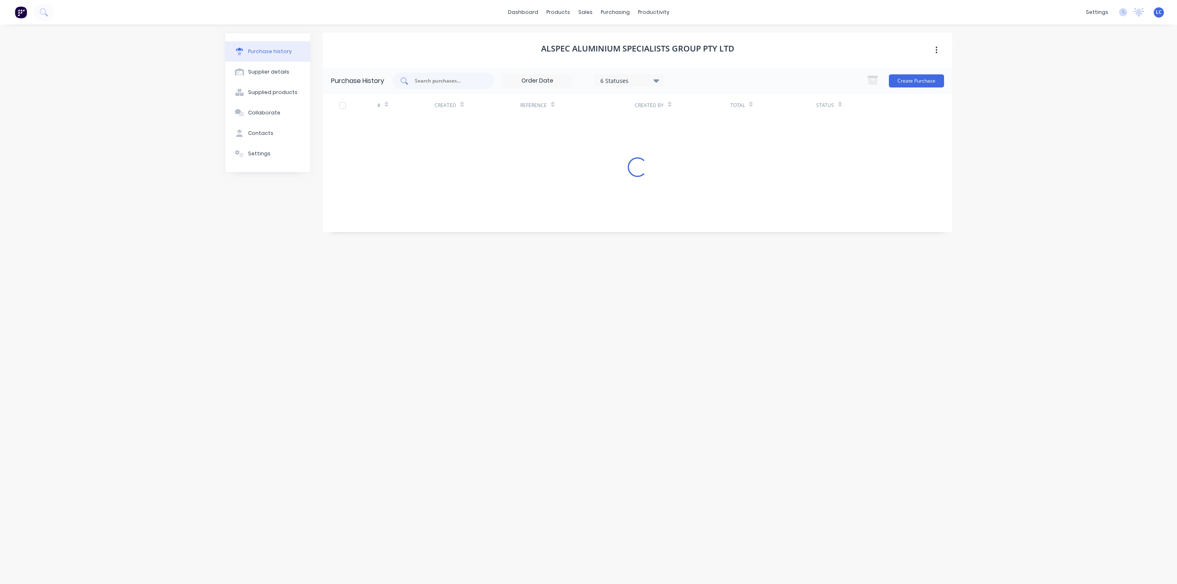
click at [433, 81] on input "text" at bounding box center [448, 81] width 68 height 8
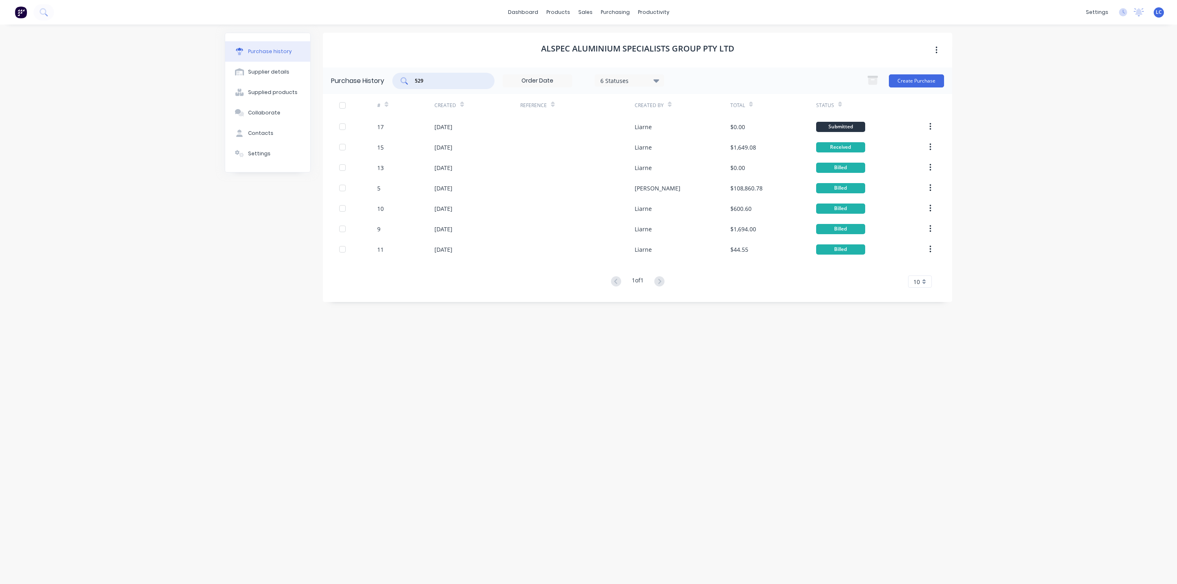
type input "5297"
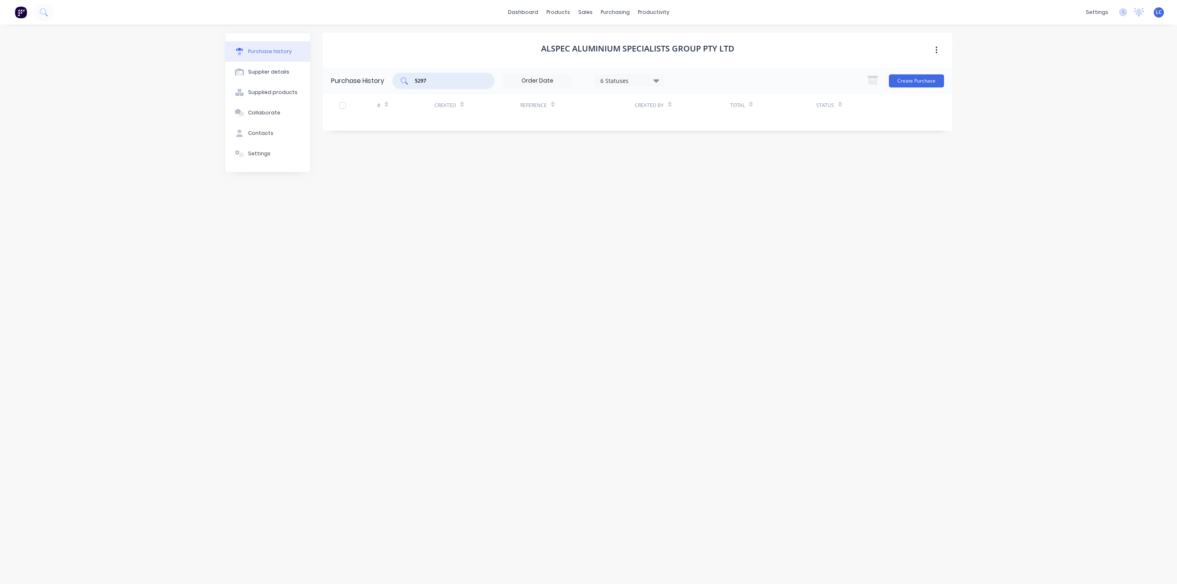
drag, startPoint x: 433, startPoint y: 78, endPoint x: 319, endPoint y: 71, distance: 114.6
click at [319, 71] on div "Purchase history Supplier details Supplied products Collaborate Contacts Settin…" at bounding box center [588, 300] width 727 height 535
click at [656, 41] on div "Workflow" at bounding box center [667, 39] width 25 height 7
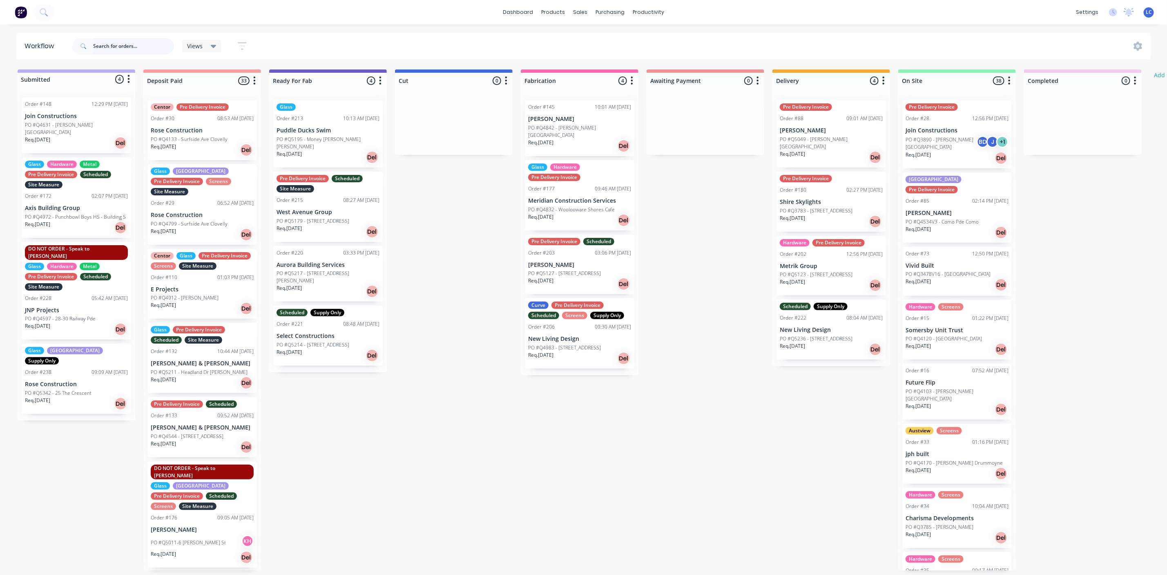
click at [132, 45] on input "text" at bounding box center [133, 46] width 81 height 16
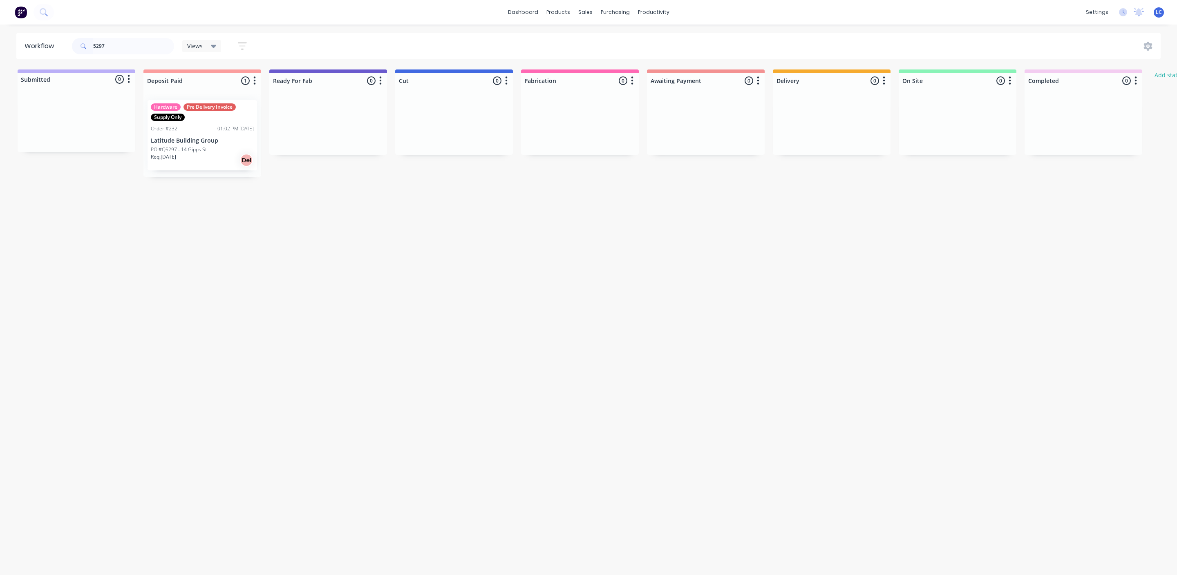
click at [179, 163] on div "Req. [DATE] Del" at bounding box center [202, 160] width 103 height 14
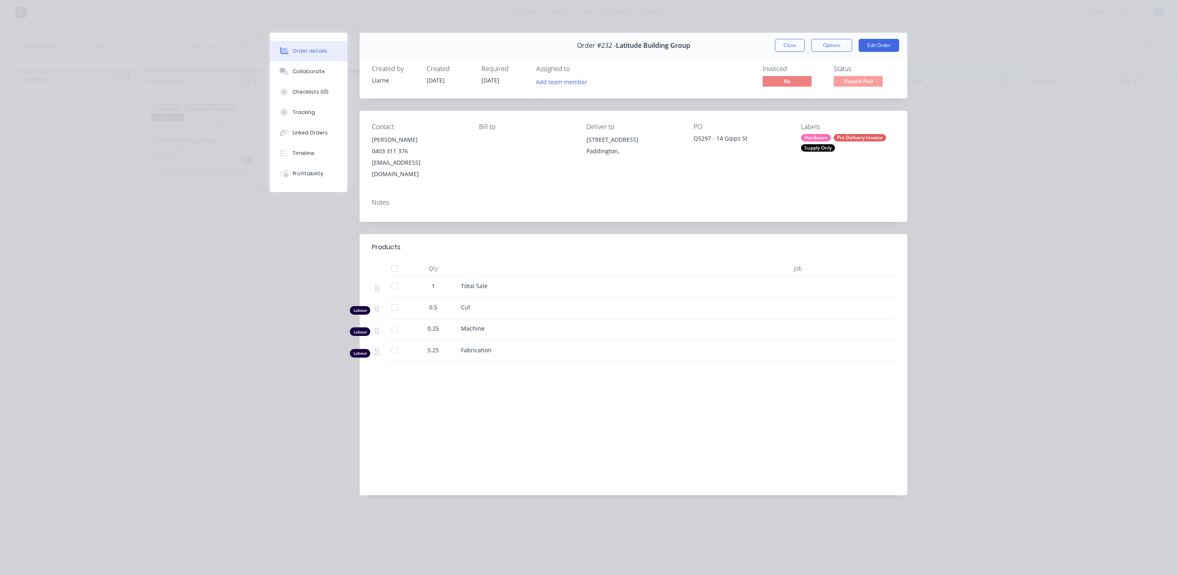
click at [843, 146] on div "Hardware Pre Delivery Invoice Supply Only" at bounding box center [848, 143] width 94 height 18
click at [816, 219] on div at bounding box center [817, 219] width 16 height 16
click at [751, 176] on div "Contact [PERSON_NAME] [PHONE_NUMBER] [EMAIL_ADDRESS][DOMAIN_NAME] Bill to Deliv…" at bounding box center [633, 151] width 547 height 81
click at [780, 40] on button "Close" at bounding box center [790, 45] width 30 height 13
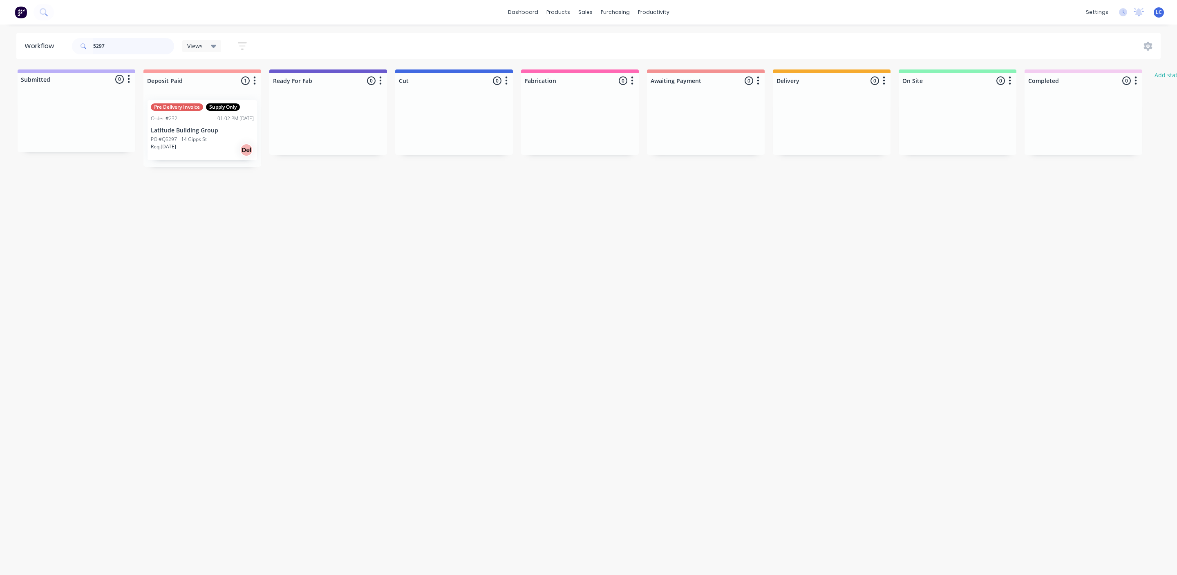
click at [128, 41] on input "5297" at bounding box center [133, 46] width 81 height 16
type input "5238"
click at [175, 132] on div "Order #224" at bounding box center [164, 128] width 27 height 7
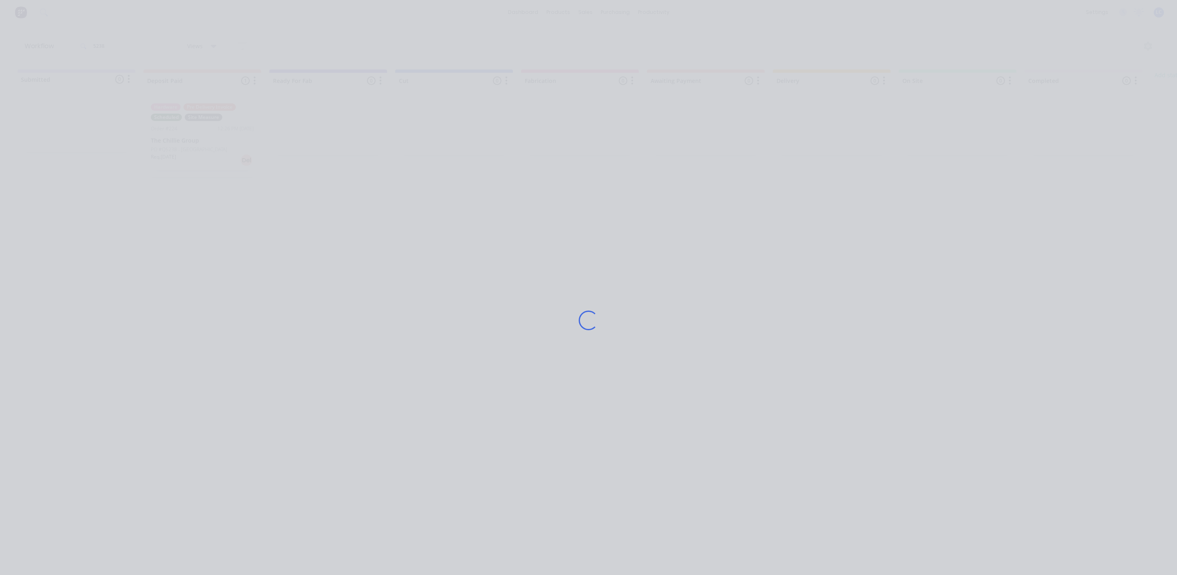
click at [175, 132] on div "Loading..." at bounding box center [588, 287] width 1177 height 575
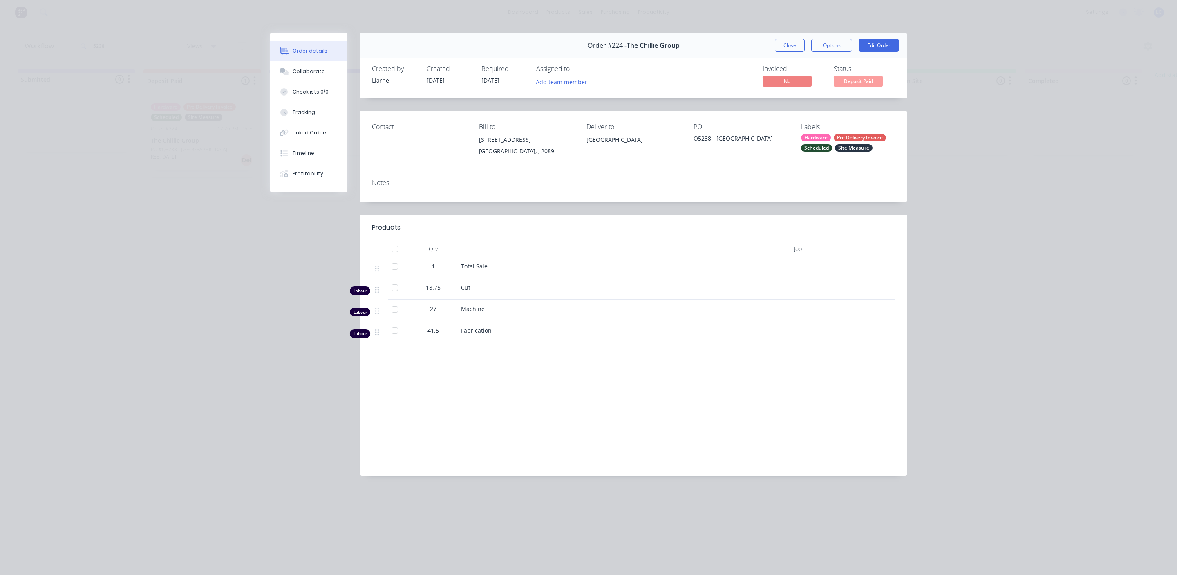
click at [805, 139] on div "Hardware" at bounding box center [816, 137] width 30 height 7
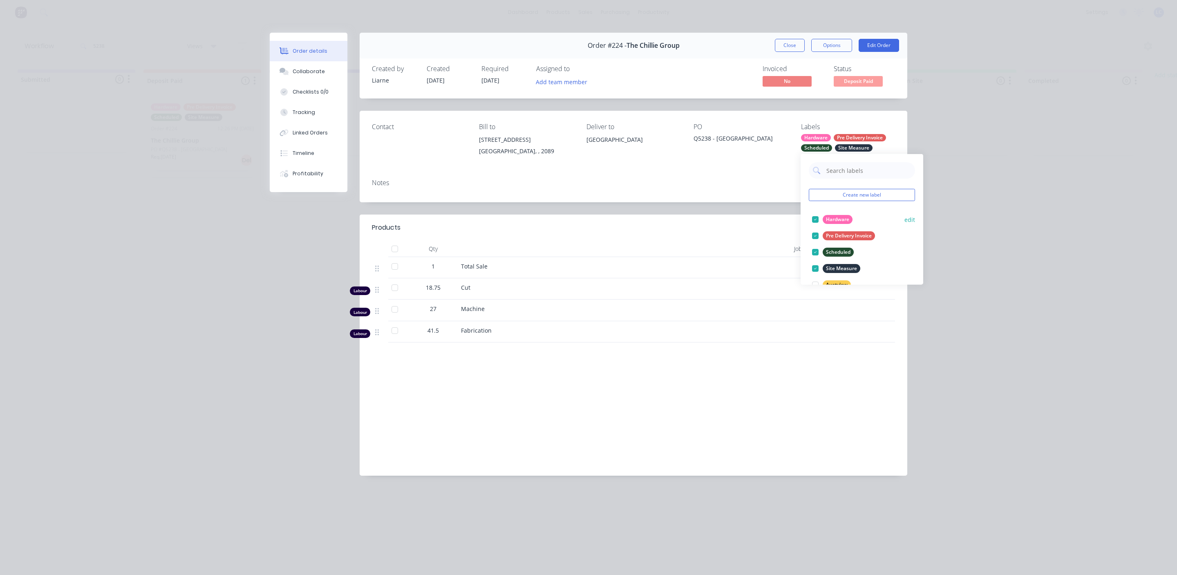
click at [809, 217] on div at bounding box center [815, 219] width 16 height 16
drag, startPoint x: 687, startPoint y: 168, endPoint x: 743, endPoint y: 124, distance: 71.5
click at [686, 168] on div "Contact Bill to [STREET_ADDRESS] Deliver to [GEOGRAPHIC_DATA] Labels Pre Delive…" at bounding box center [633, 142] width 547 height 62
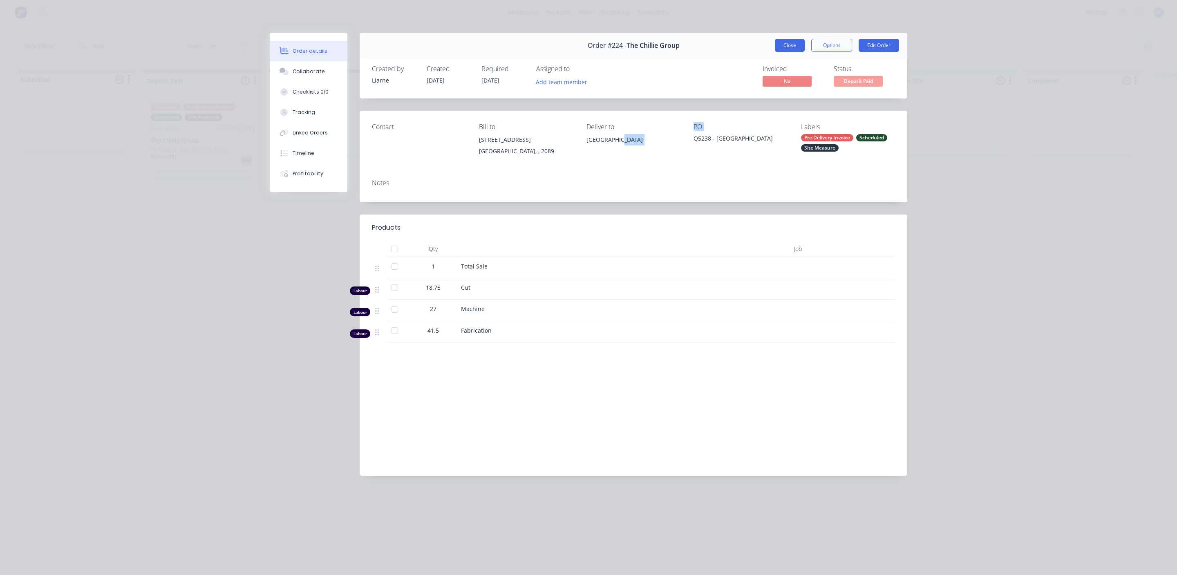
click at [787, 40] on button "Close" at bounding box center [790, 45] width 30 height 13
